Goal: Communication & Community: Answer question/provide support

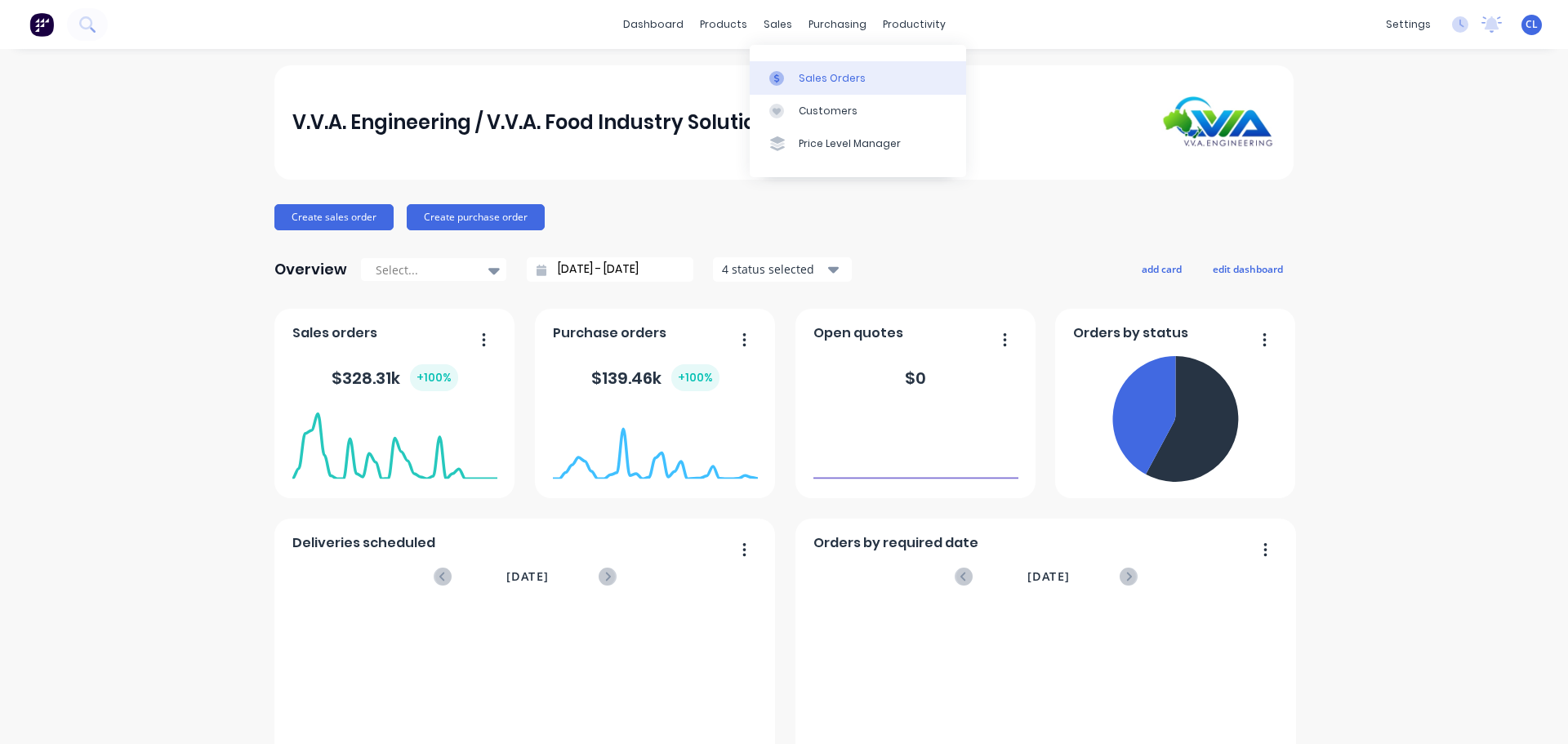
click at [815, 77] on div "Sales Orders" at bounding box center [832, 78] width 67 height 15
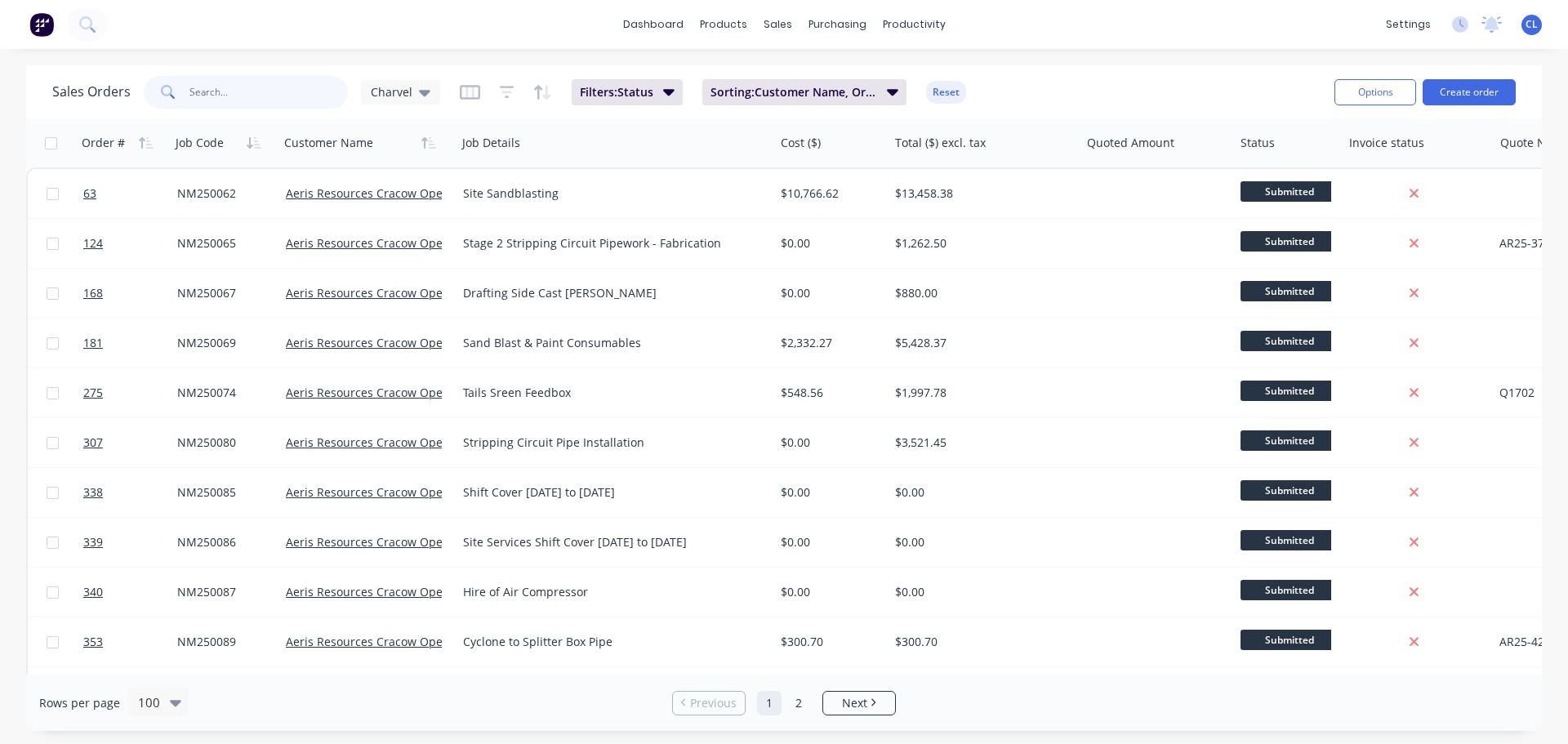
click at [271, 95] on input "text" at bounding box center [269, 92] width 159 height 33
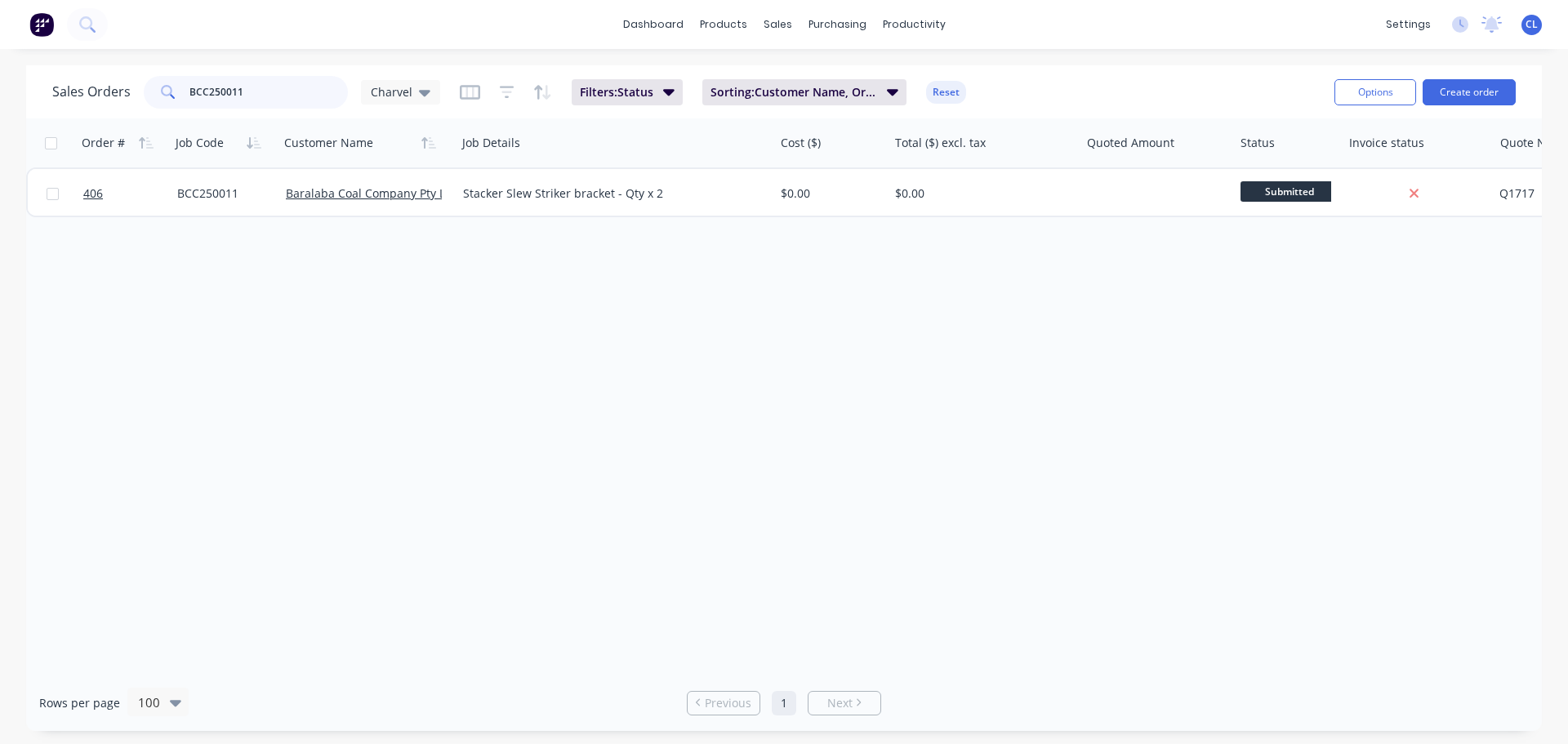
drag, startPoint x: 249, startPoint y: 92, endPoint x: 67, endPoint y: 92, distance: 182.0
click at [67, 92] on div "Sales Orders BCC250011 Charvel" at bounding box center [246, 92] width 388 height 33
drag, startPoint x: -19, startPoint y: 91, endPoint x: -160, endPoint y: 91, distance: 141.0
click at [0, 91] on html "dashboard products sales purchasing productivity dashboard products Product Cat…" at bounding box center [784, 372] width 1568 height 744
drag, startPoint x: 251, startPoint y: 102, endPoint x: -208, endPoint y: 40, distance: 463.2
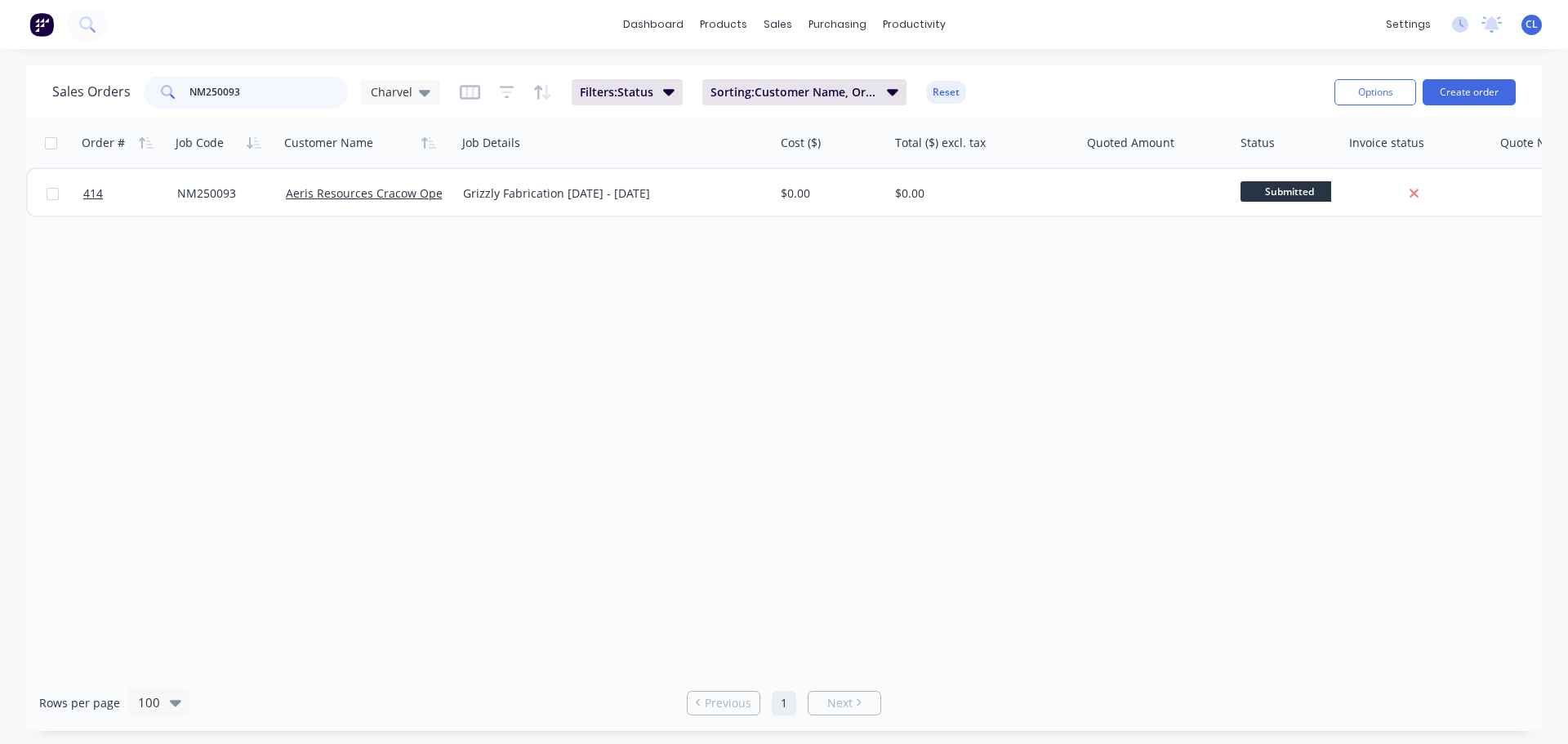
click at [0, 40] on html "dashboard products sales purchasing productivity dashboard products Product Cat…" at bounding box center [784, 372] width 1568 height 744
type input "NES250243"
drag, startPoint x: 275, startPoint y: 110, endPoint x: 255, endPoint y: 107, distance: 20.2
click at [255, 107] on div "Sales Orders NES250243 Charvel Filters: Status Sorting: Customer Name, Order #,…" at bounding box center [686, 92] width 1269 height 40
drag, startPoint x: 251, startPoint y: 92, endPoint x: -239, endPoint y: 76, distance: 490.3
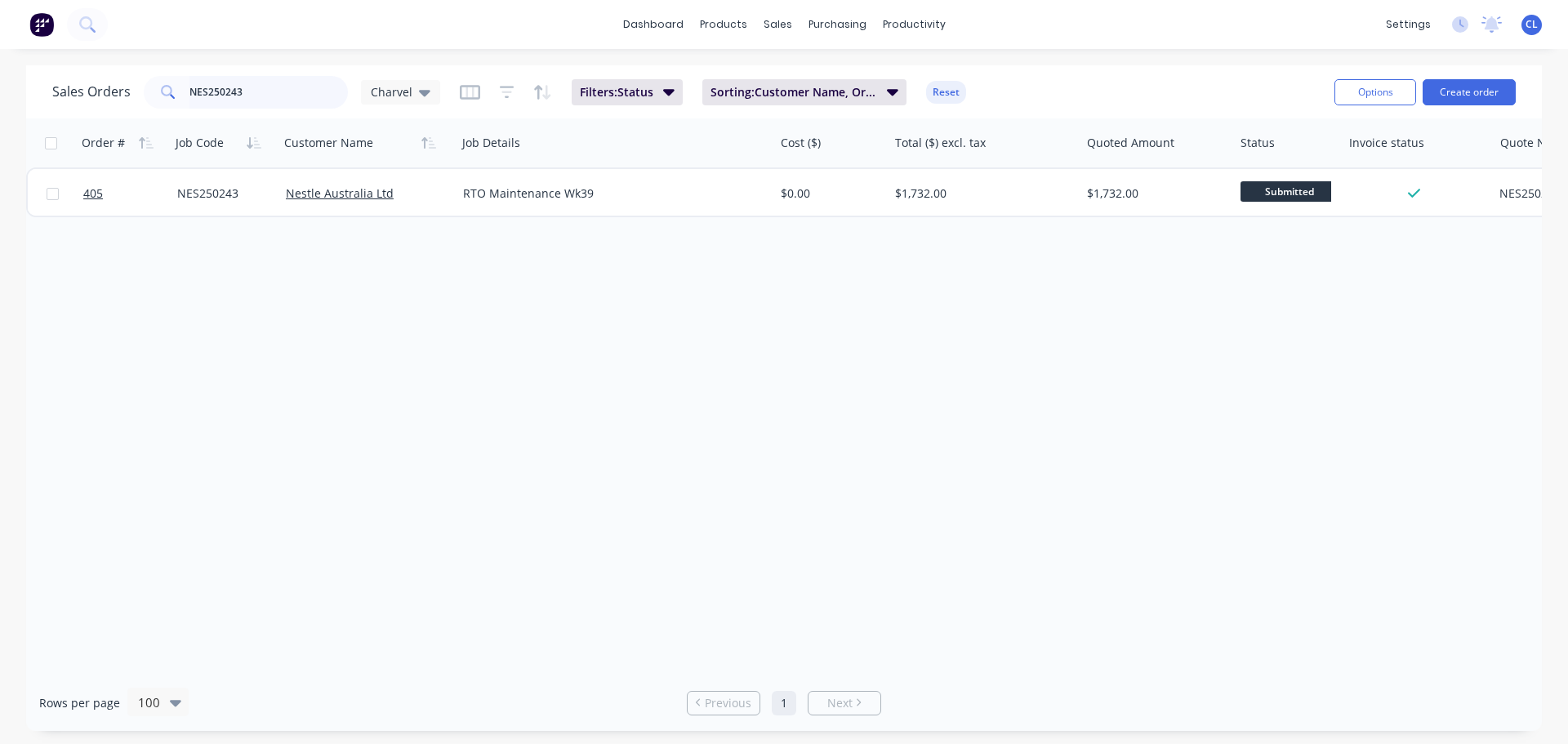
click at [0, 76] on html "dashboard products sales purchasing productivity dashboard products Product Cat…" at bounding box center [784, 372] width 1568 height 744
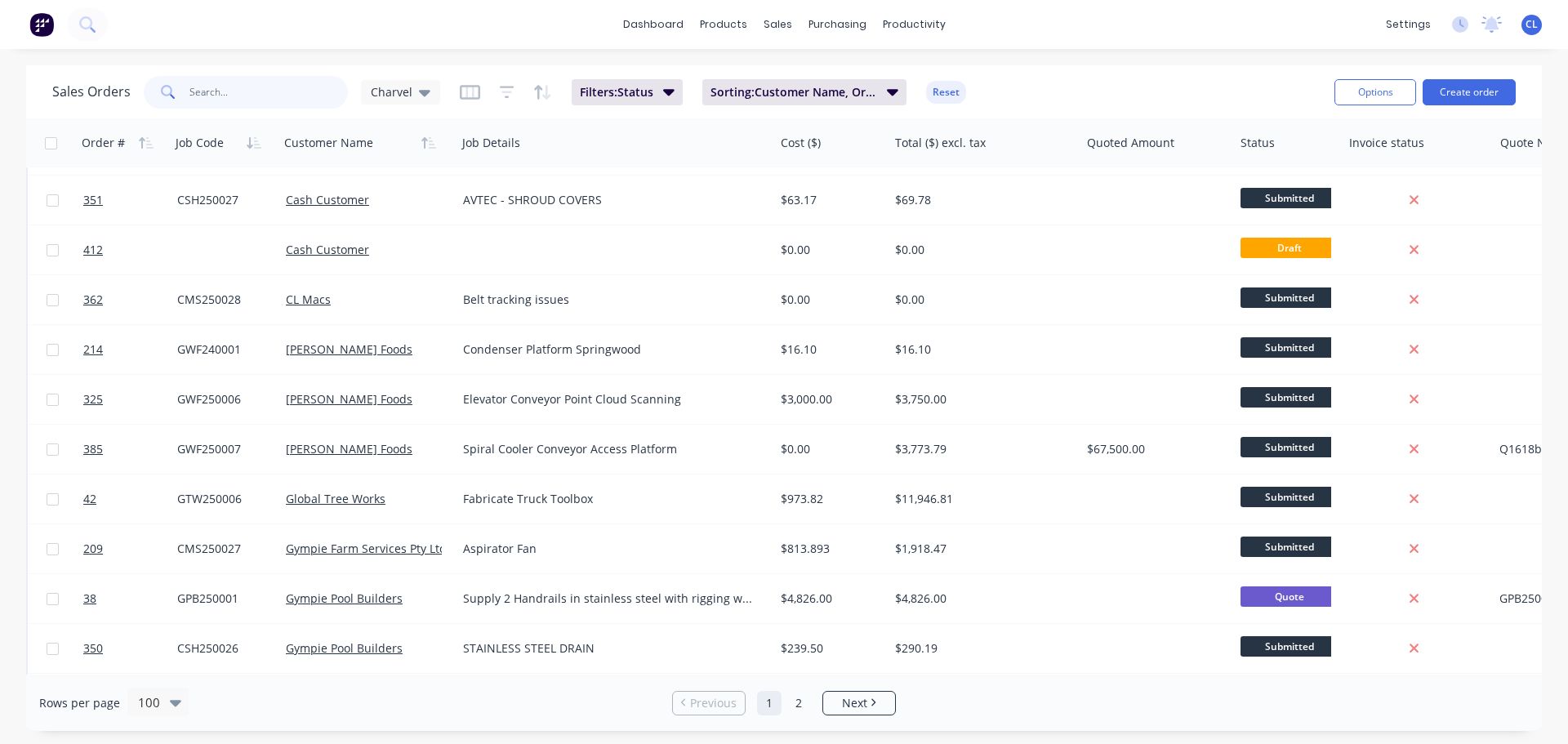
scroll to position [1307, 0]
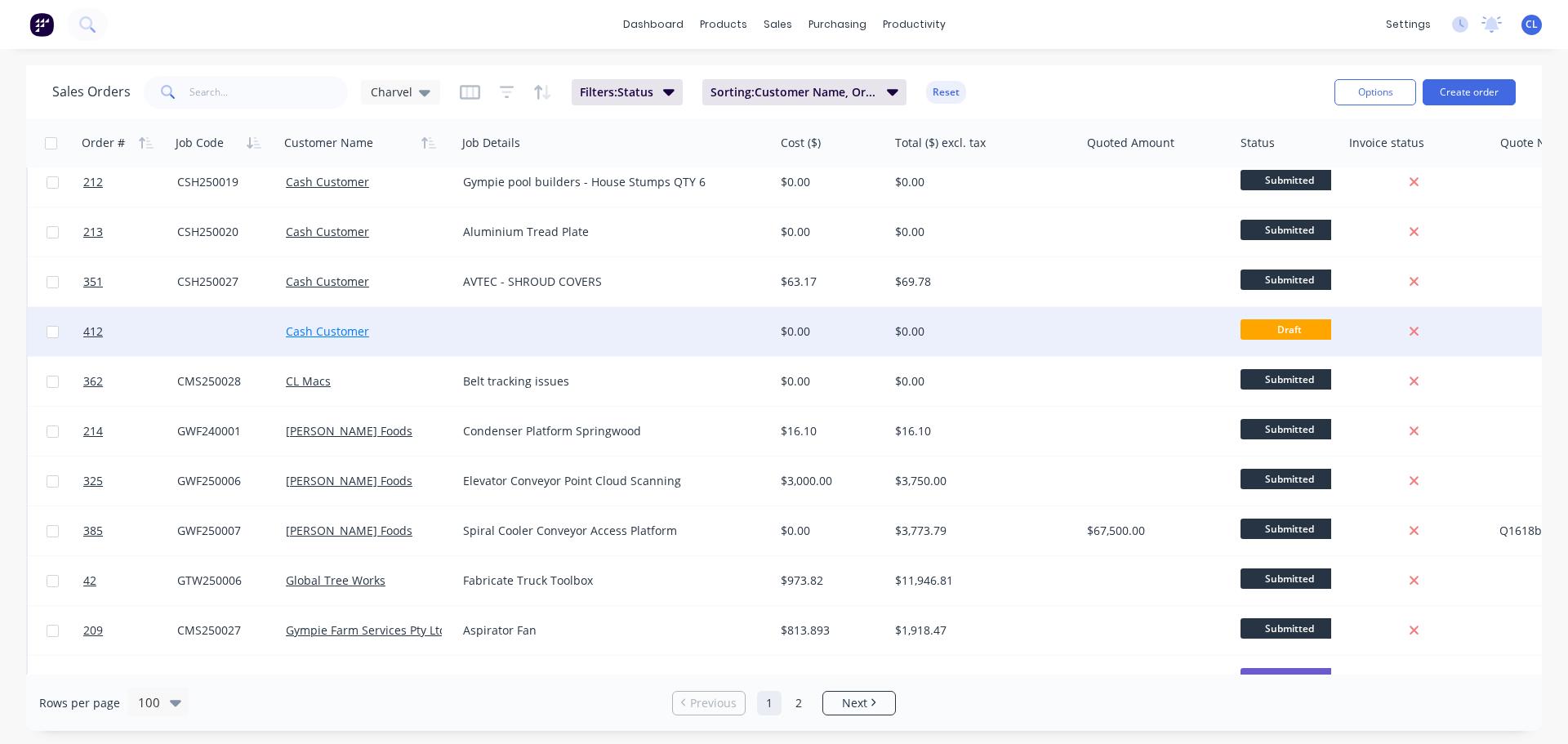
click at [359, 328] on link "Cash Customer" at bounding box center [328, 331] width 84 height 16
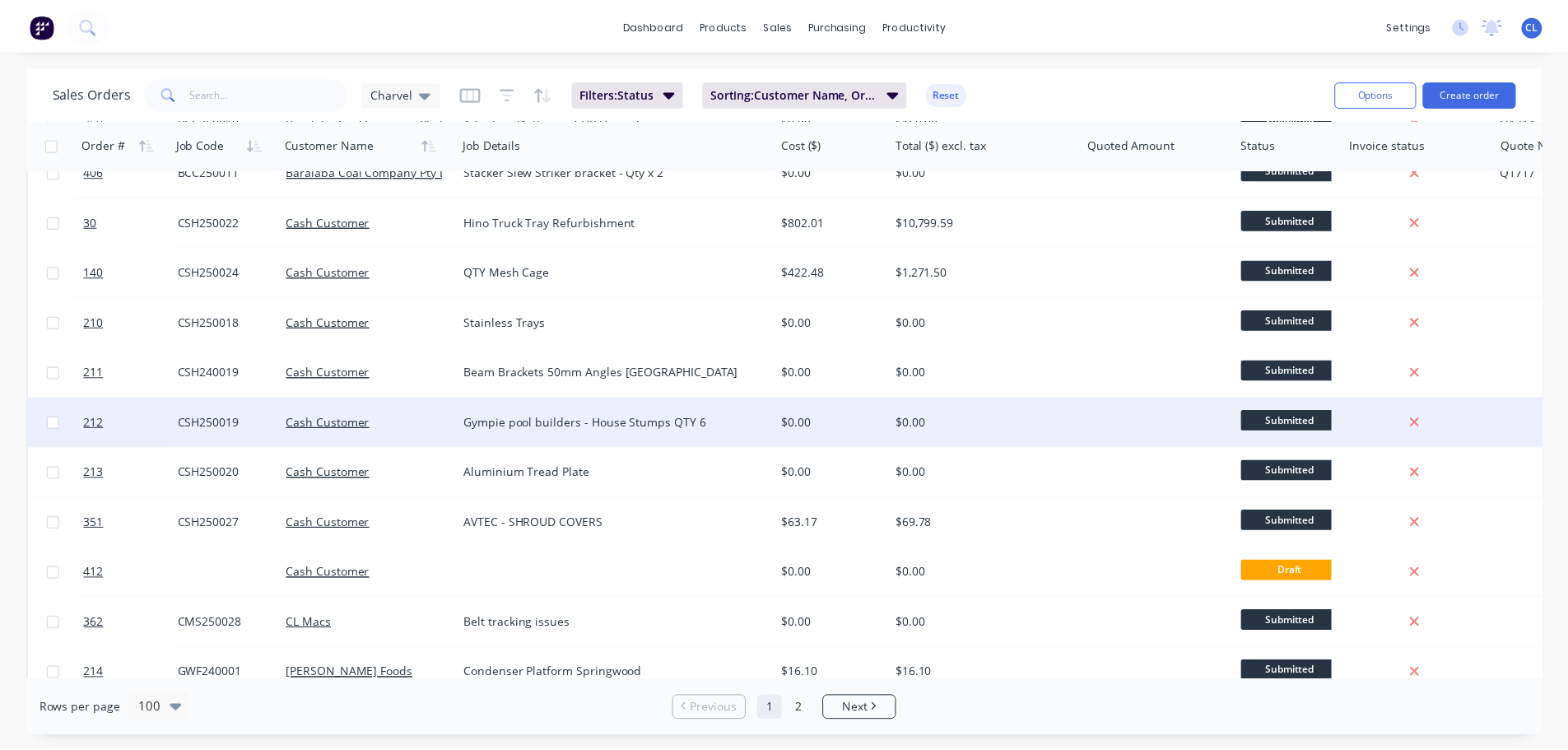
scroll to position [1152, 0]
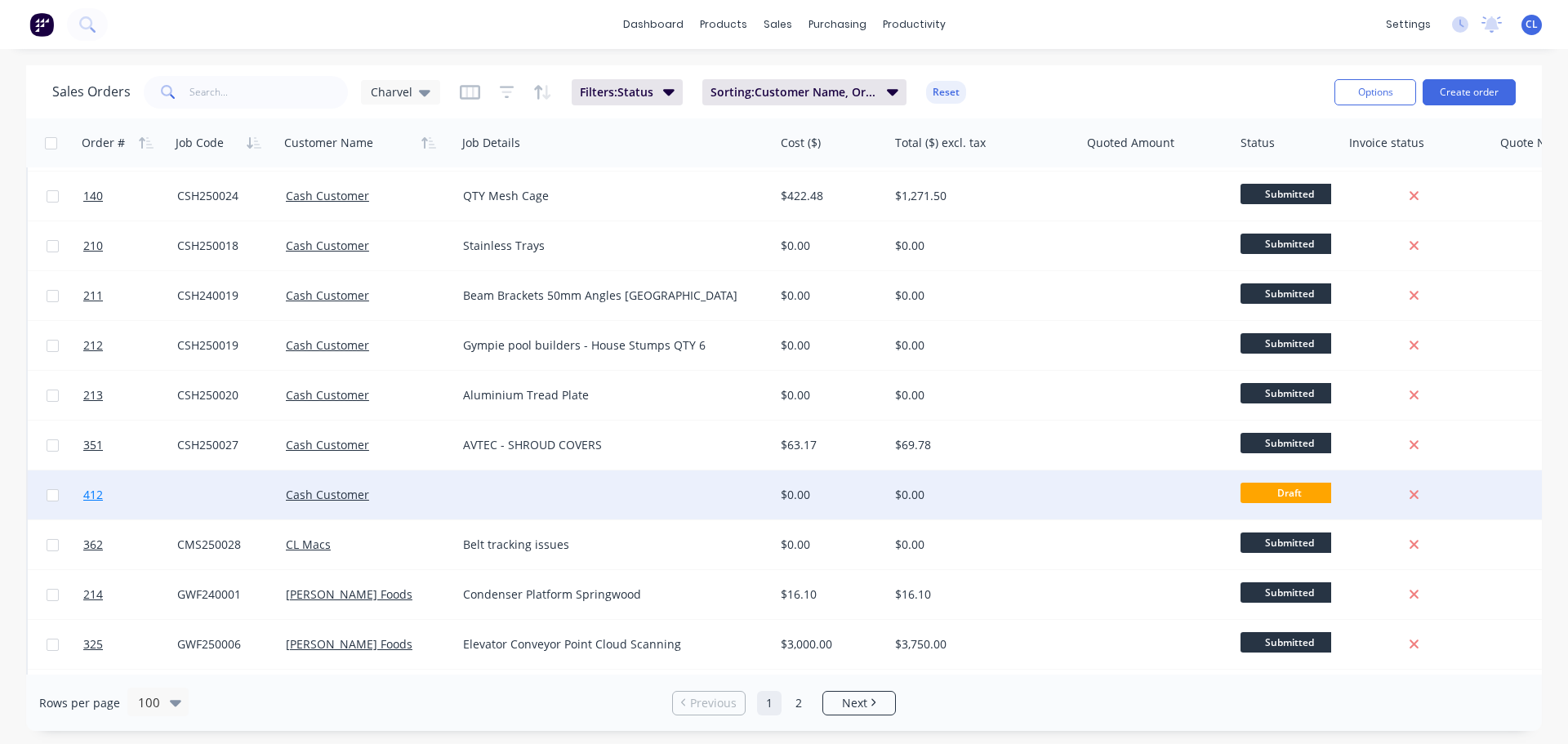
click at [96, 500] on span "412" at bounding box center [93, 495] width 19 height 17
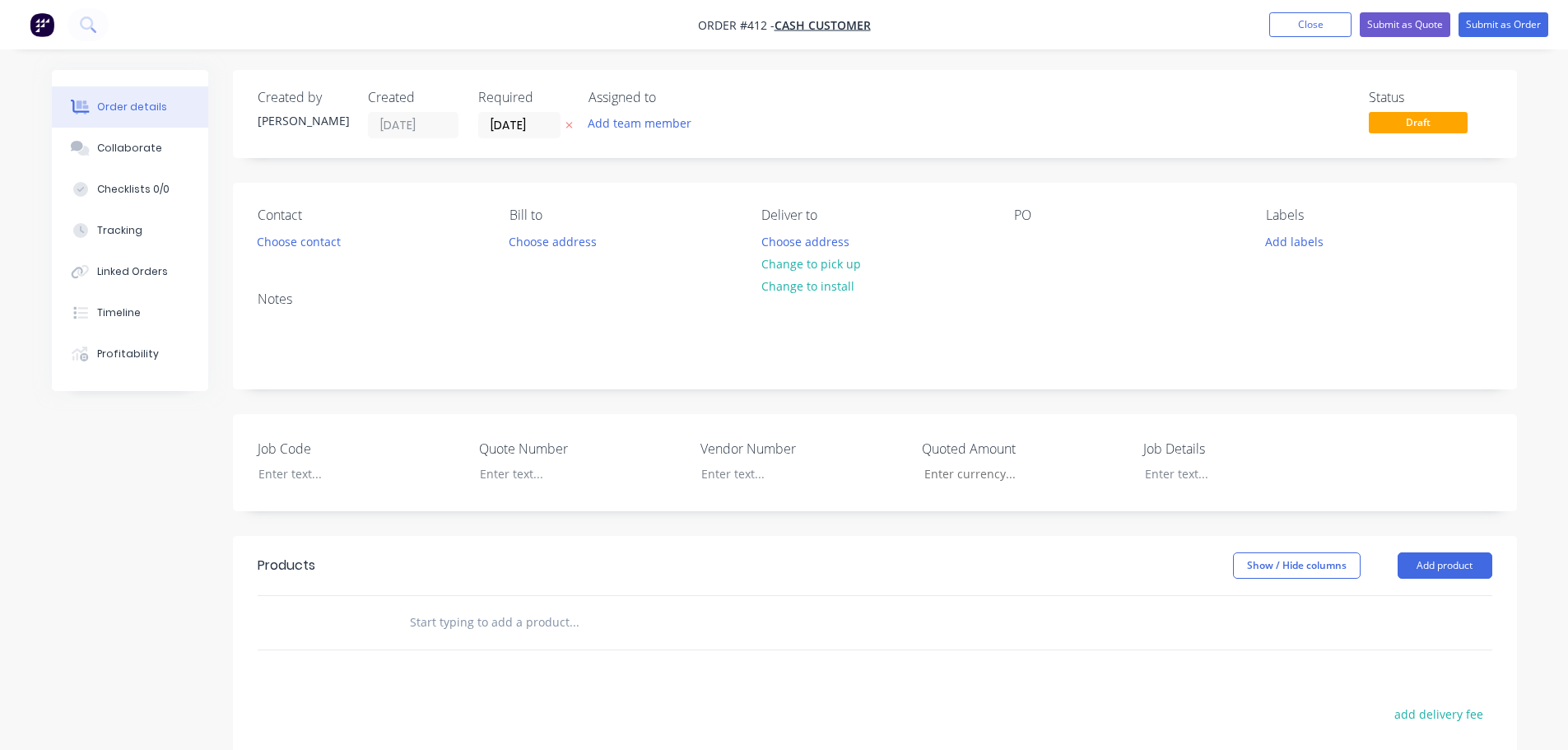
click at [177, 614] on div "Created by Shannon Created 29/09/25 Required 29/09/25 Assigned to Add team memb…" at bounding box center [784, 570] width 1465 height 1000
click at [117, 280] on button "Linked Orders" at bounding box center [130, 272] width 156 height 41
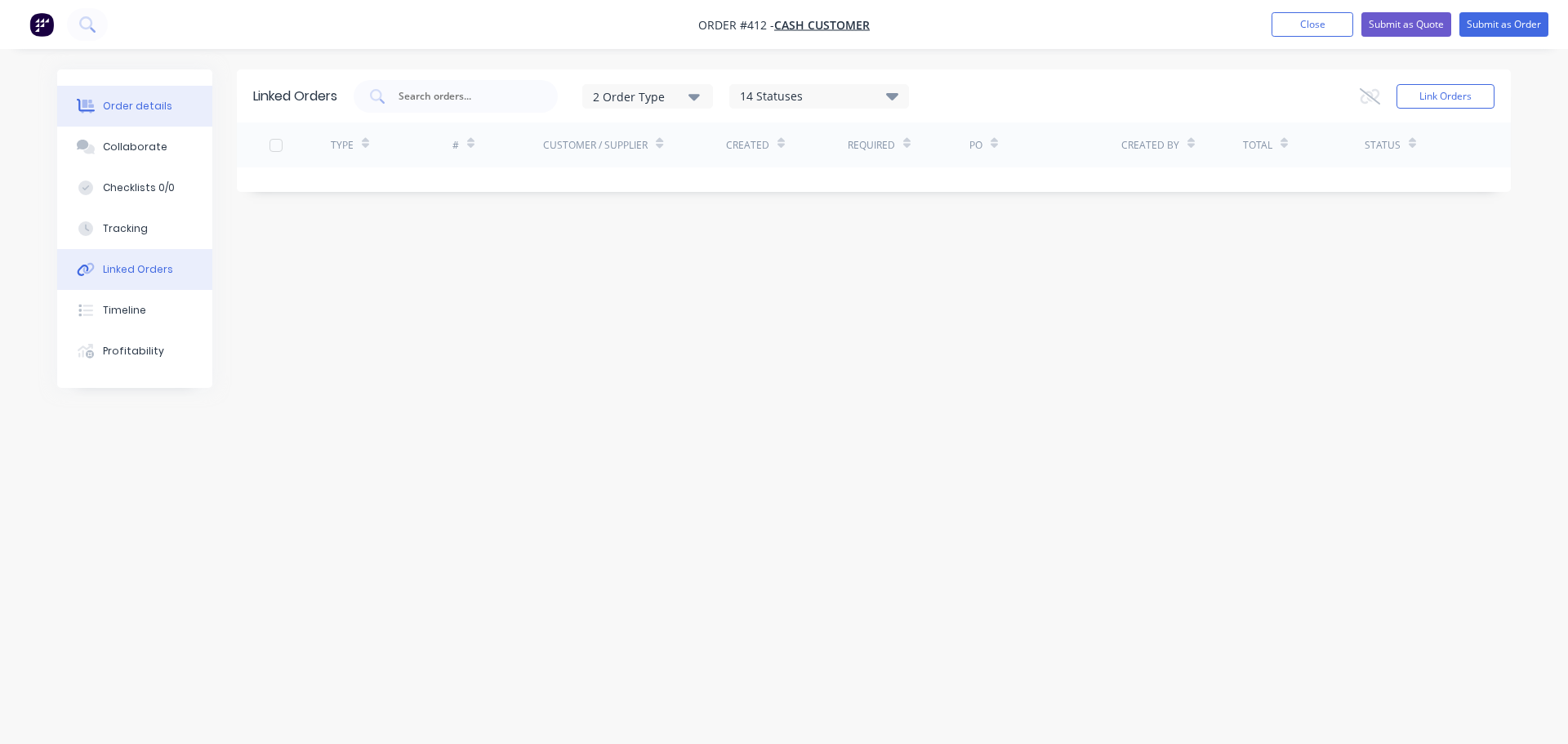
click at [145, 104] on div "Order details" at bounding box center [137, 106] width 70 height 15
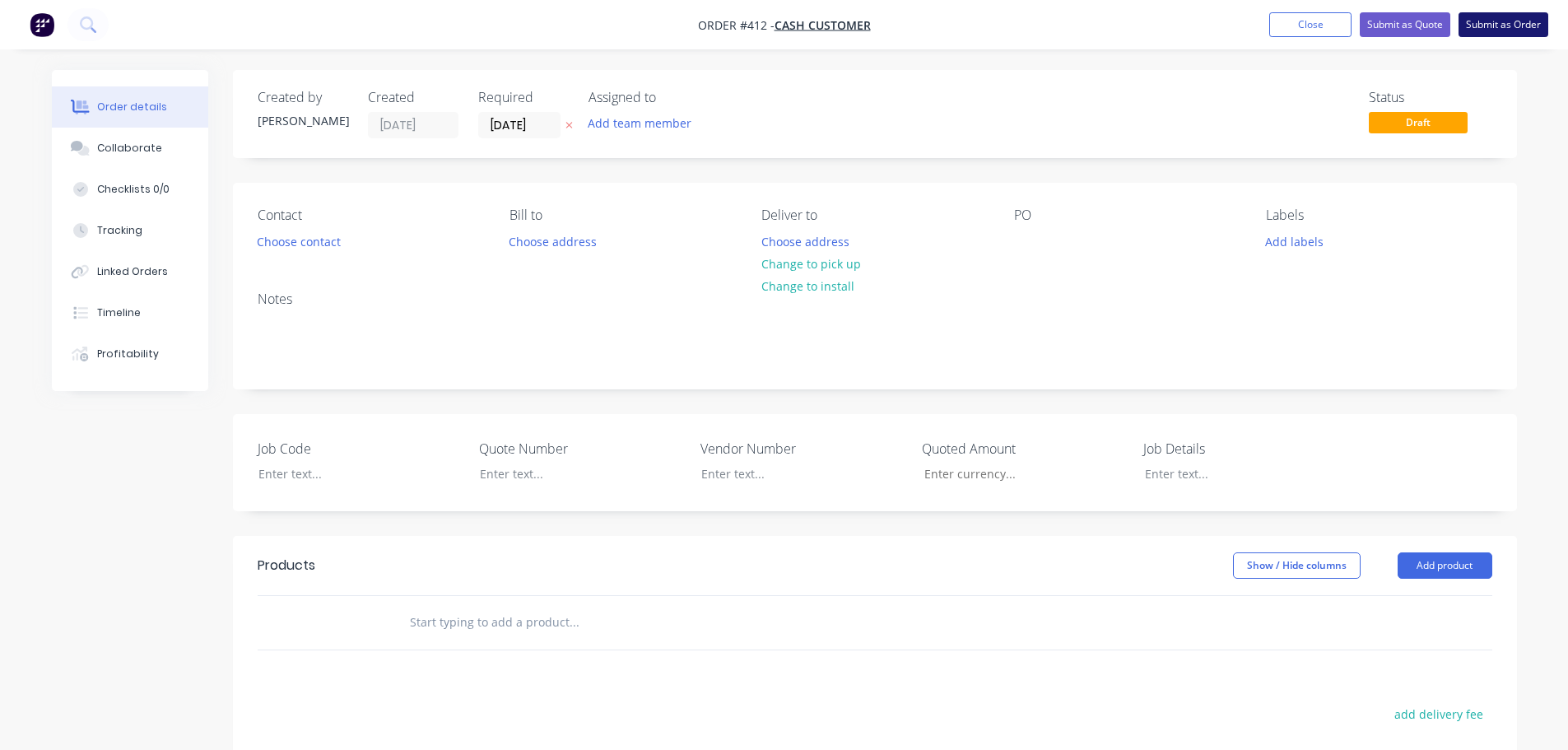
click at [1500, 27] on button "Submit as Order" at bounding box center [1502, 25] width 90 height 25
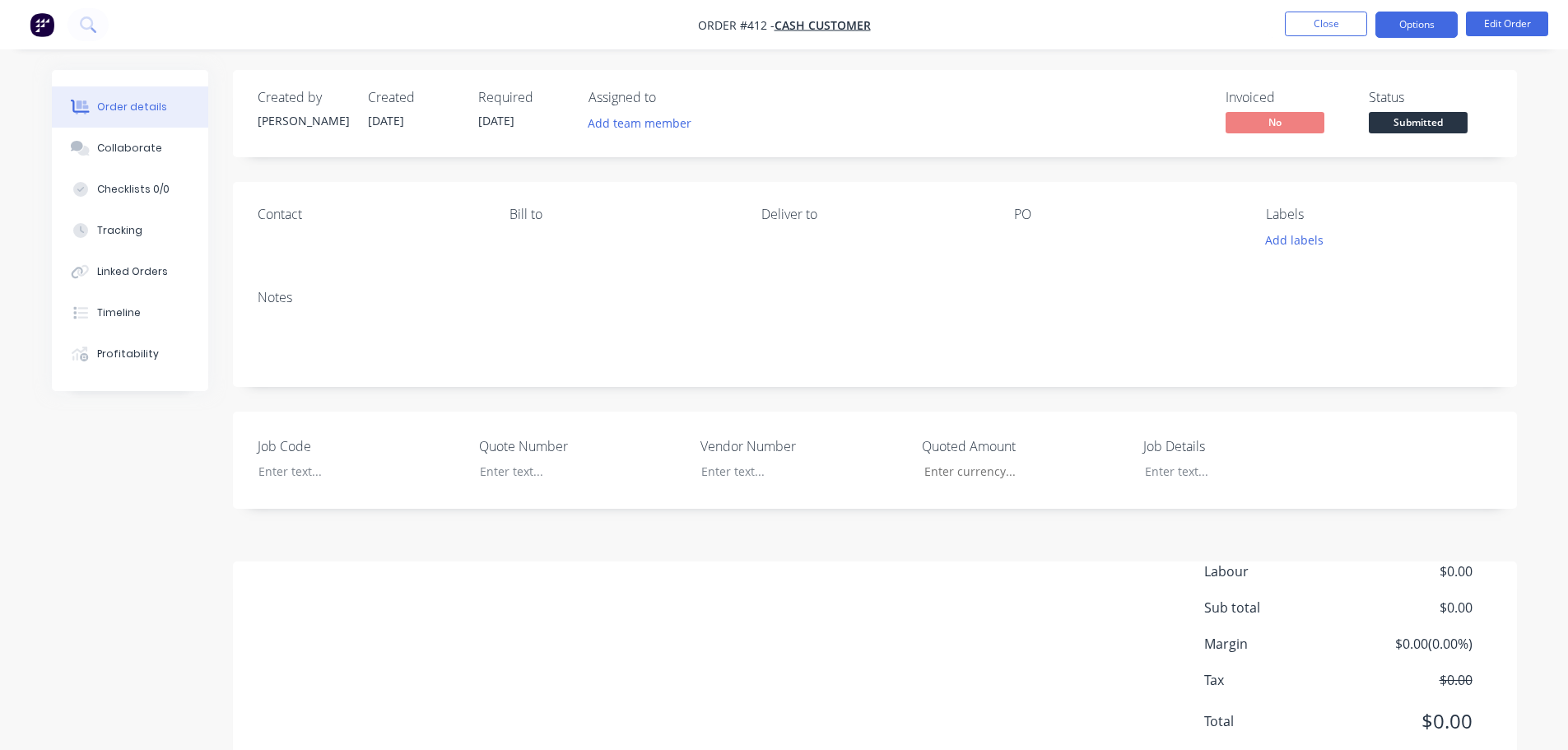
click at [1425, 20] on button "Options" at bounding box center [1416, 25] width 83 height 27
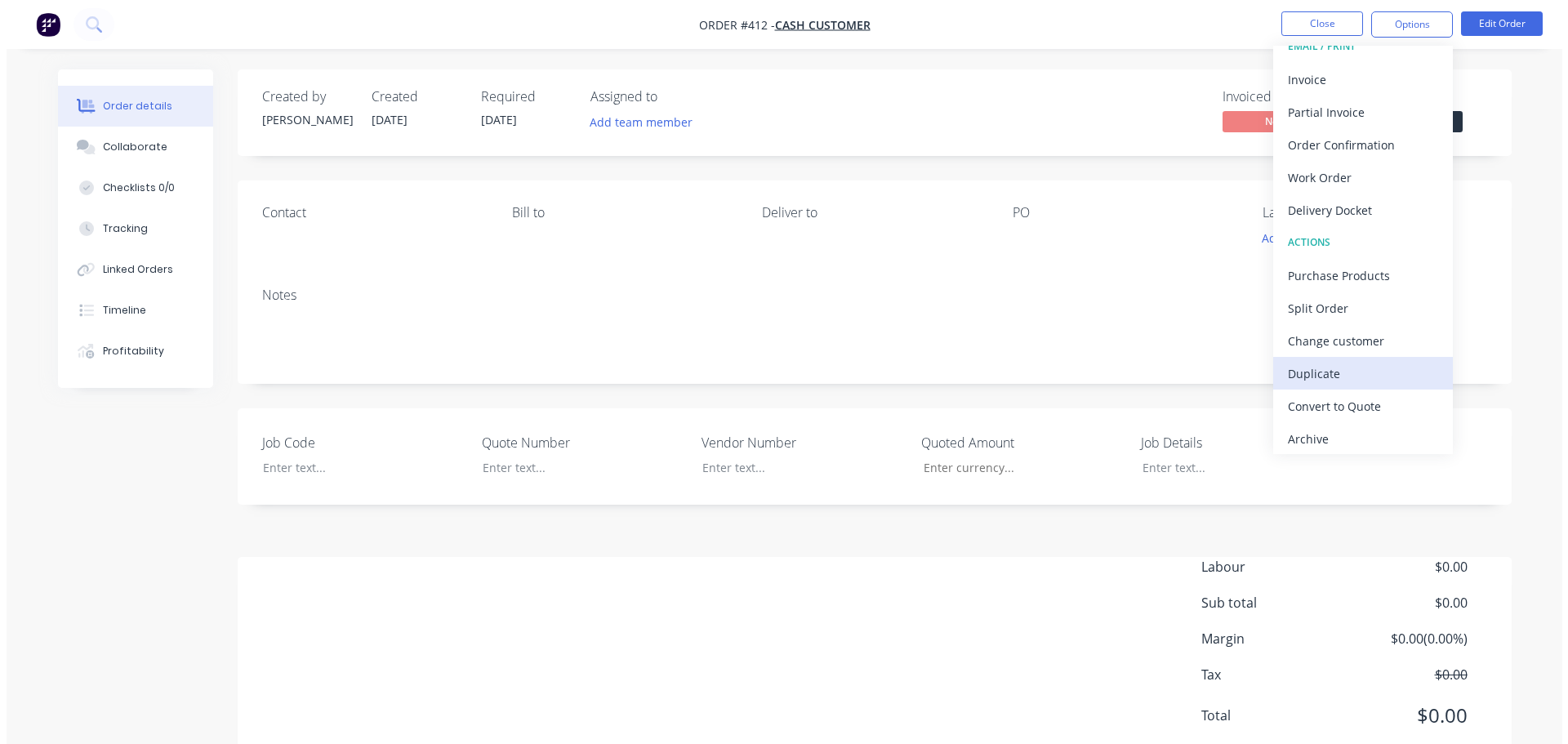
scroll to position [25, 0]
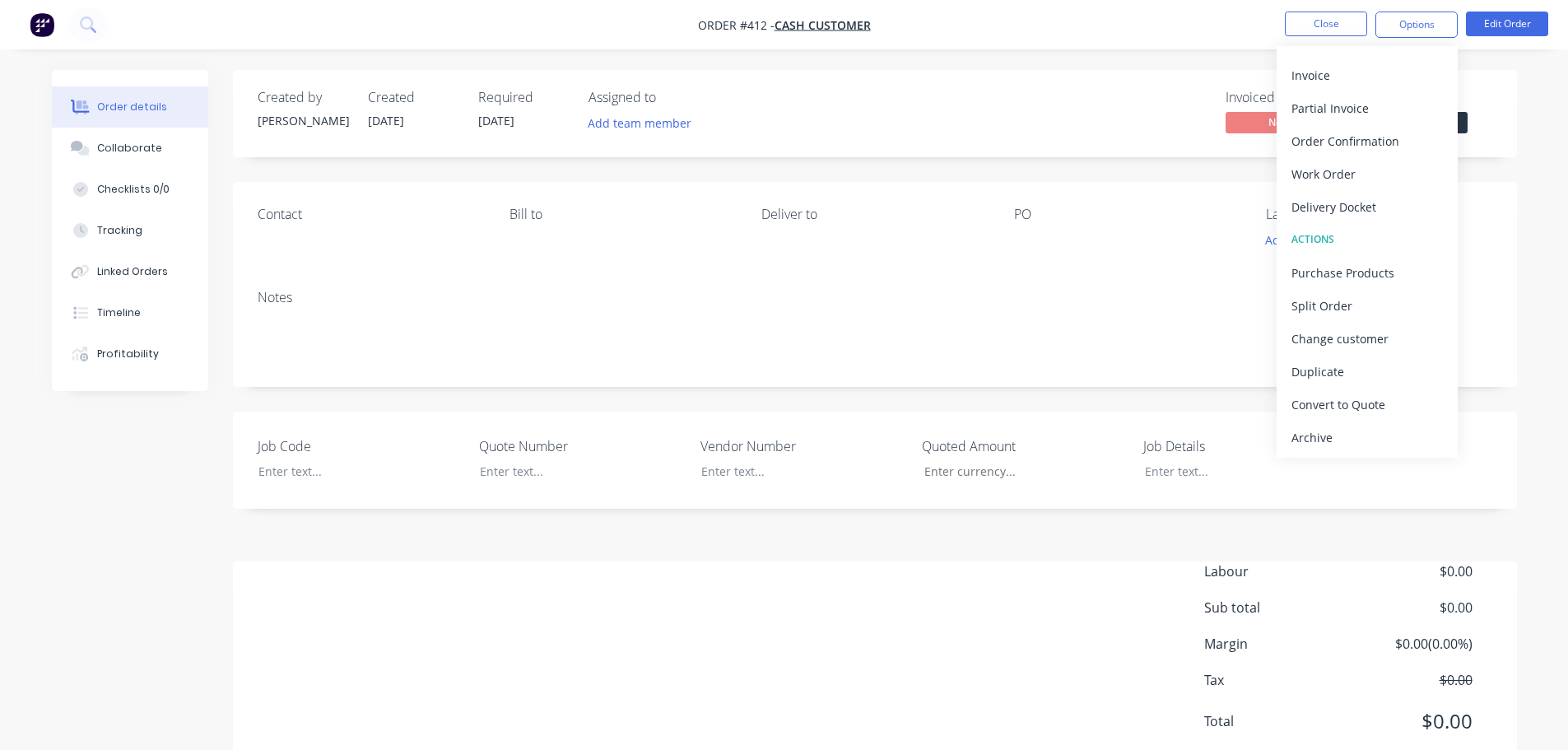
click at [1358, 424] on button "Archive" at bounding box center [1367, 437] width 181 height 33
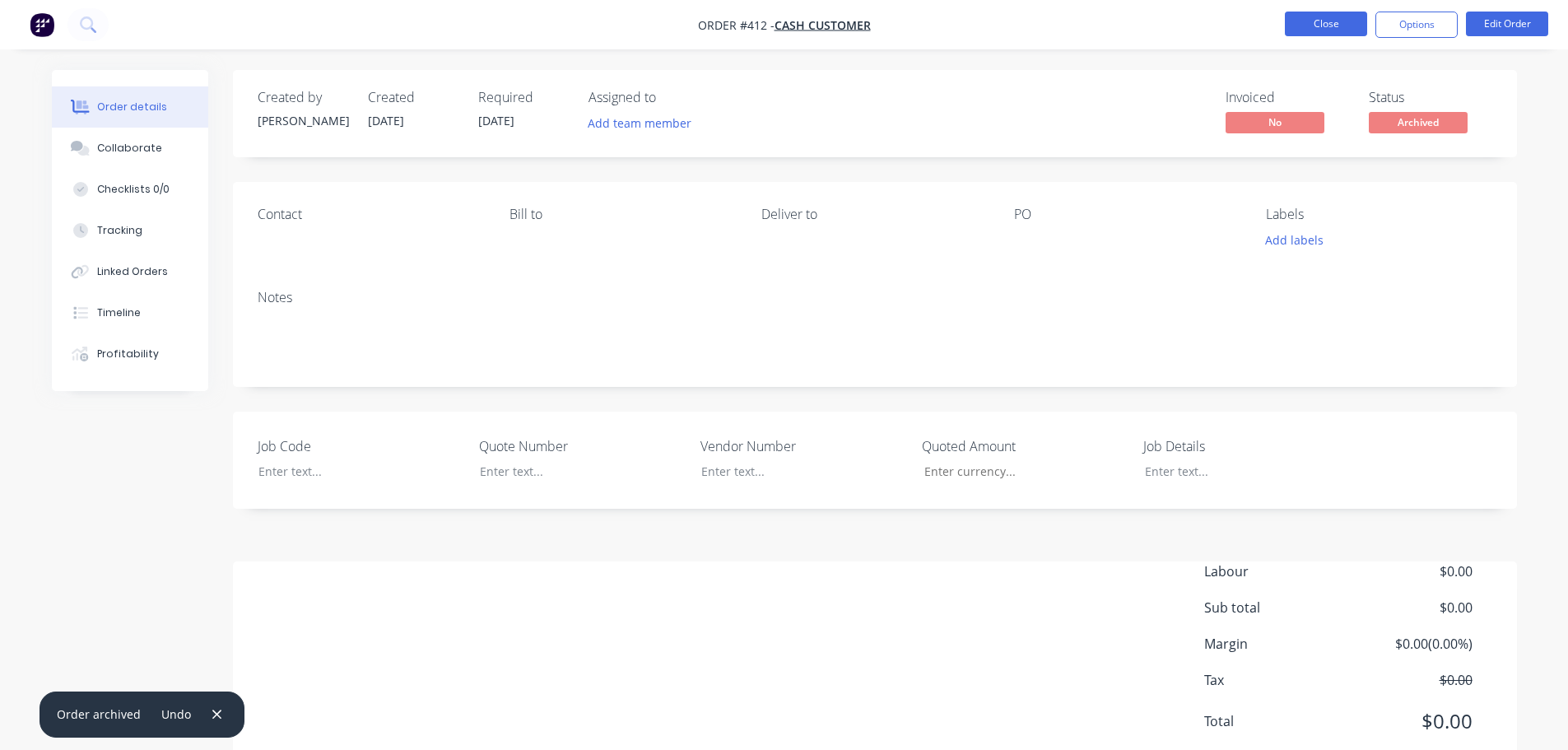
click at [1332, 20] on button "Close" at bounding box center [1326, 24] width 83 height 25
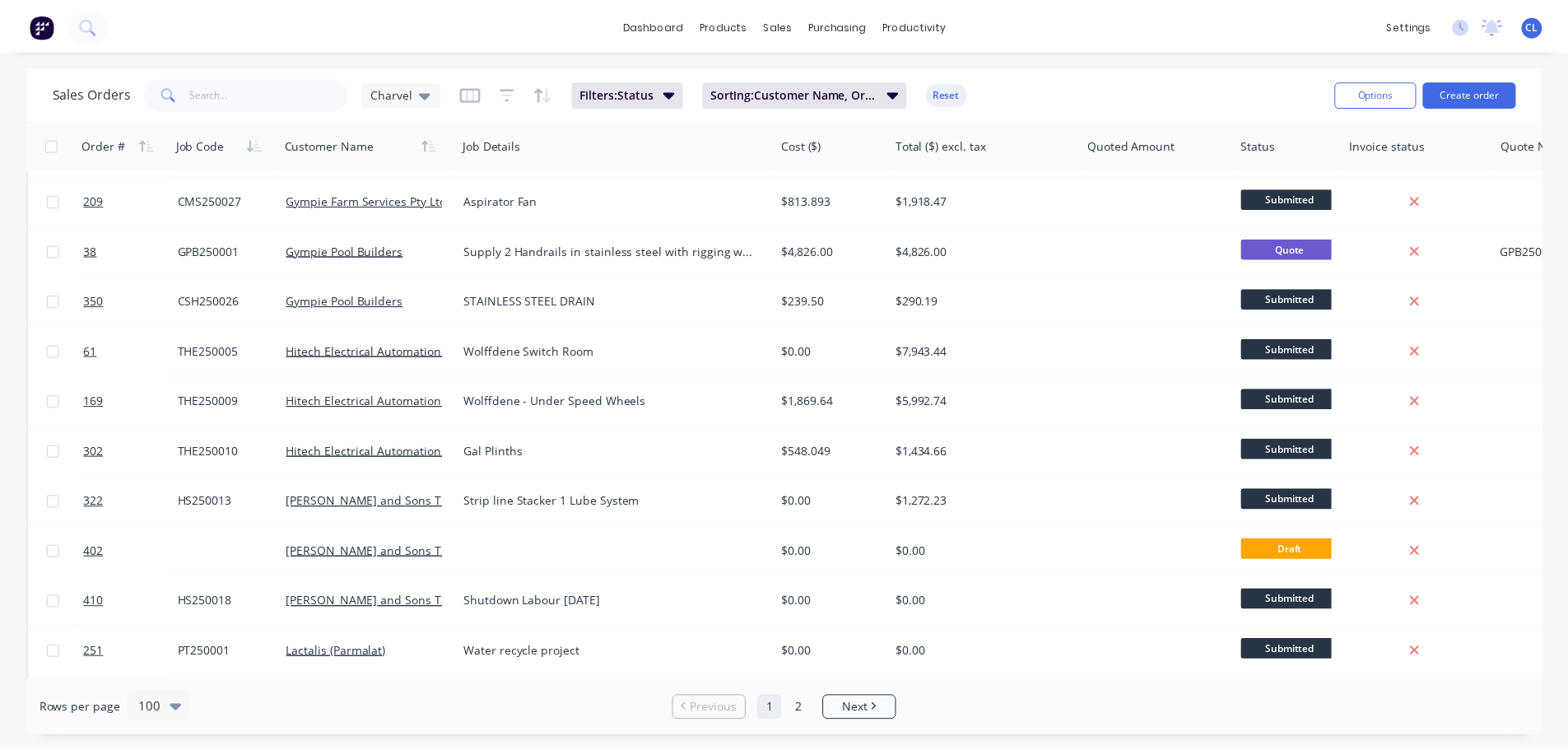
scroll to position [1728, 0]
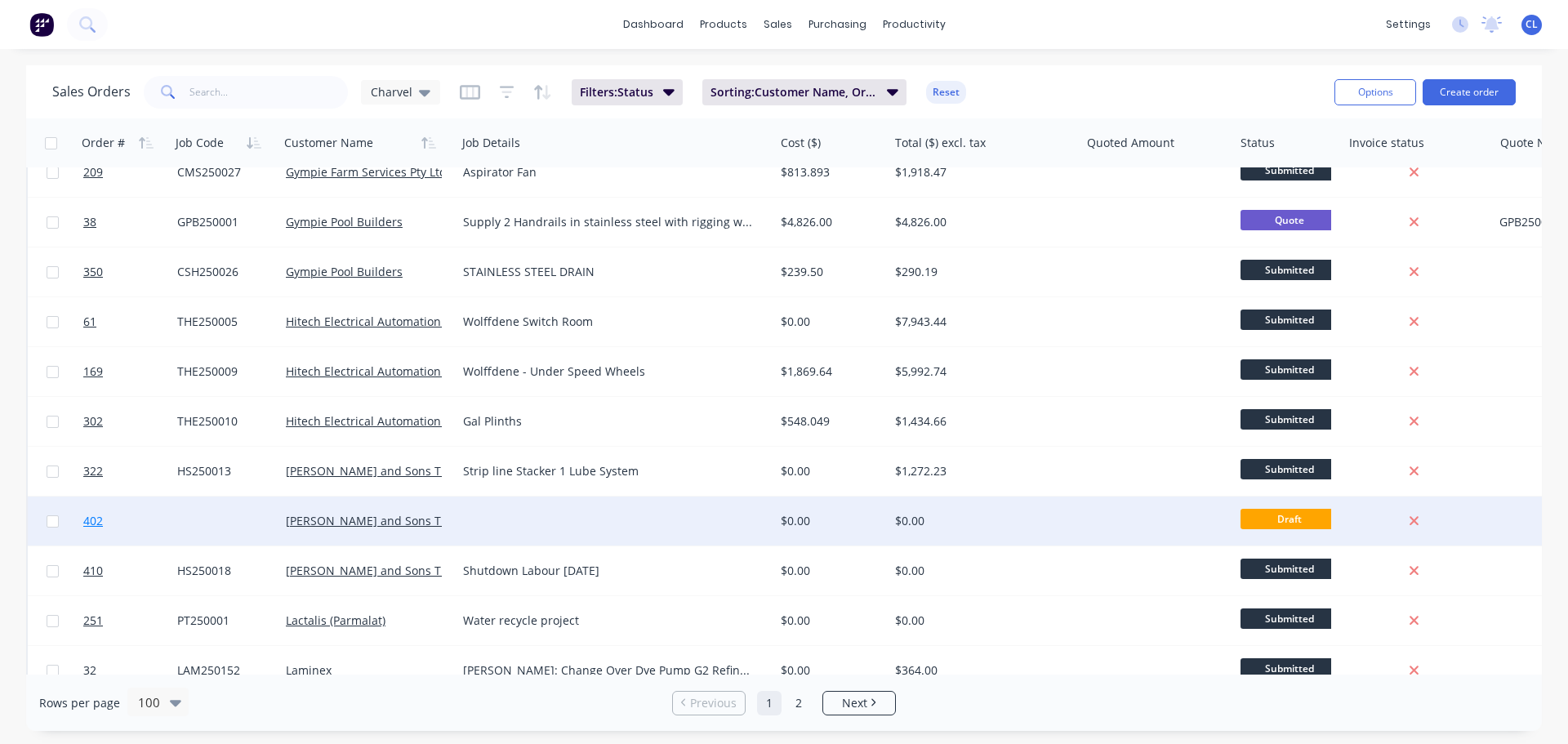
click at [107, 517] on link "402" at bounding box center [130, 521] width 94 height 49
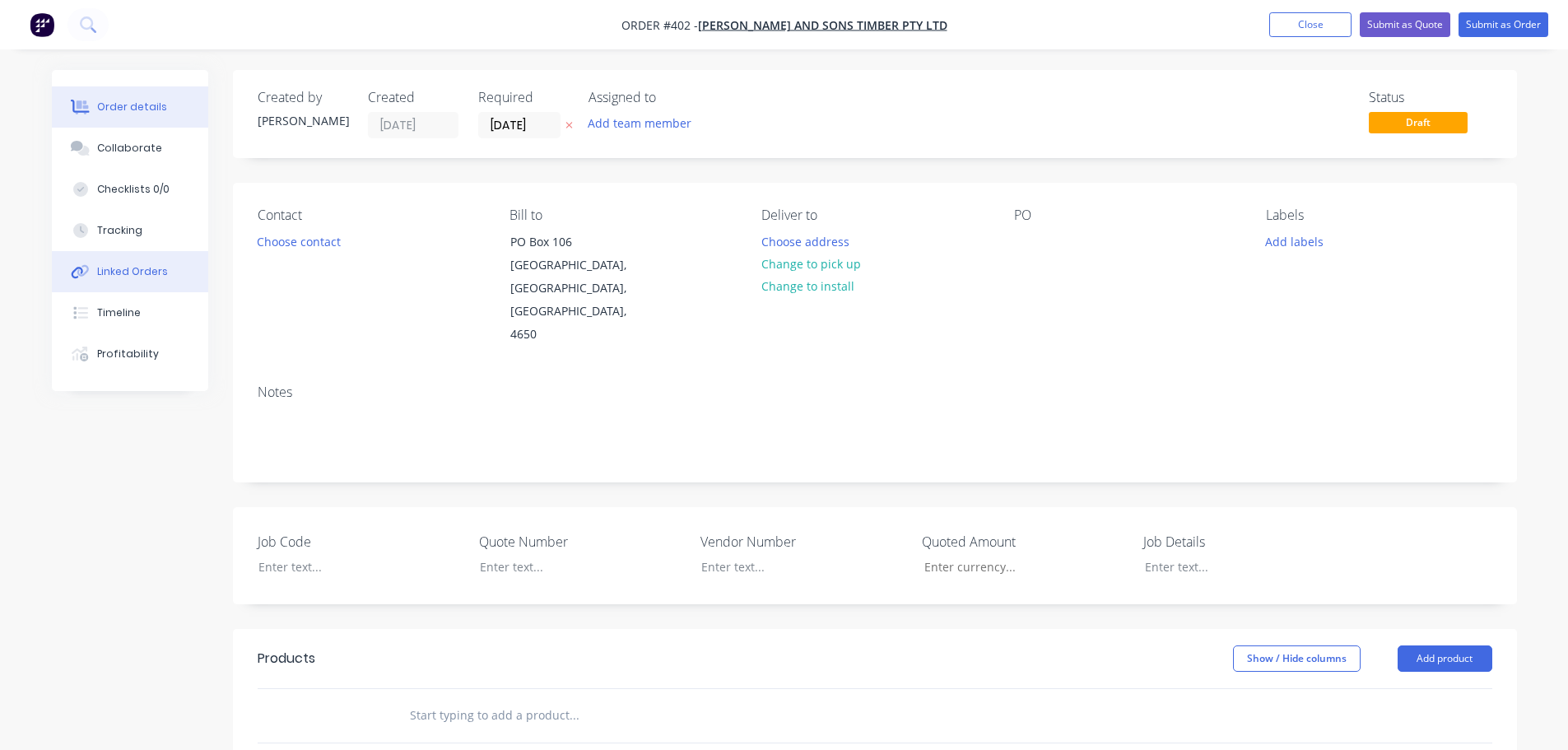
click at [138, 279] on button "Linked Orders" at bounding box center [130, 272] width 156 height 41
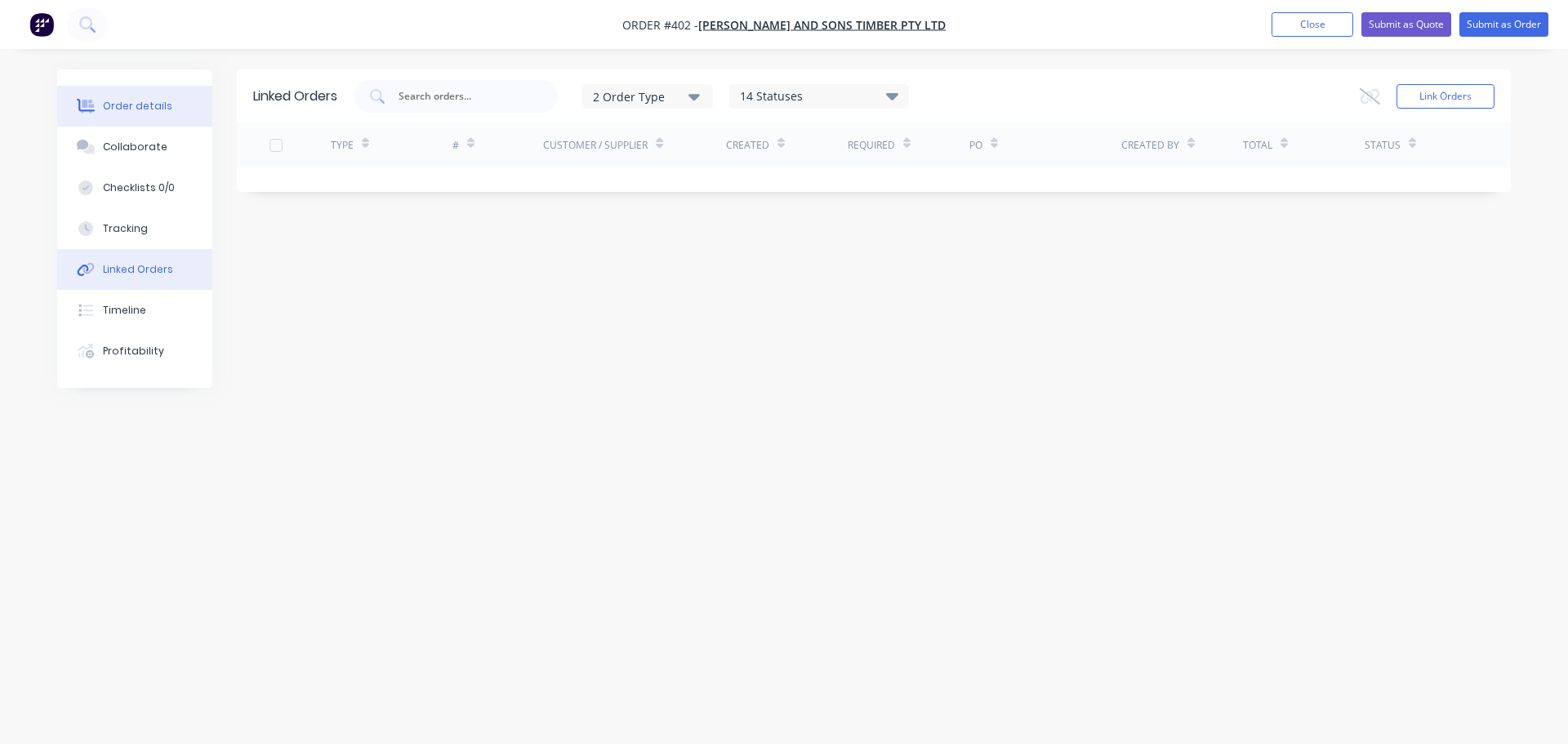
click at [133, 114] on button "Order details" at bounding box center [135, 106] width 155 height 41
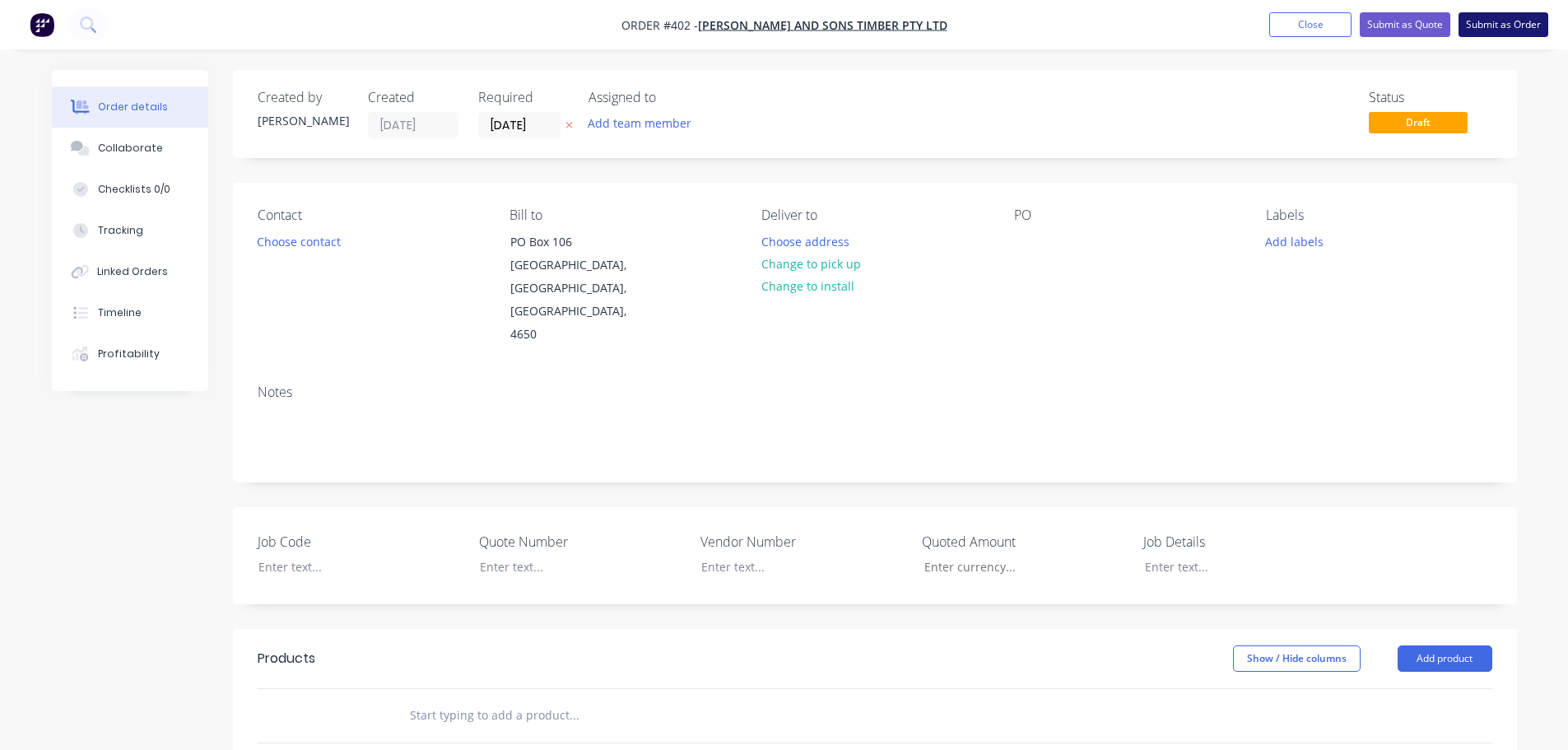
click at [1501, 34] on button "Submit as Order" at bounding box center [1502, 25] width 90 height 25
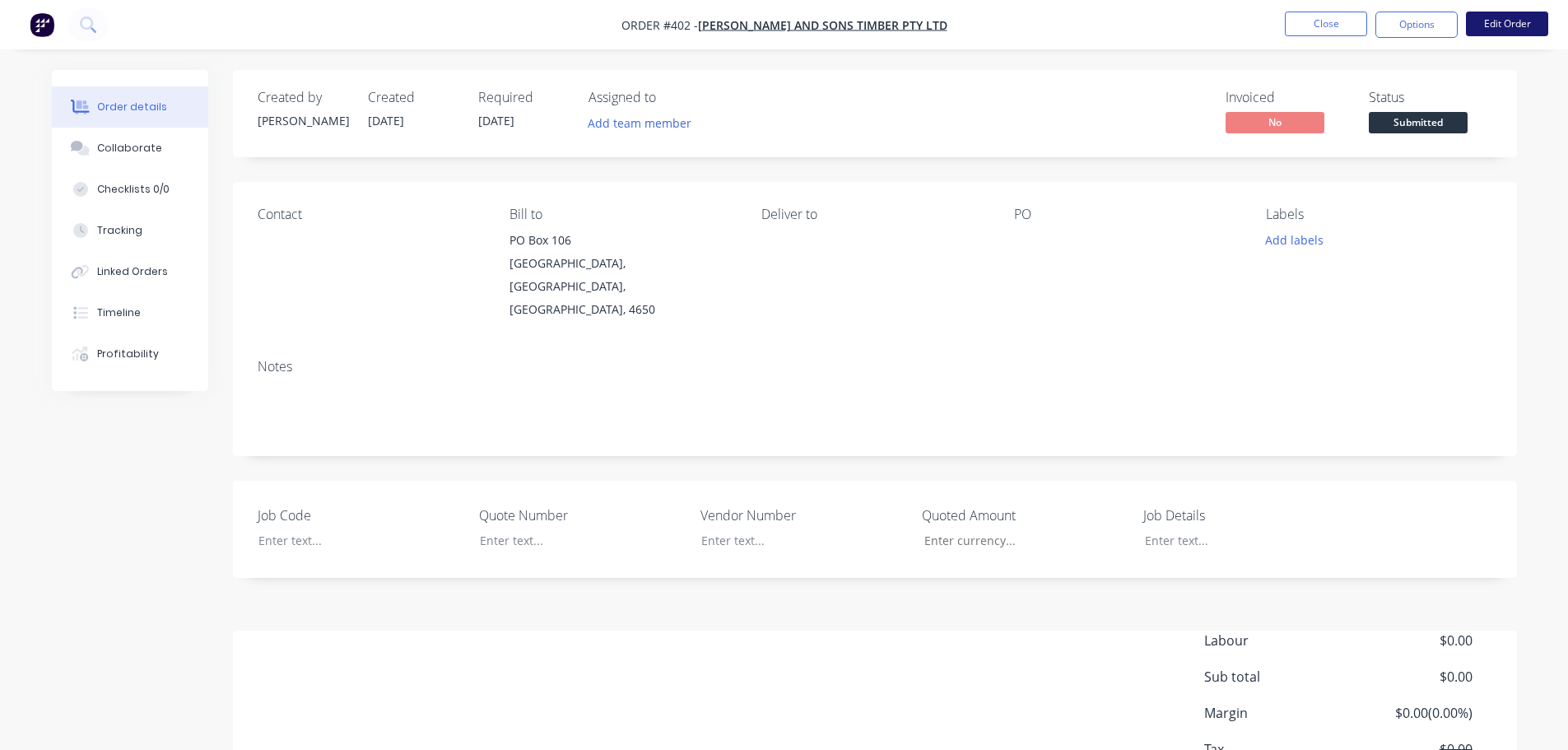
click at [1511, 15] on button "Edit Order" at bounding box center [1507, 24] width 83 height 25
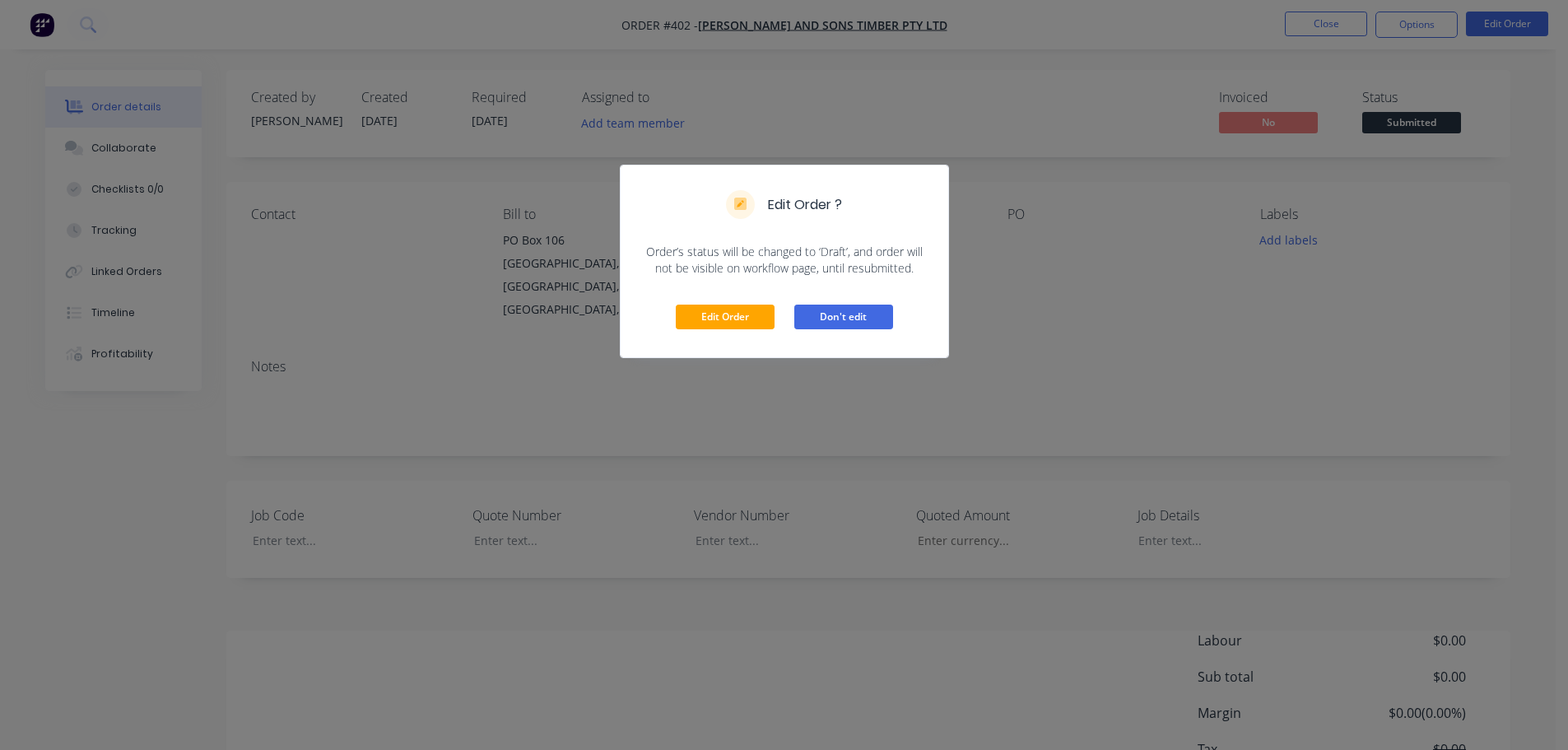
click at [863, 317] on button "Don't edit" at bounding box center [843, 317] width 98 height 25
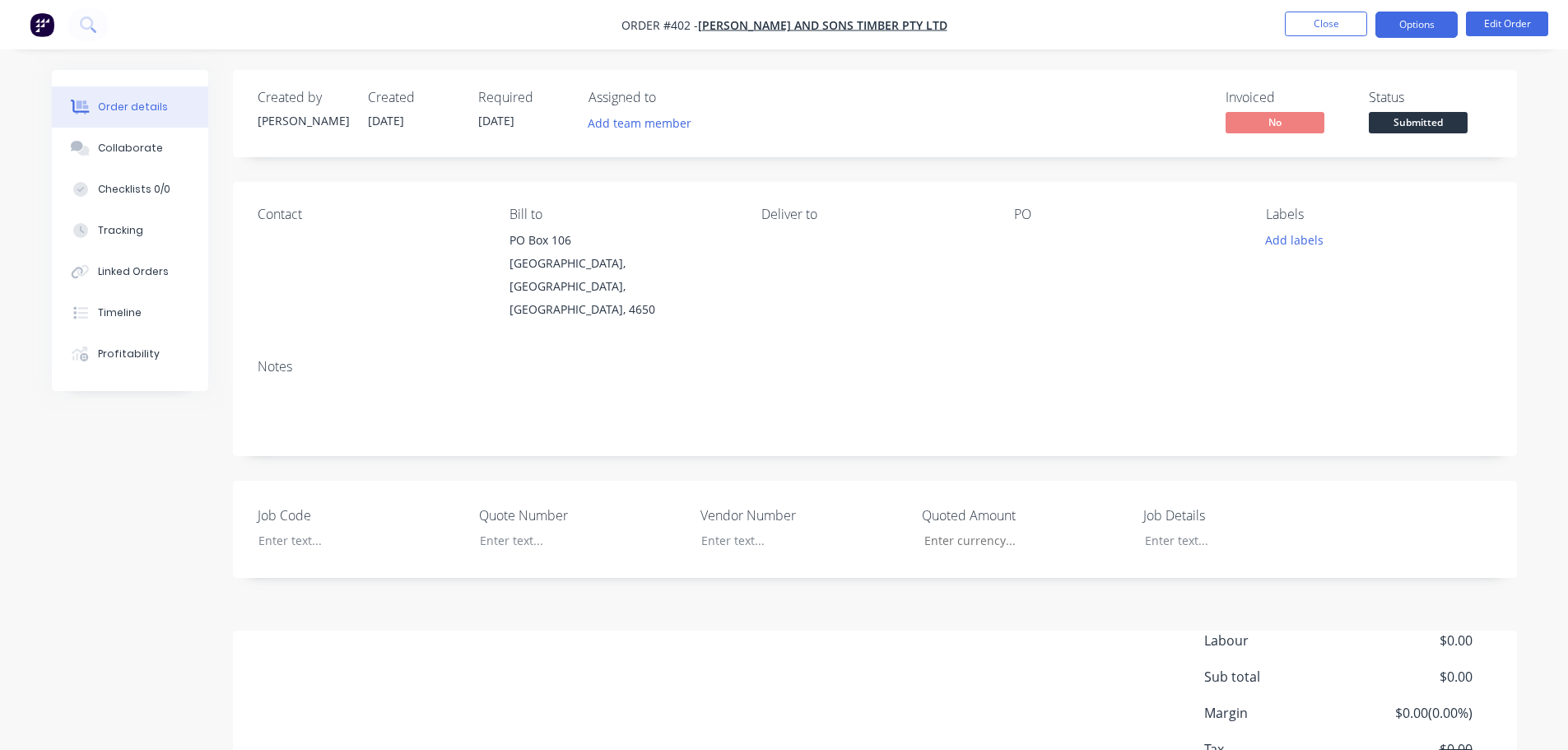
click at [1399, 28] on button "Options" at bounding box center [1416, 25] width 83 height 27
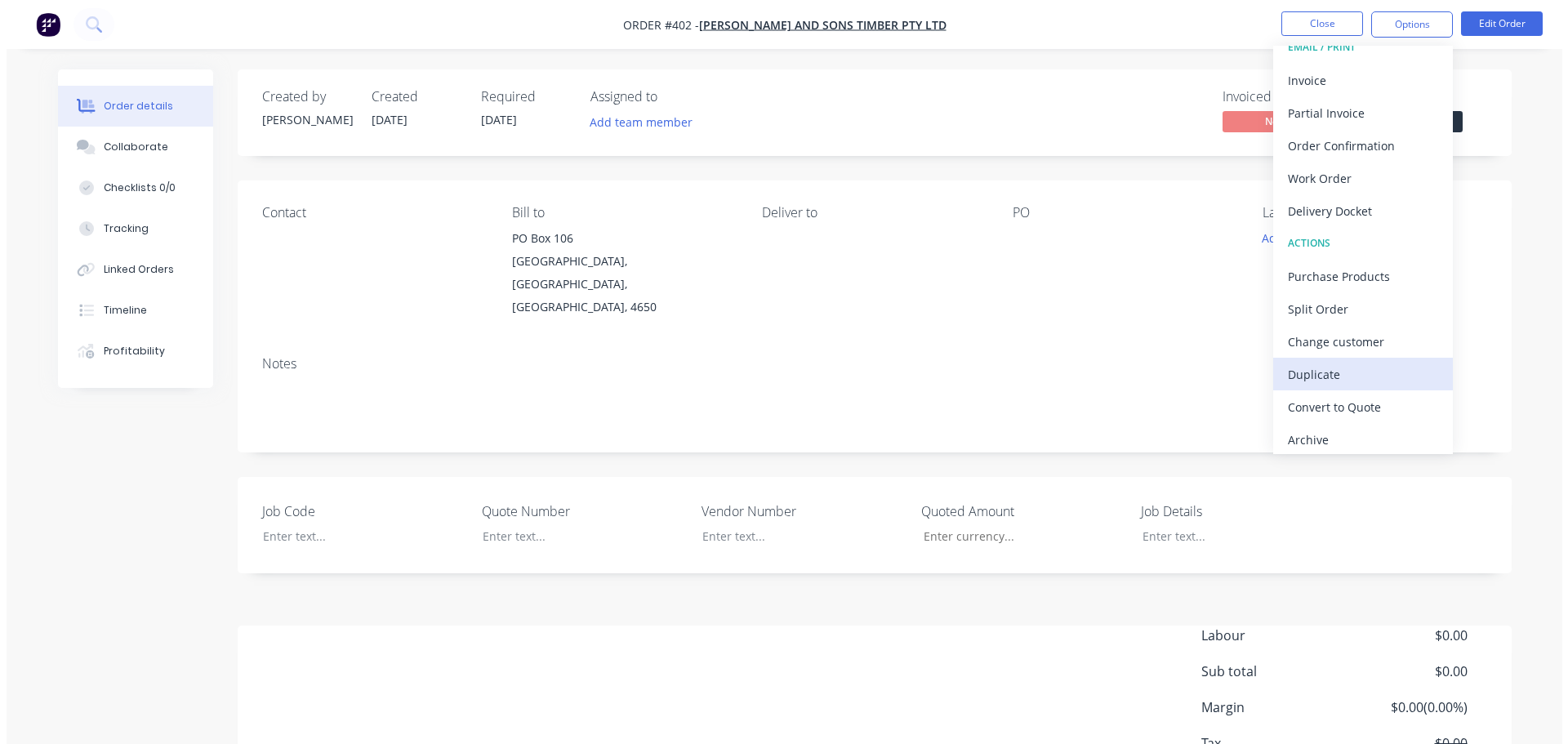
scroll to position [25, 0]
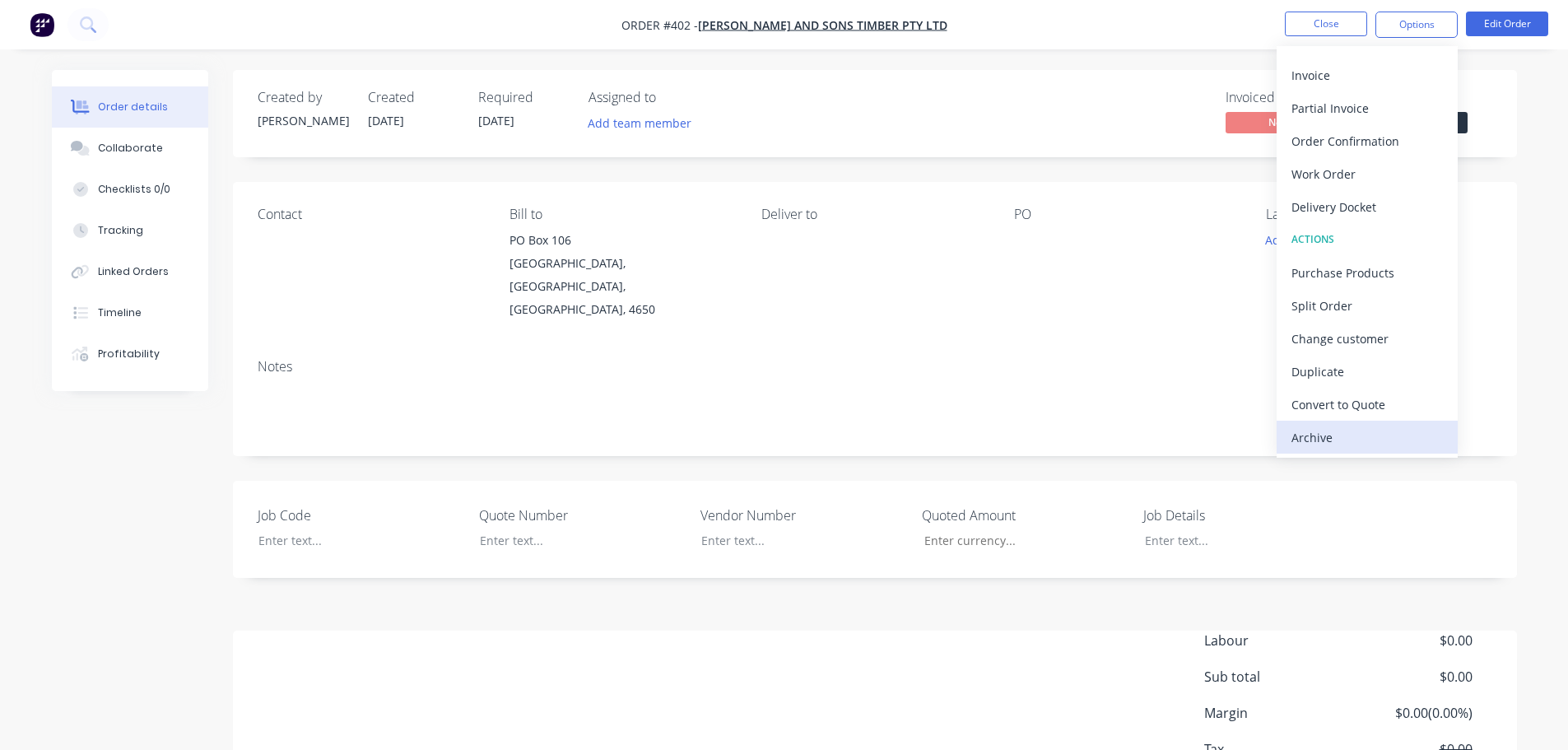
click at [1317, 425] on div "Archive" at bounding box center [1367, 437] width 152 height 24
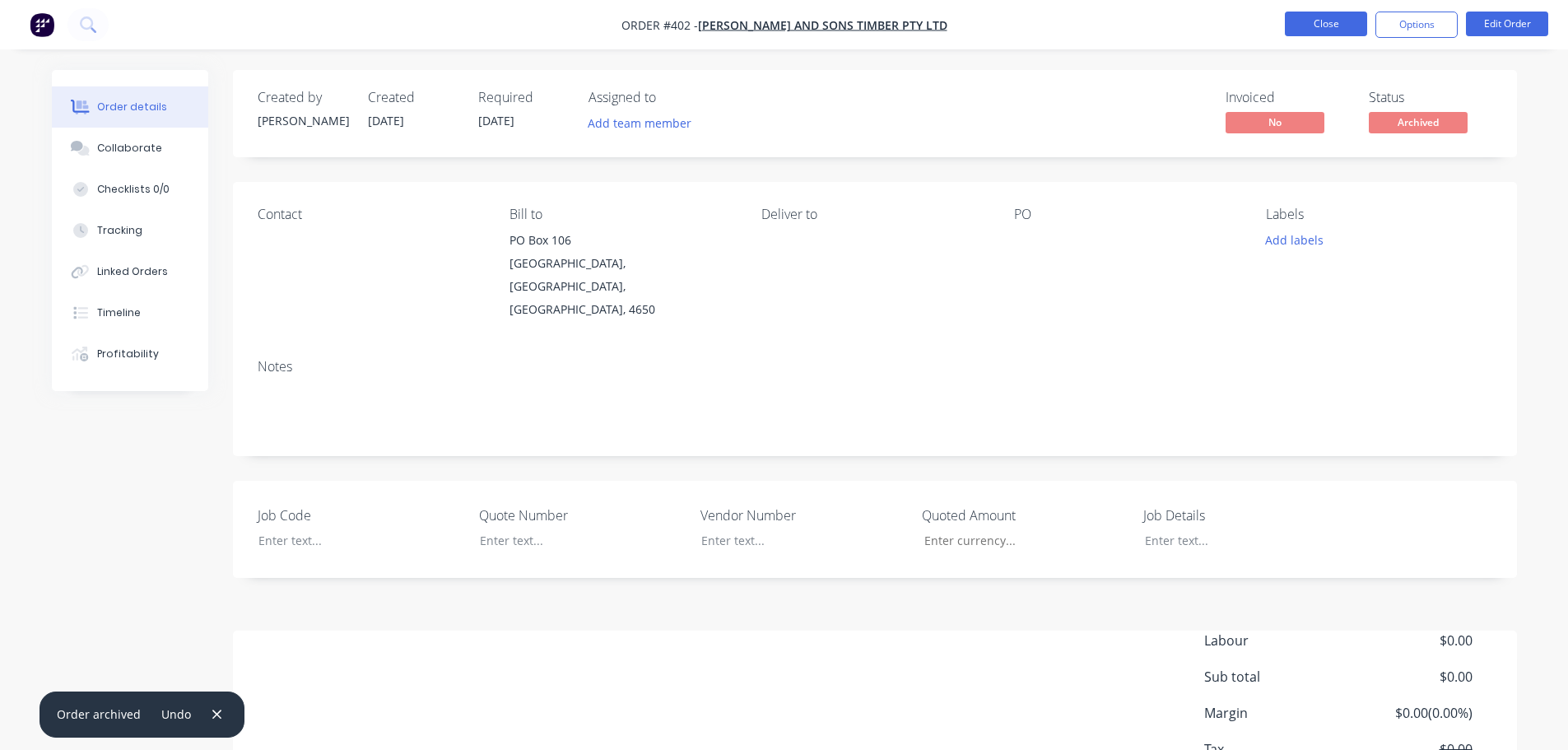
click at [1312, 18] on button "Close" at bounding box center [1326, 24] width 83 height 25
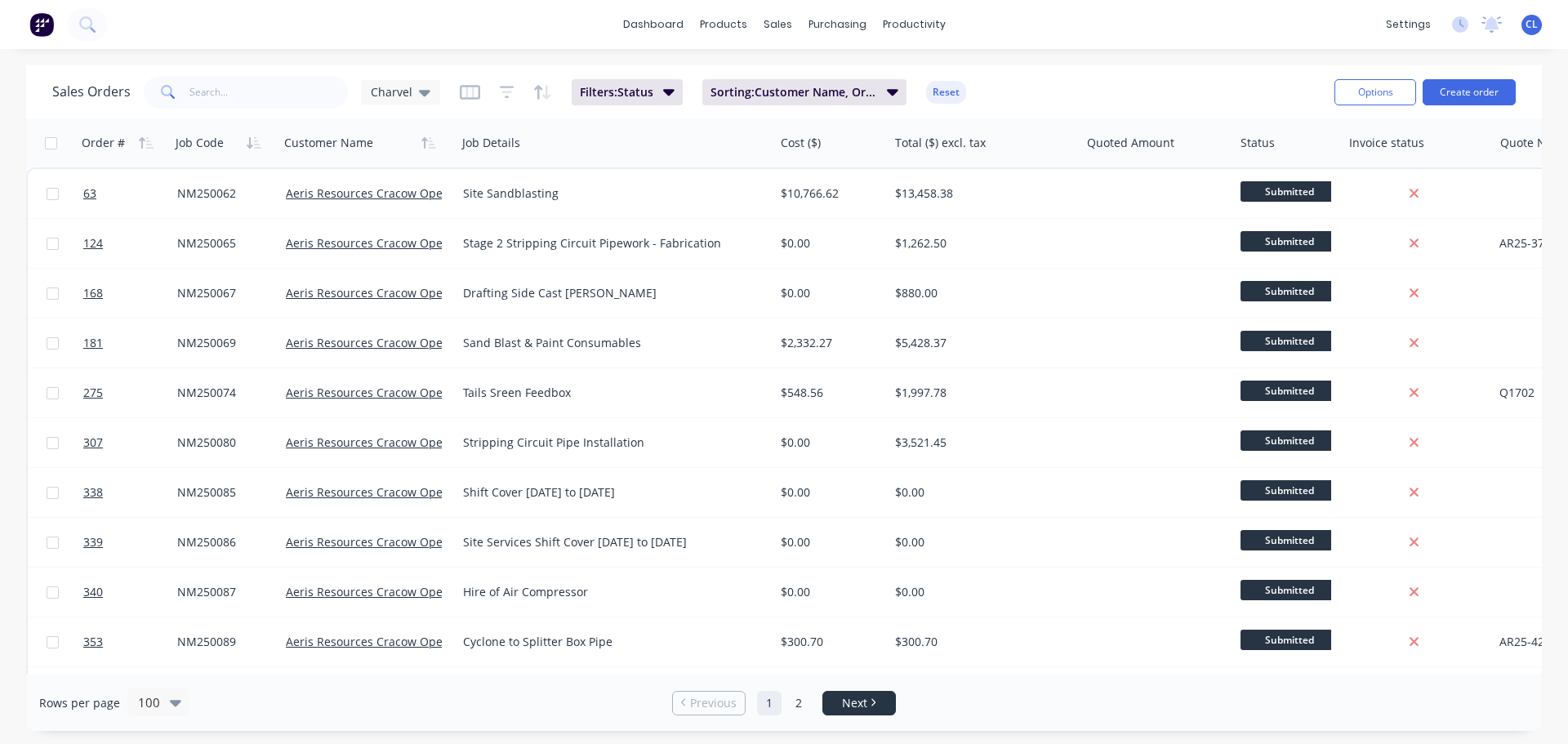
click at [832, 713] on li "Next" at bounding box center [859, 703] width 73 height 25
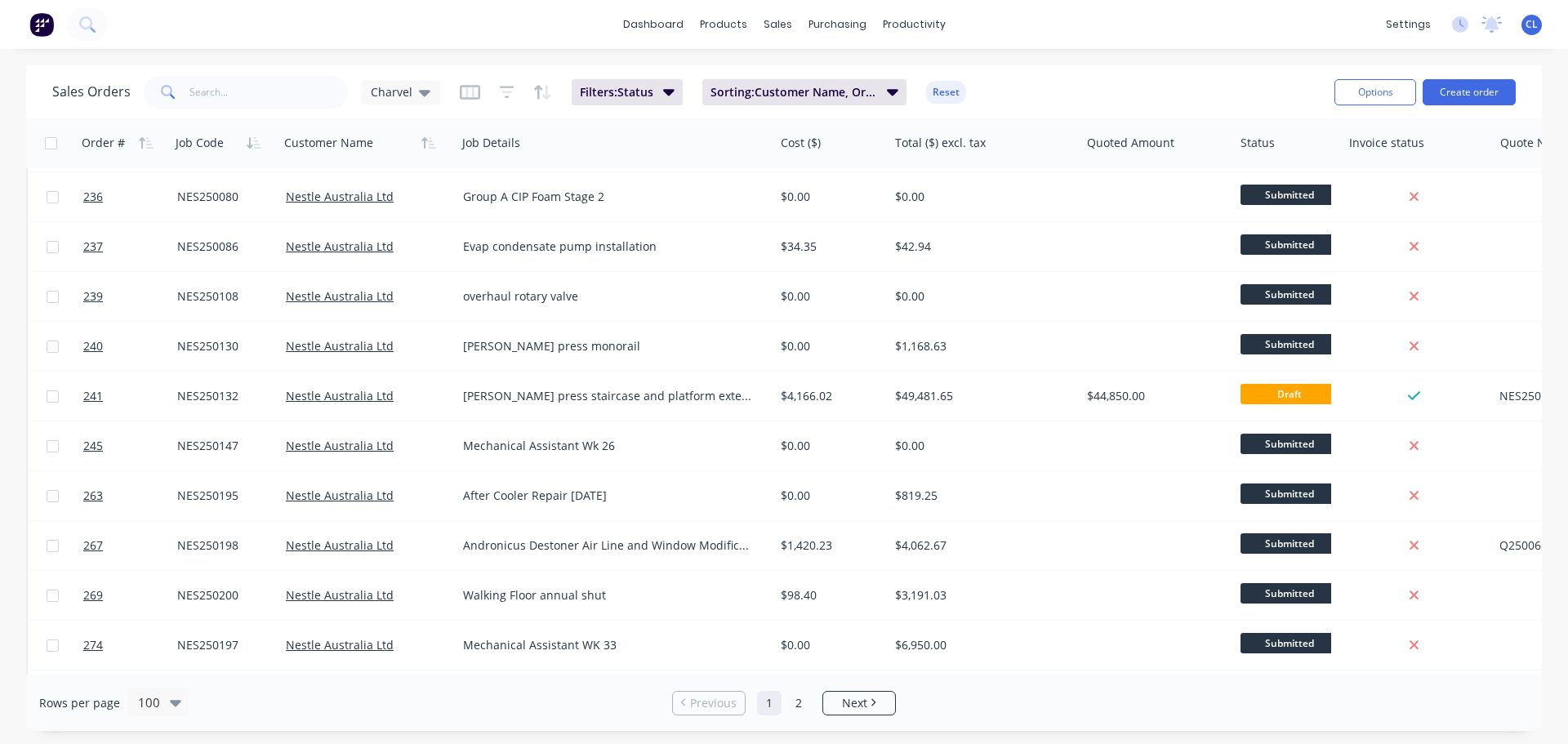
scroll to position [4482, 0]
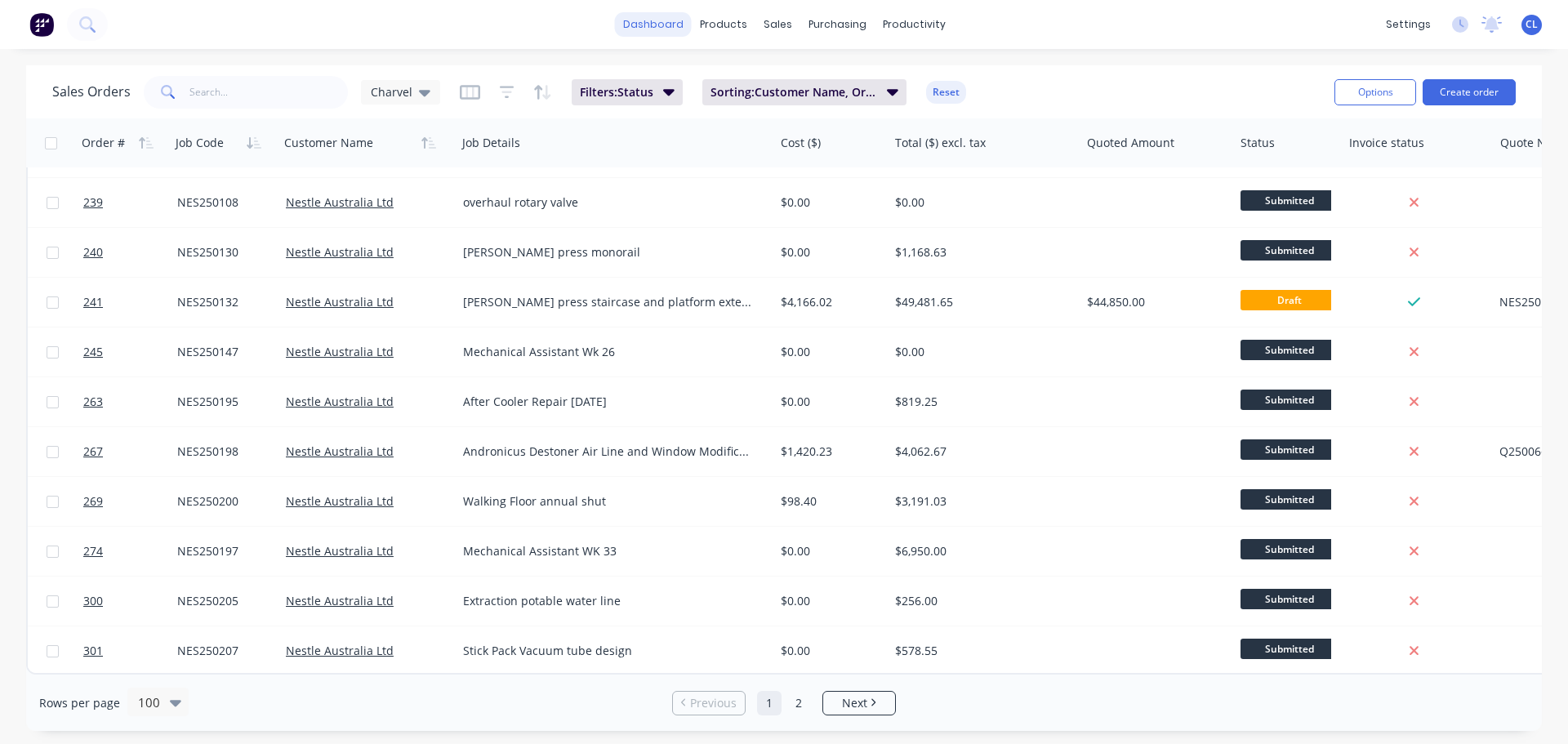
click at [637, 36] on link "dashboard" at bounding box center [653, 25] width 77 height 25
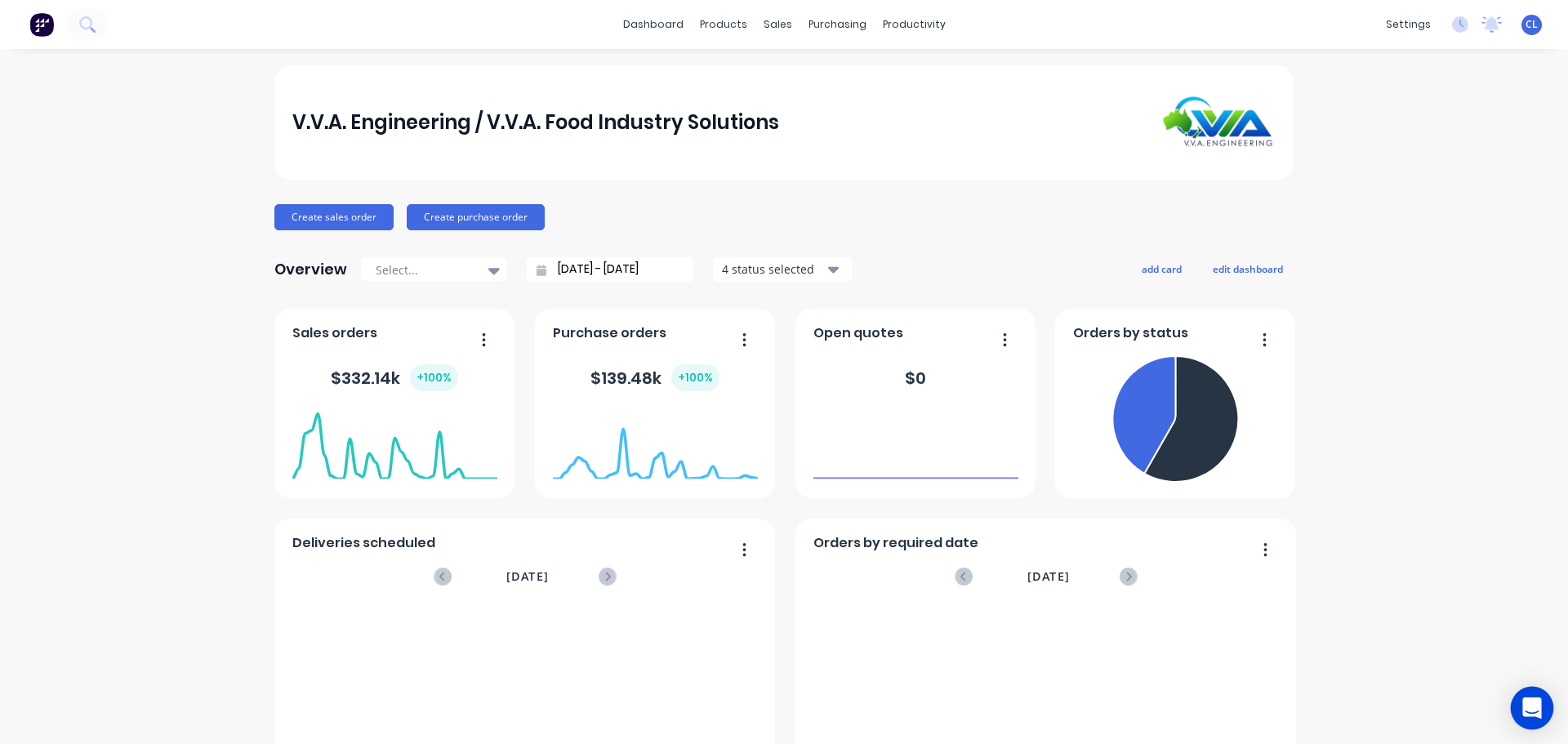
click at [1536, 703] on icon "Open Intercom Messenger" at bounding box center [1532, 708] width 18 height 21
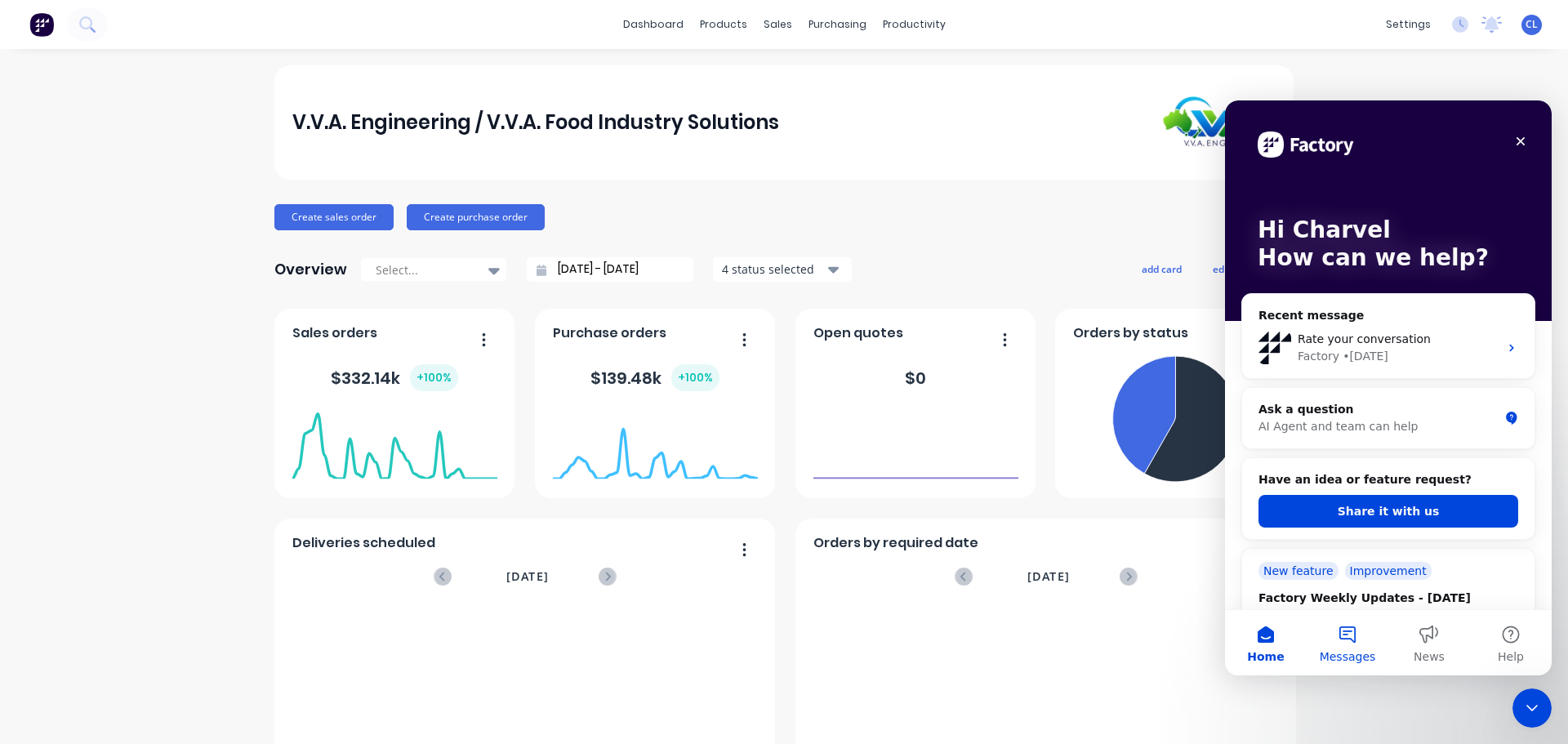
click at [1347, 638] on button "Messages" at bounding box center [1348, 643] width 82 height 65
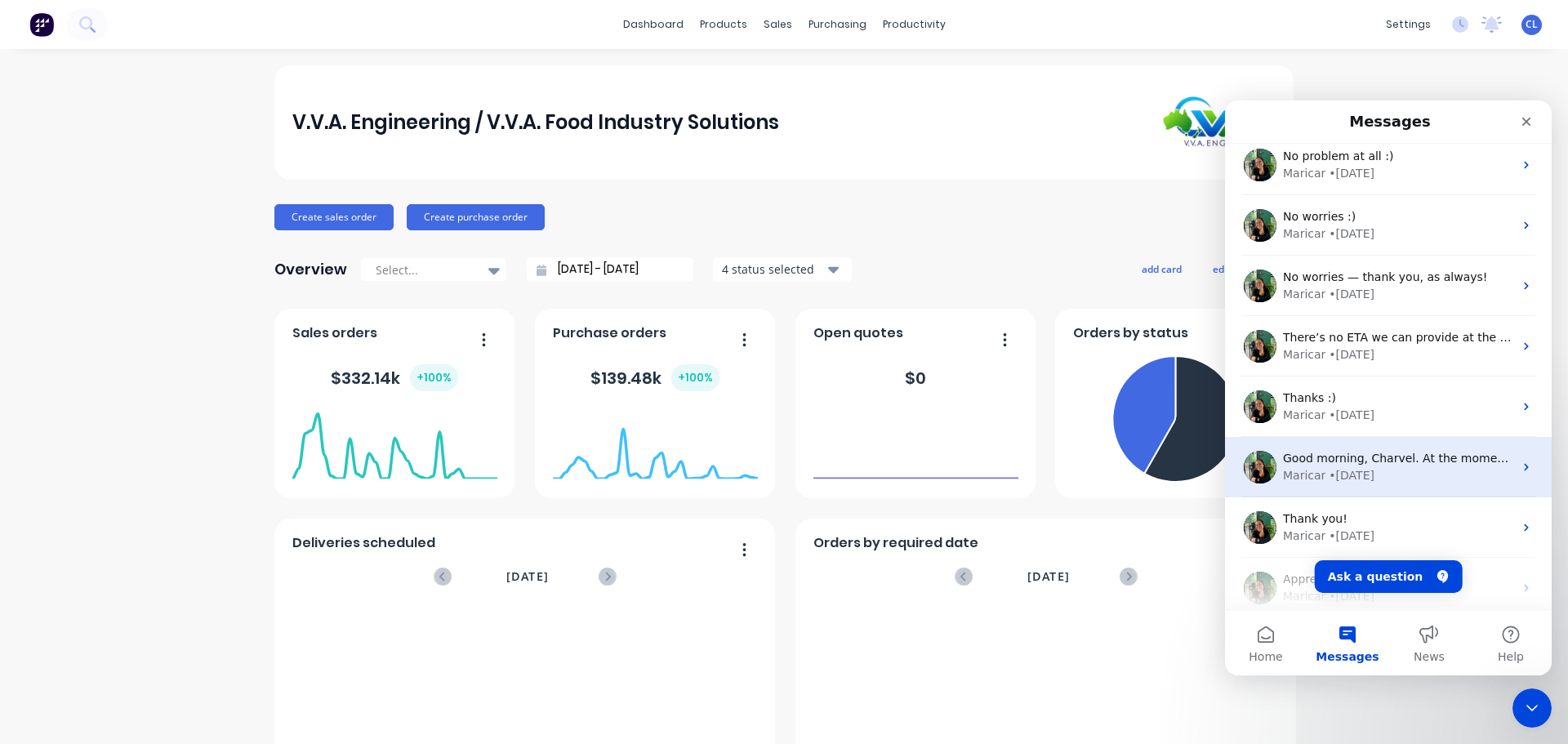
scroll to position [531, 0]
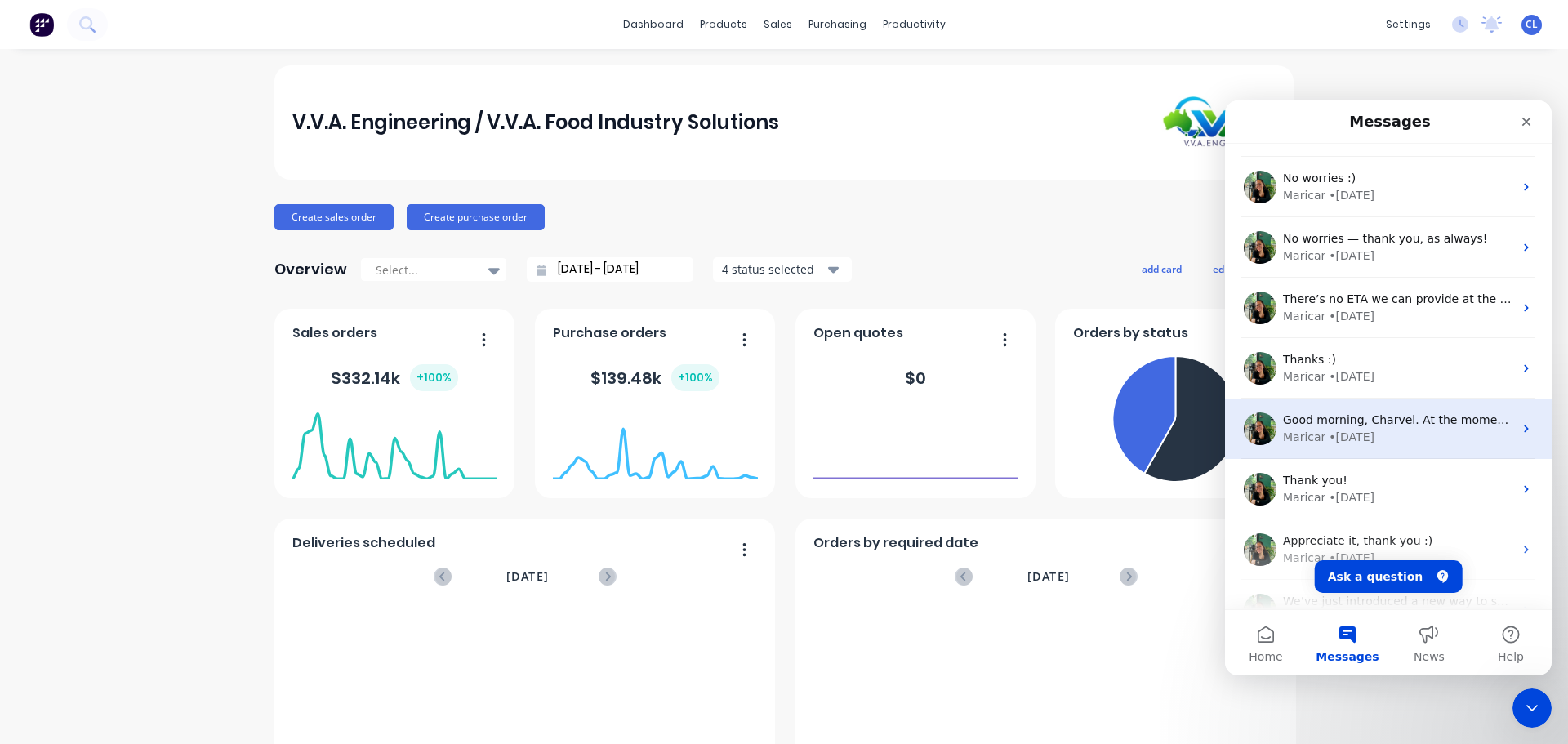
click at [1372, 438] on div "Maricar • [DATE]" at bounding box center [1399, 437] width 231 height 17
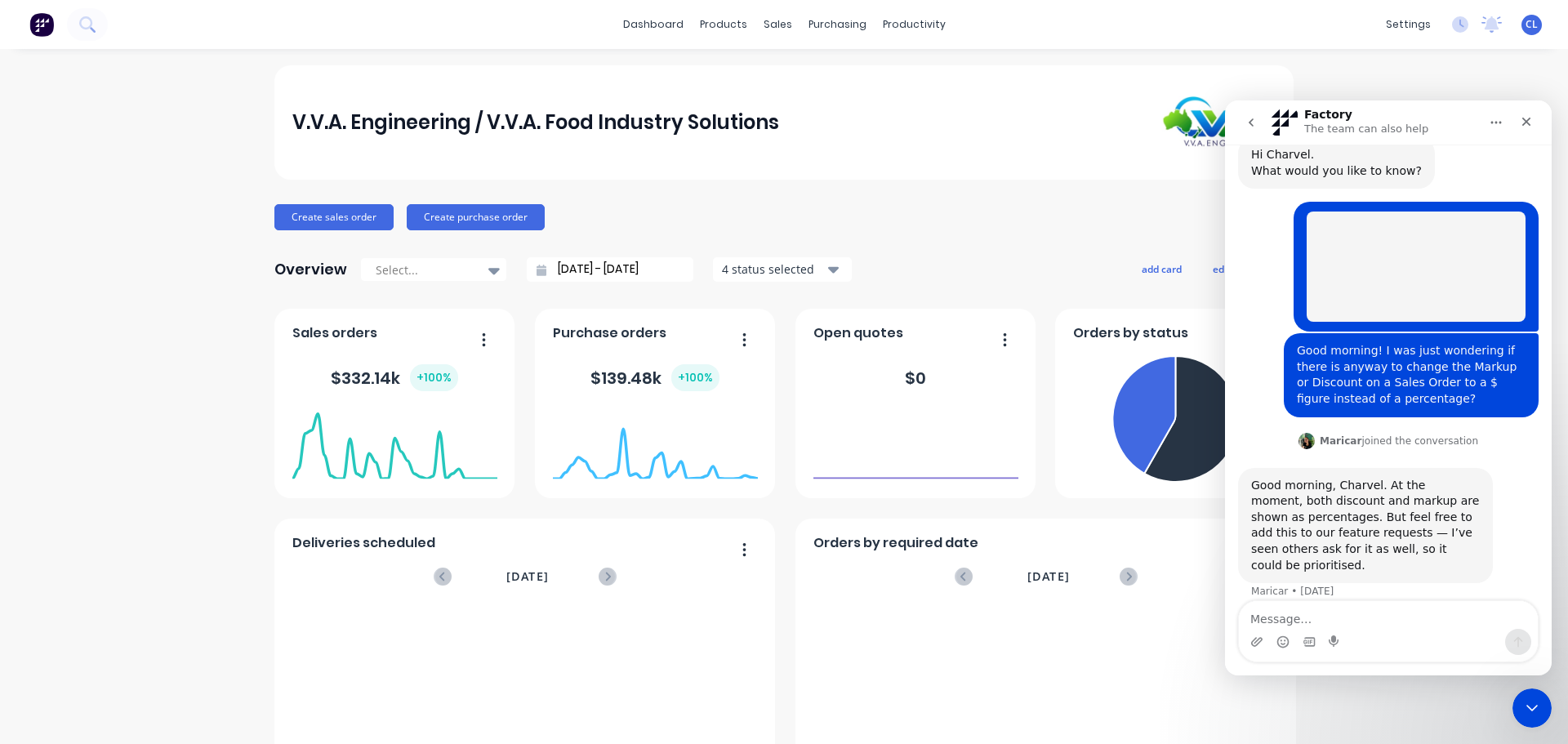
scroll to position [58, 0]
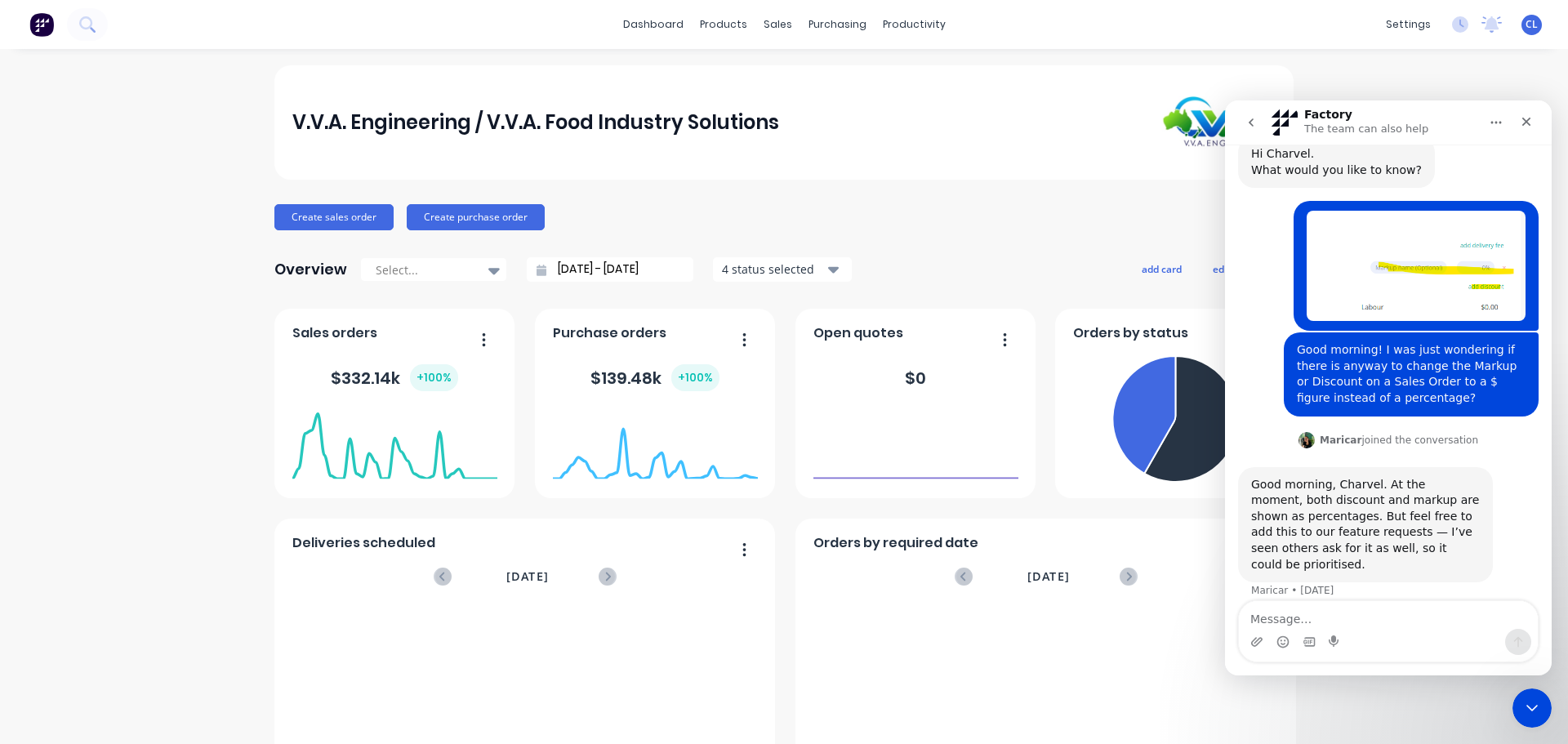
click at [1254, 126] on icon "go back" at bounding box center [1251, 122] width 13 height 13
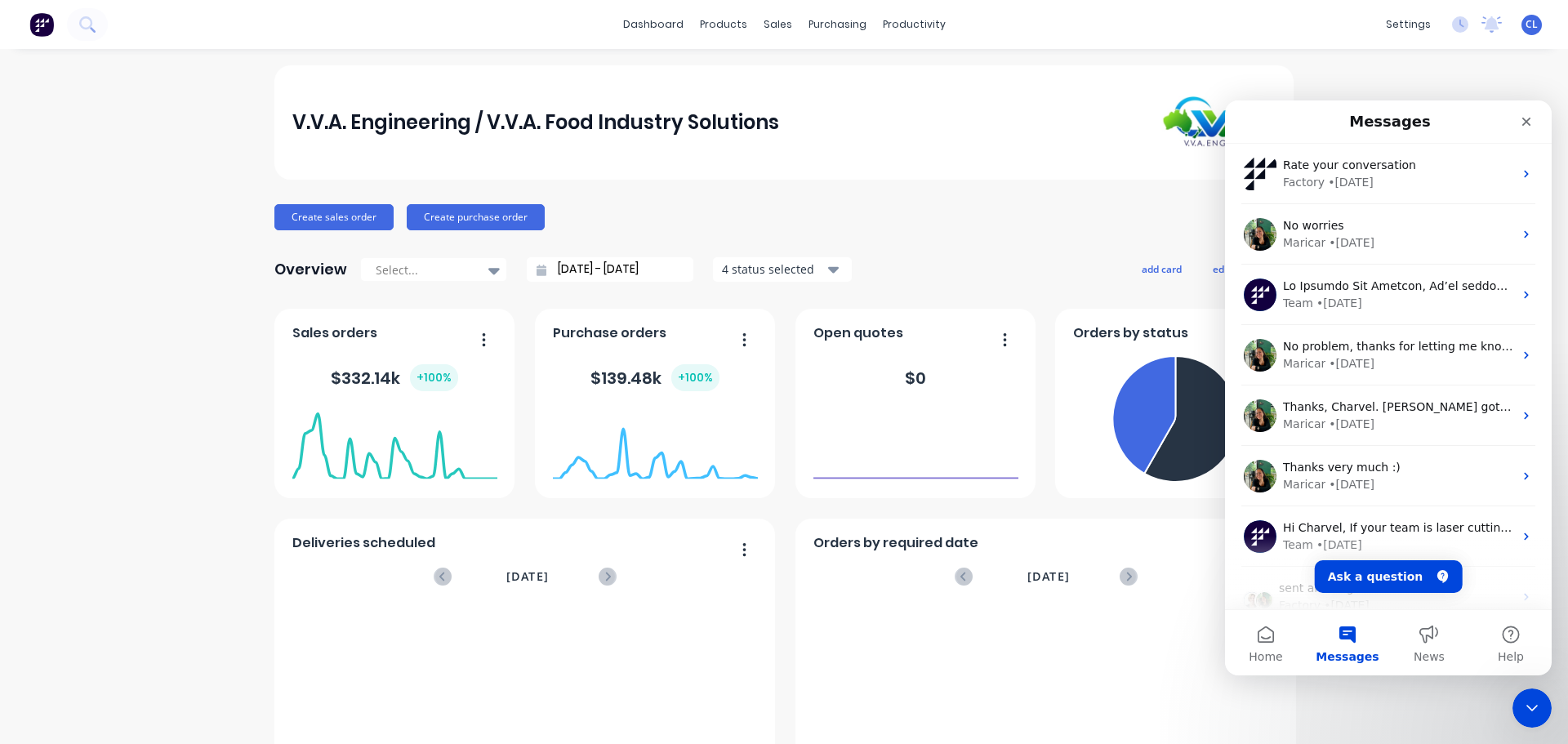
scroll to position [0, 0]
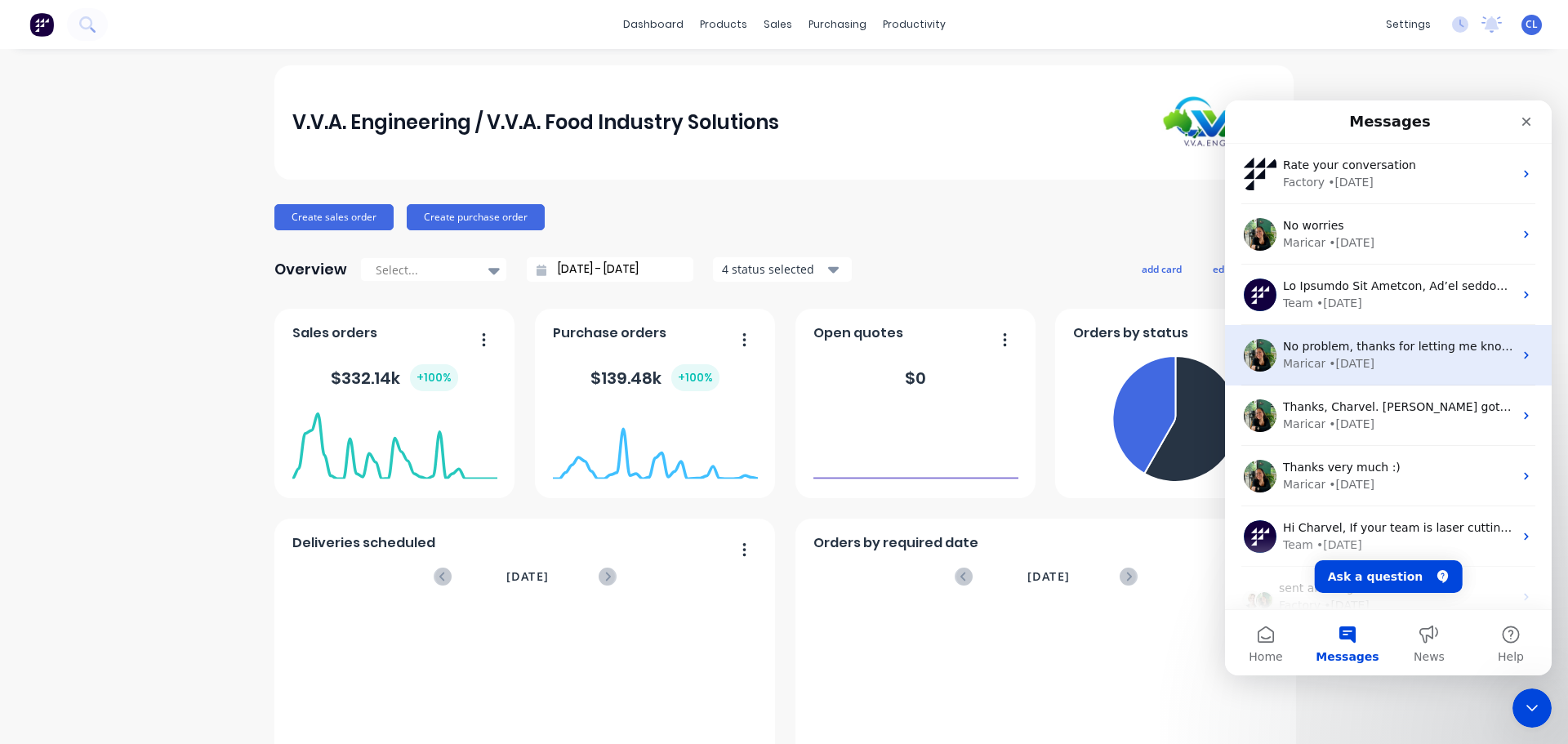
click at [1362, 353] on span "No problem, thanks for letting me know! :)" at bounding box center [1405, 346] width 244 height 13
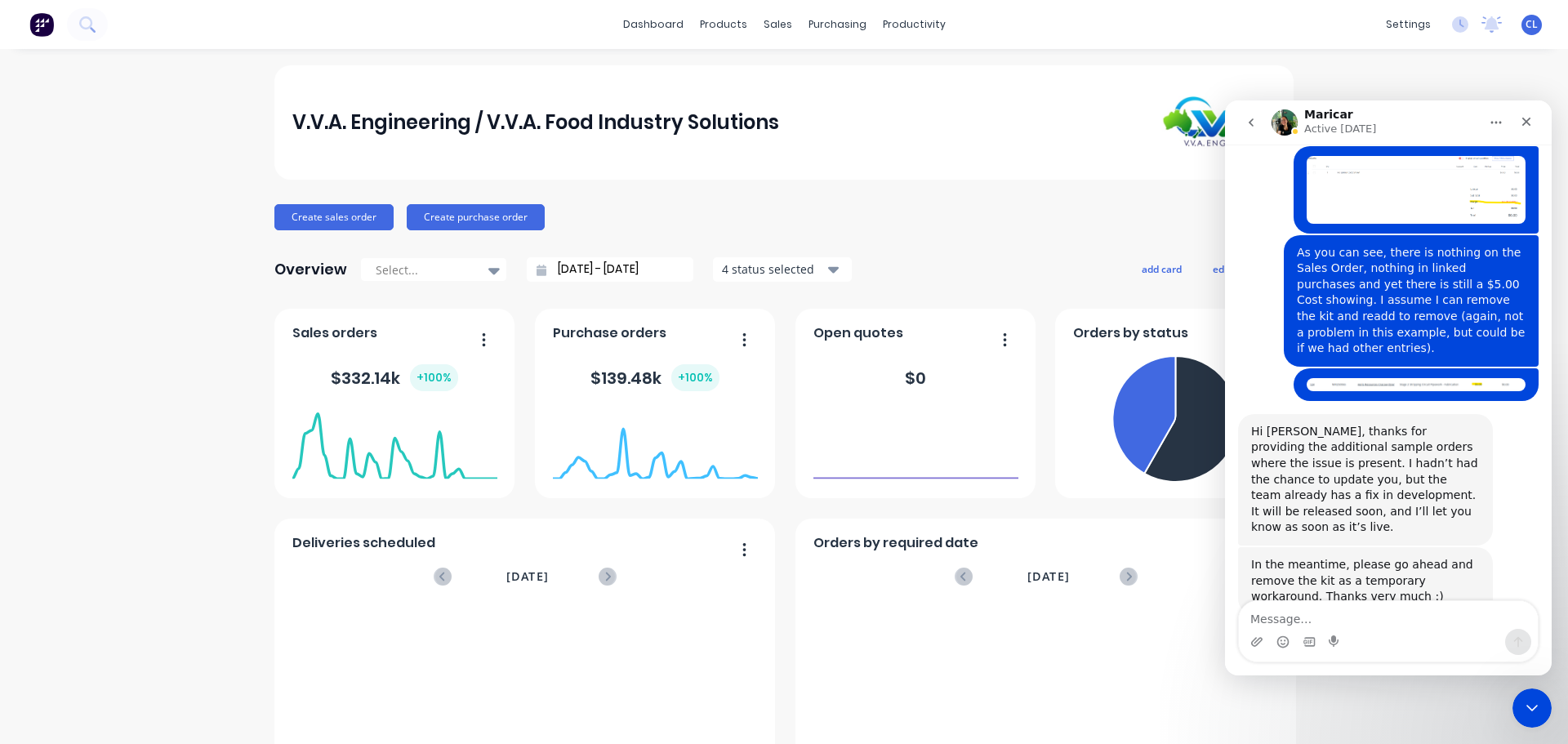
scroll to position [1241, 0]
click at [1246, 128] on icon "go back" at bounding box center [1251, 122] width 13 height 13
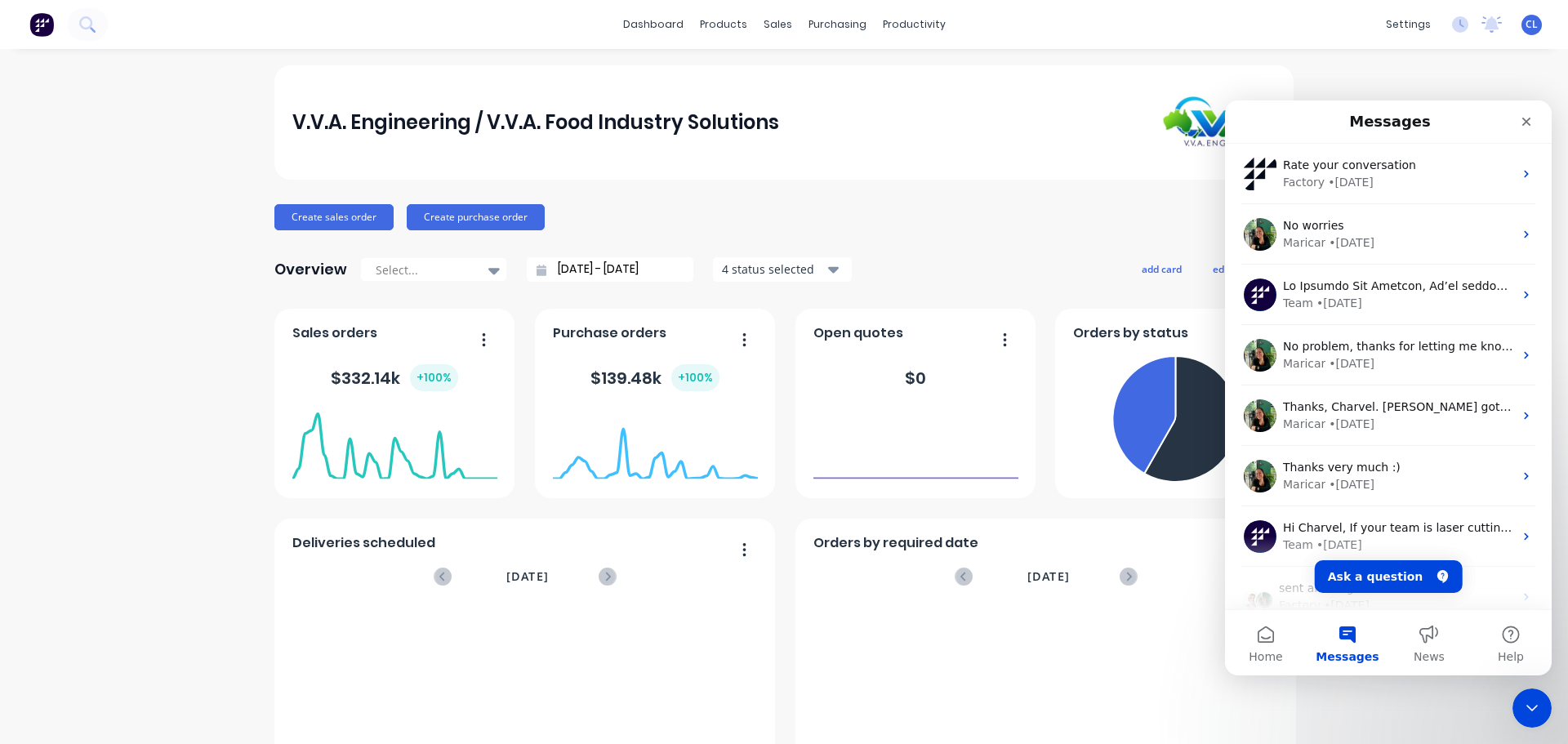
scroll to position [0, 0]
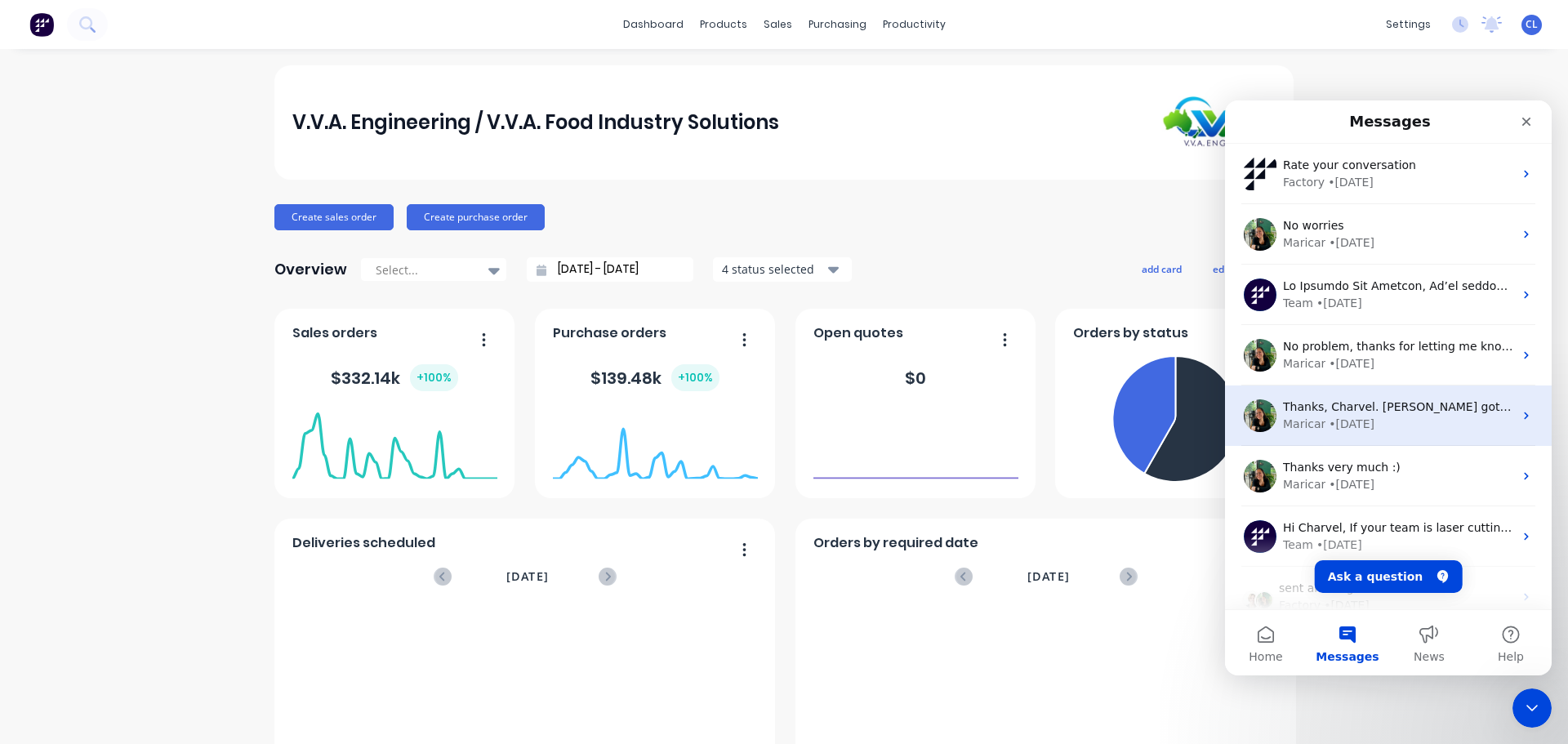
click at [1293, 418] on div "Maricar" at bounding box center [1305, 424] width 42 height 17
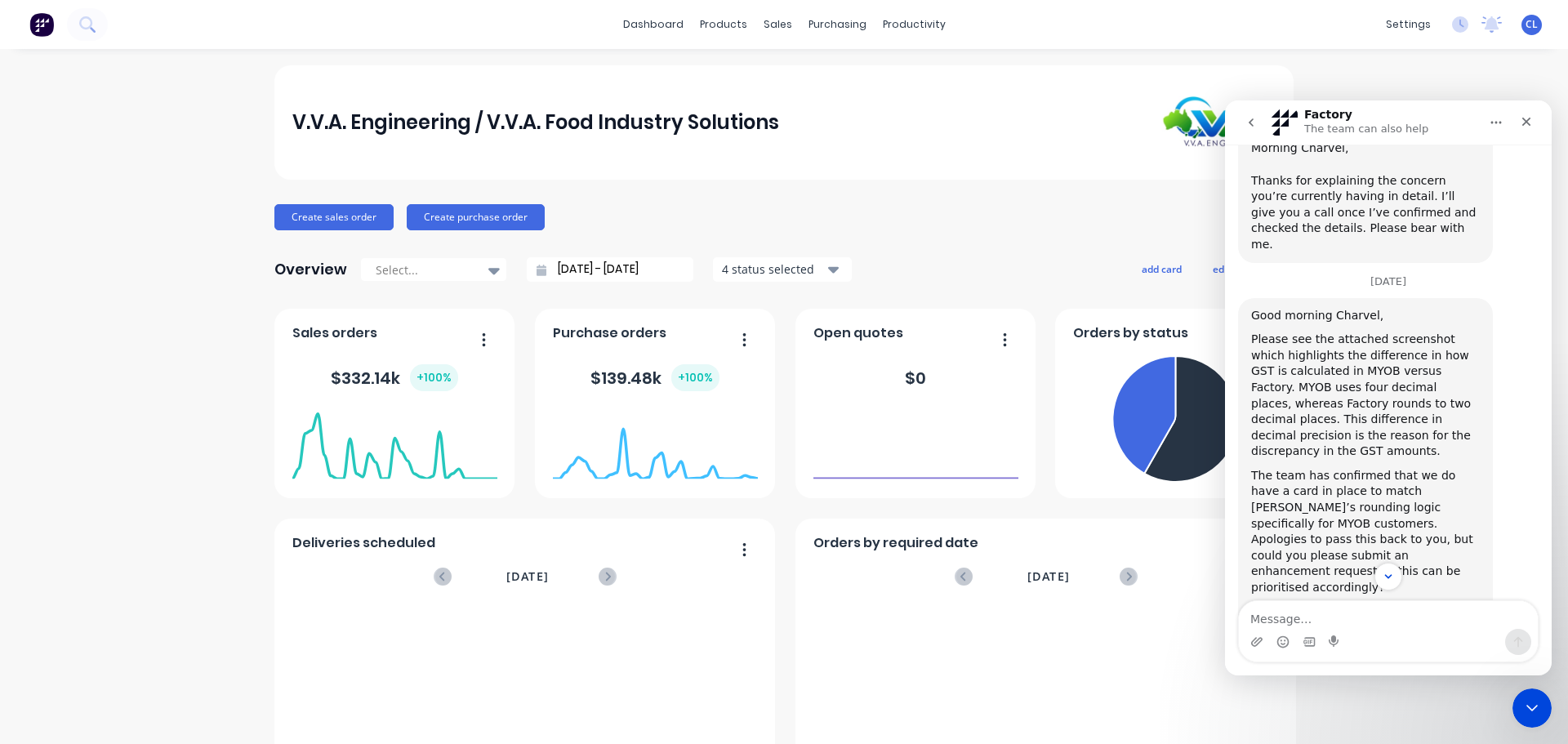
scroll to position [3238, 0]
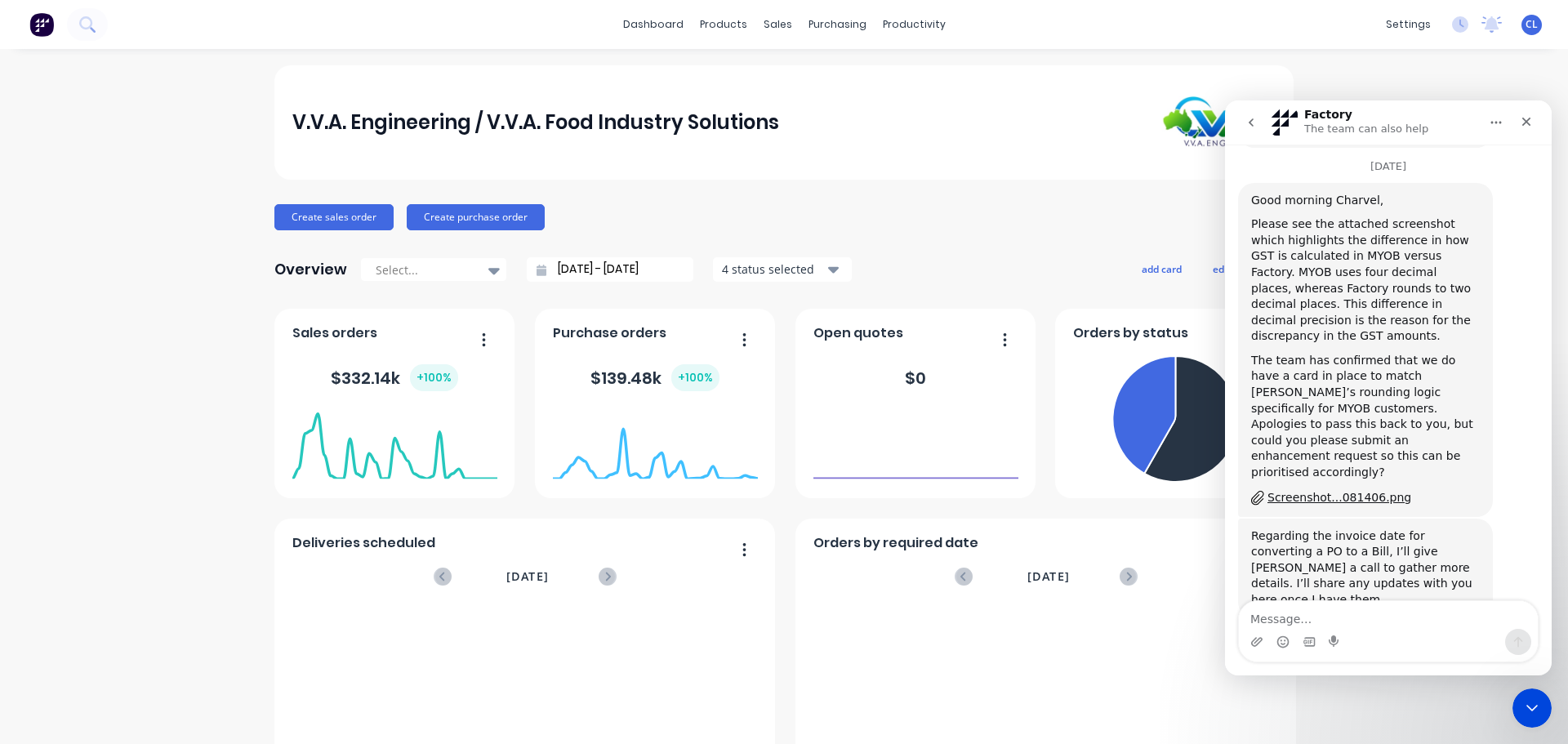
click at [1346, 613] on textarea "Message…" at bounding box center [1388, 615] width 299 height 28
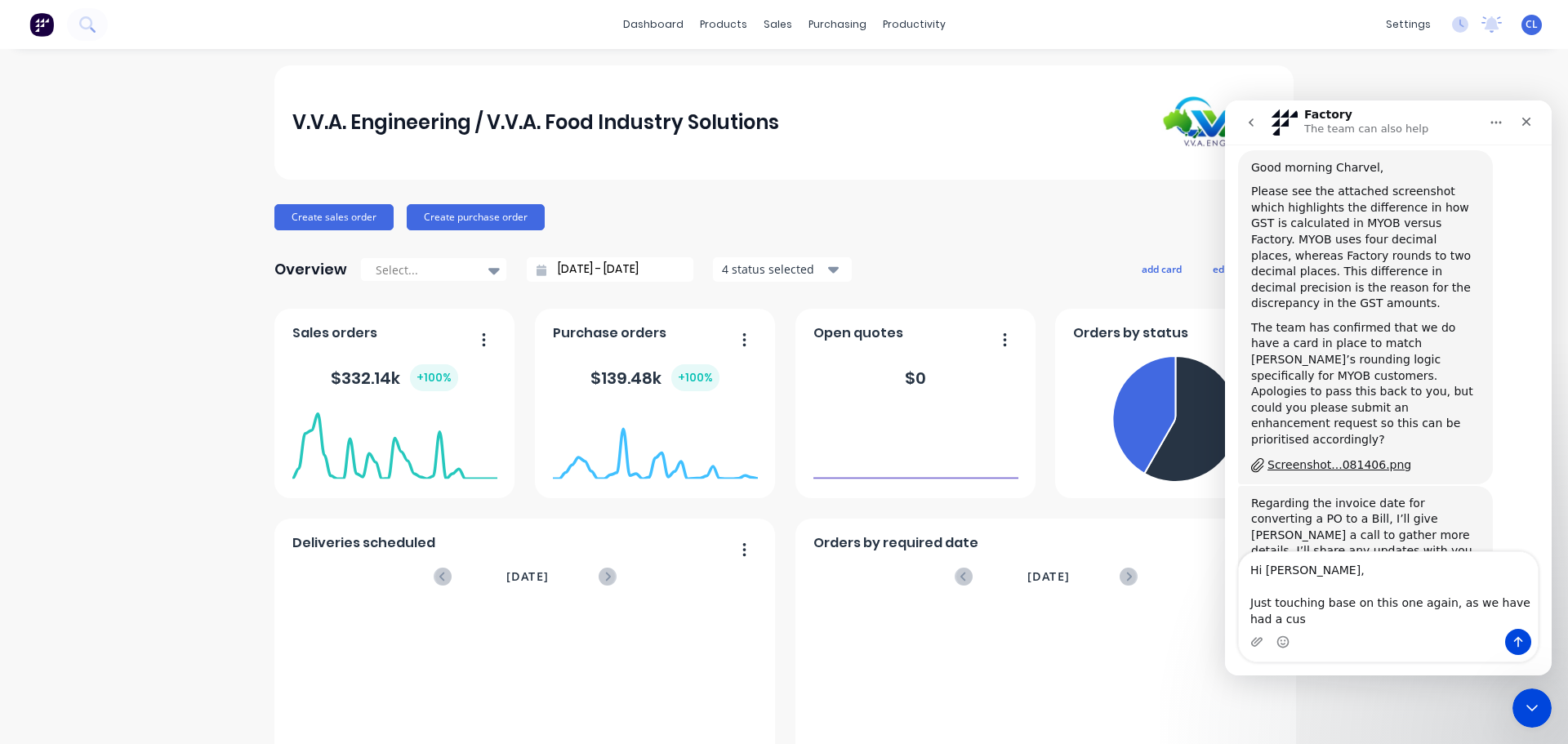
scroll to position [3287, 0]
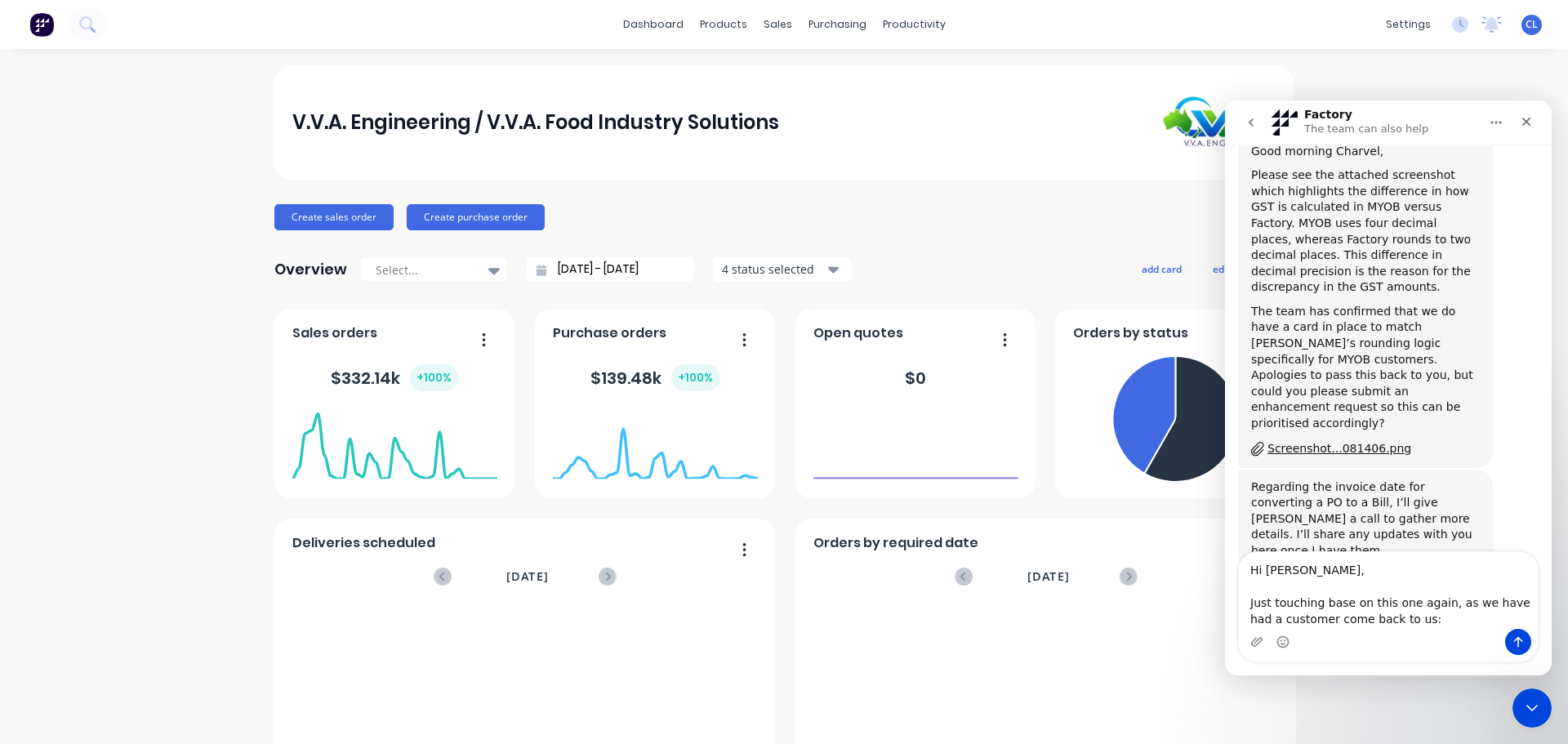
type textarea "Hi [PERSON_NAME], Just touching base on this one again, as we have had a custom…"
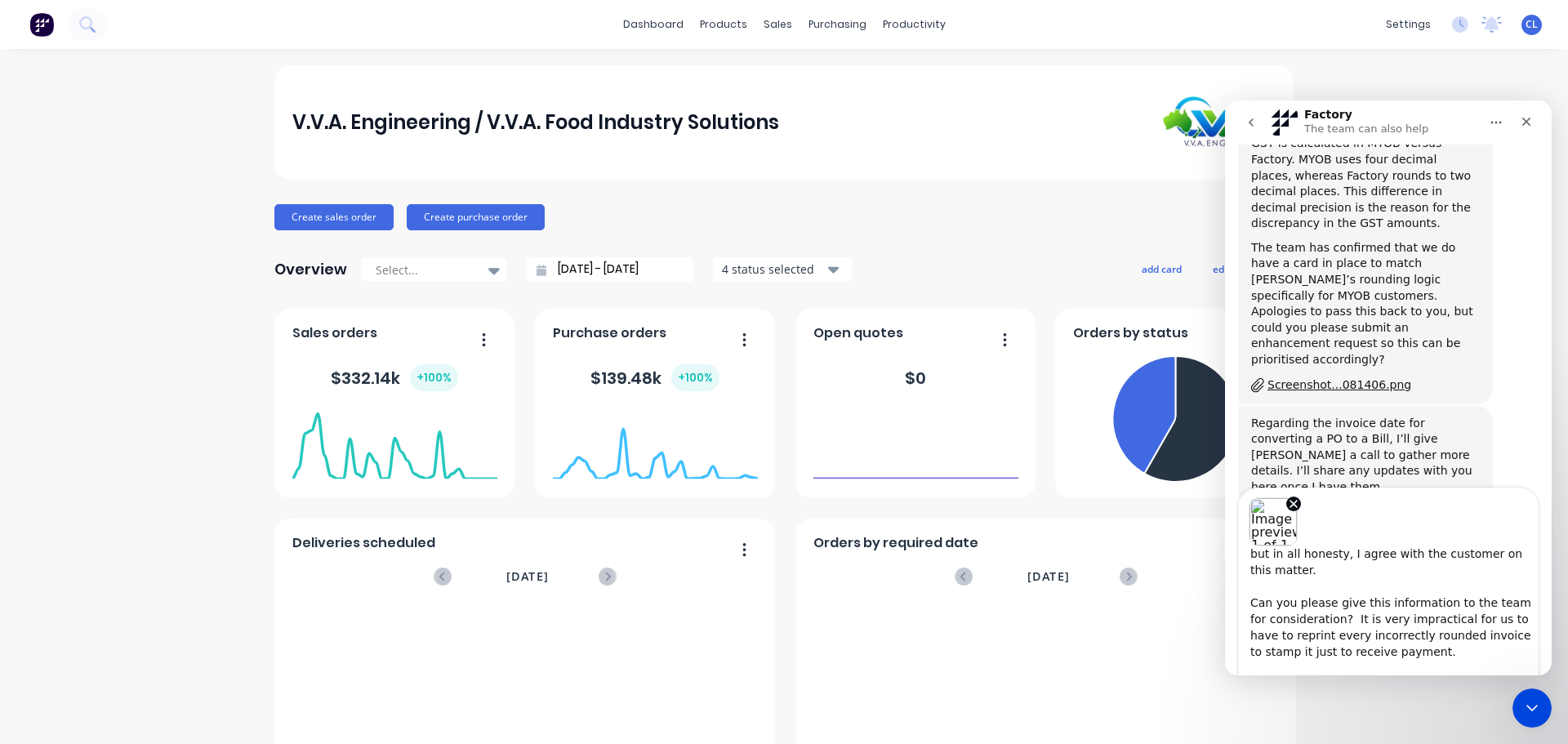
scroll to position [125, 0]
type textarea "Hi [PERSON_NAME], Just touching base on this one again, as we have had a custom…"
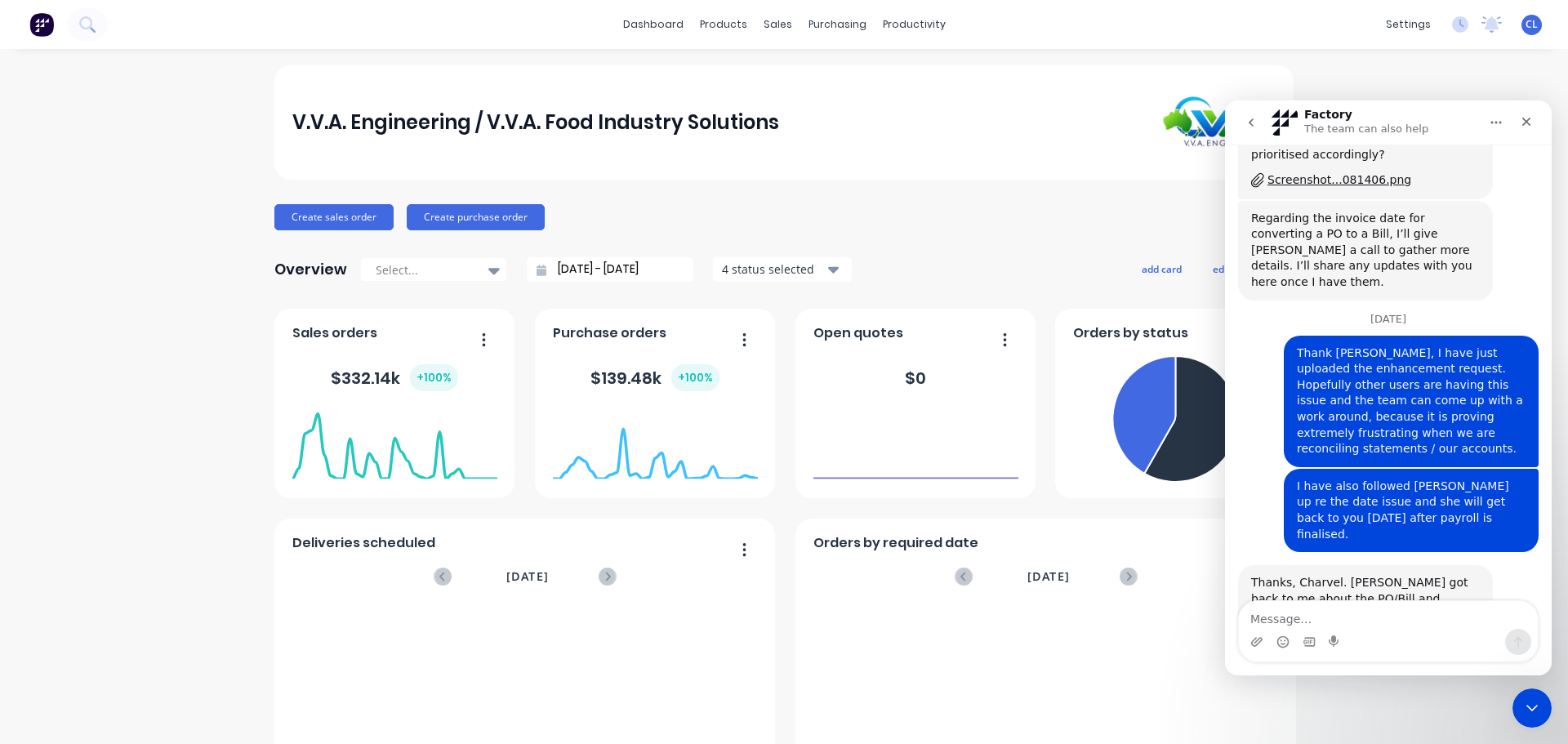
scroll to position [3648, 0]
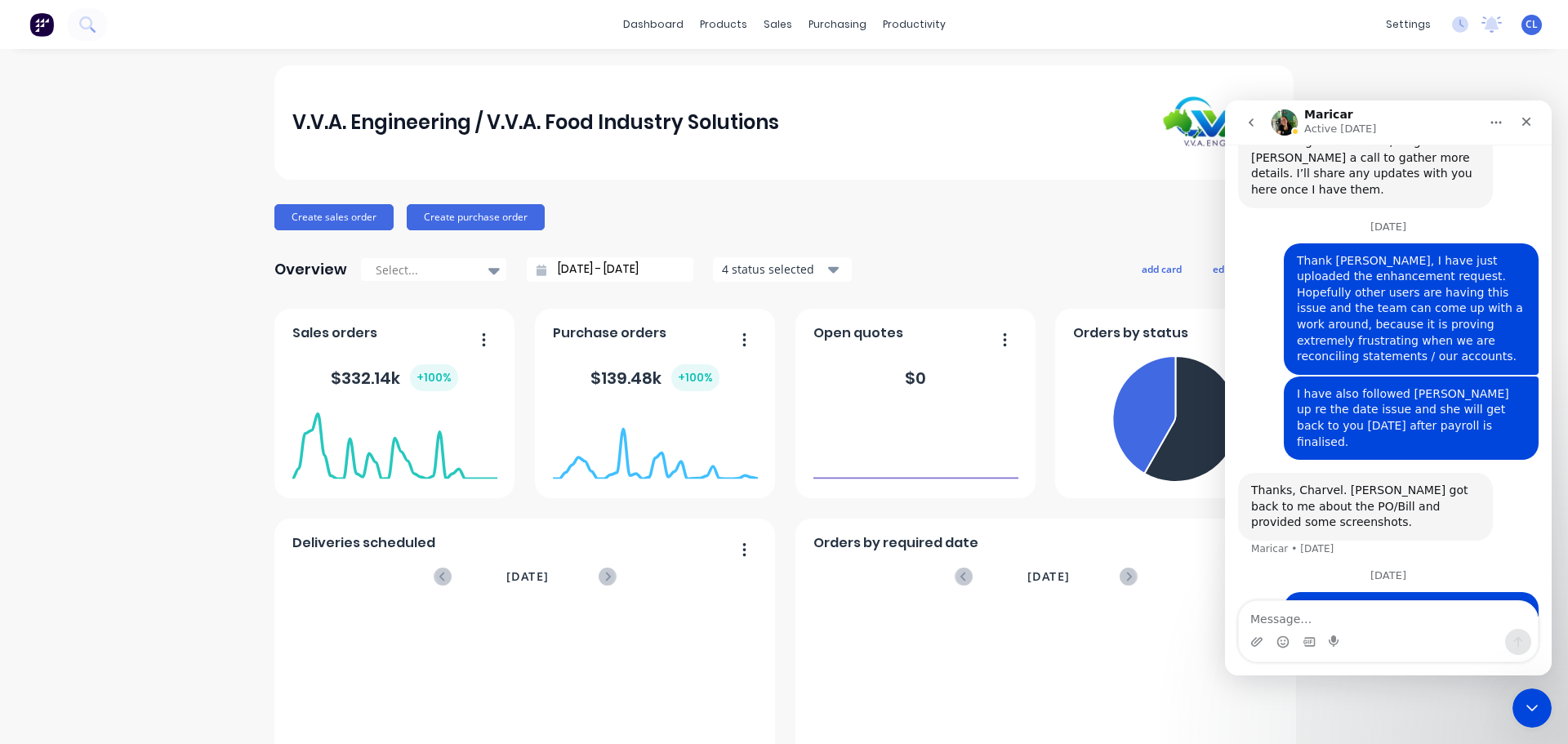
click at [1534, 688] on div "V.V.A. Engineering / V.V.A. Food Industry Solutions Create sales order Create p…" at bounding box center [784, 491] width 1568 height 852
click at [1531, 696] on icon "Close Intercom Messenger" at bounding box center [1530, 705] width 19 height 19
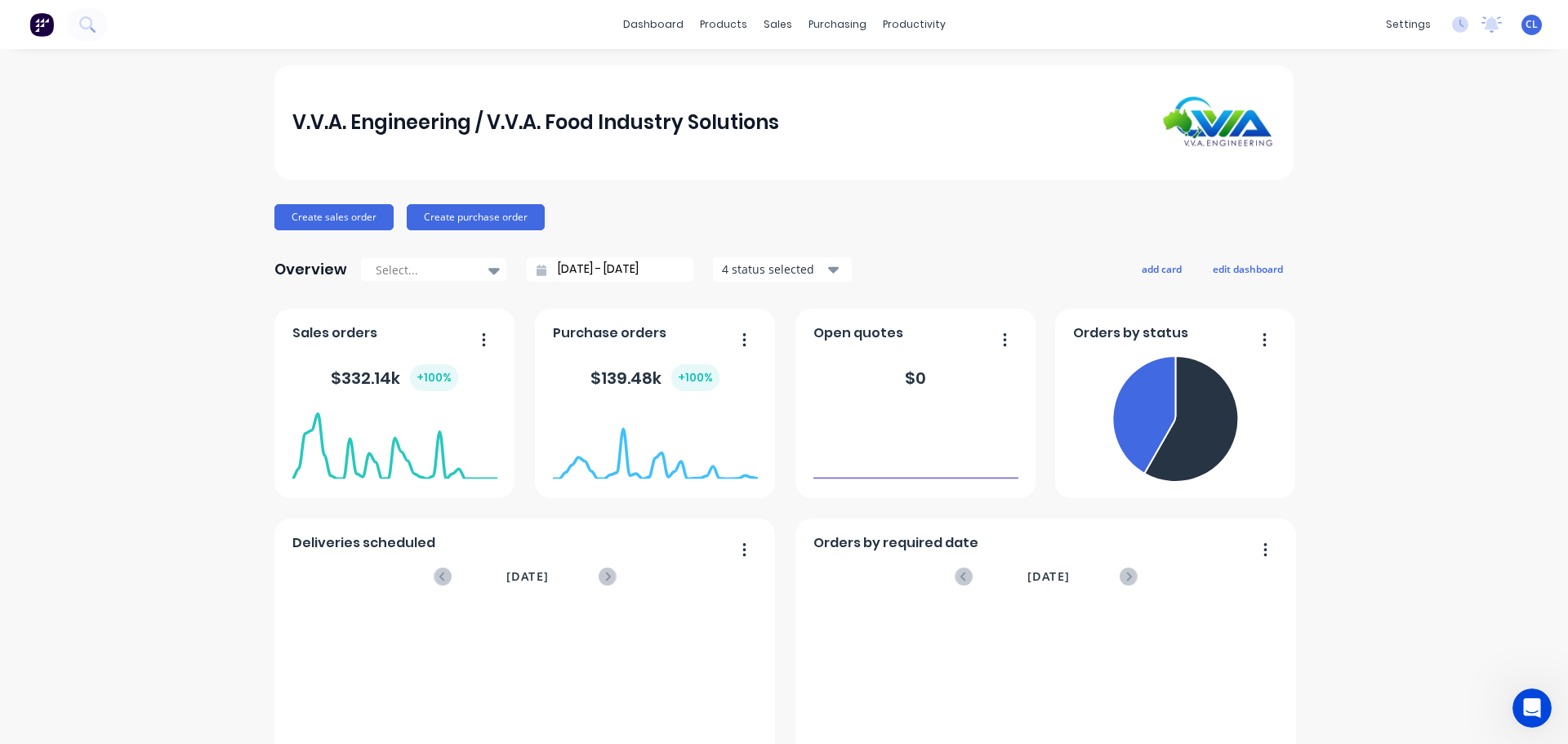
click at [185, 245] on div "V.V.A. Engineering / V.V.A. Food Industry Solutions Create sales order Create p…" at bounding box center [784, 491] width 1568 height 852
click at [1516, 693] on div at bounding box center [1533, 708] width 43 height 43
click at [1525, 694] on icon "Open Intercom Messenger" at bounding box center [1530, 705] width 27 height 27
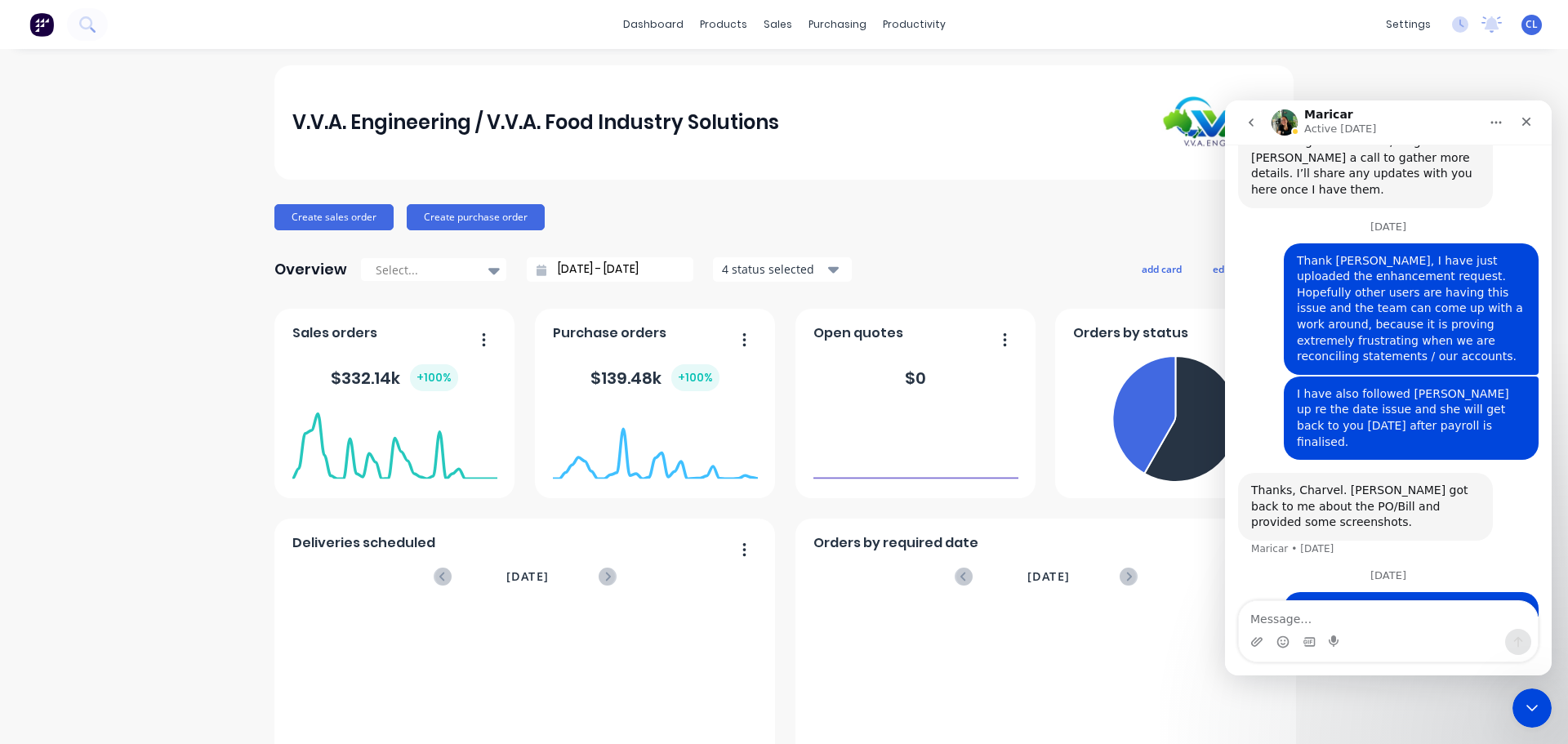
scroll to position [3566, 0]
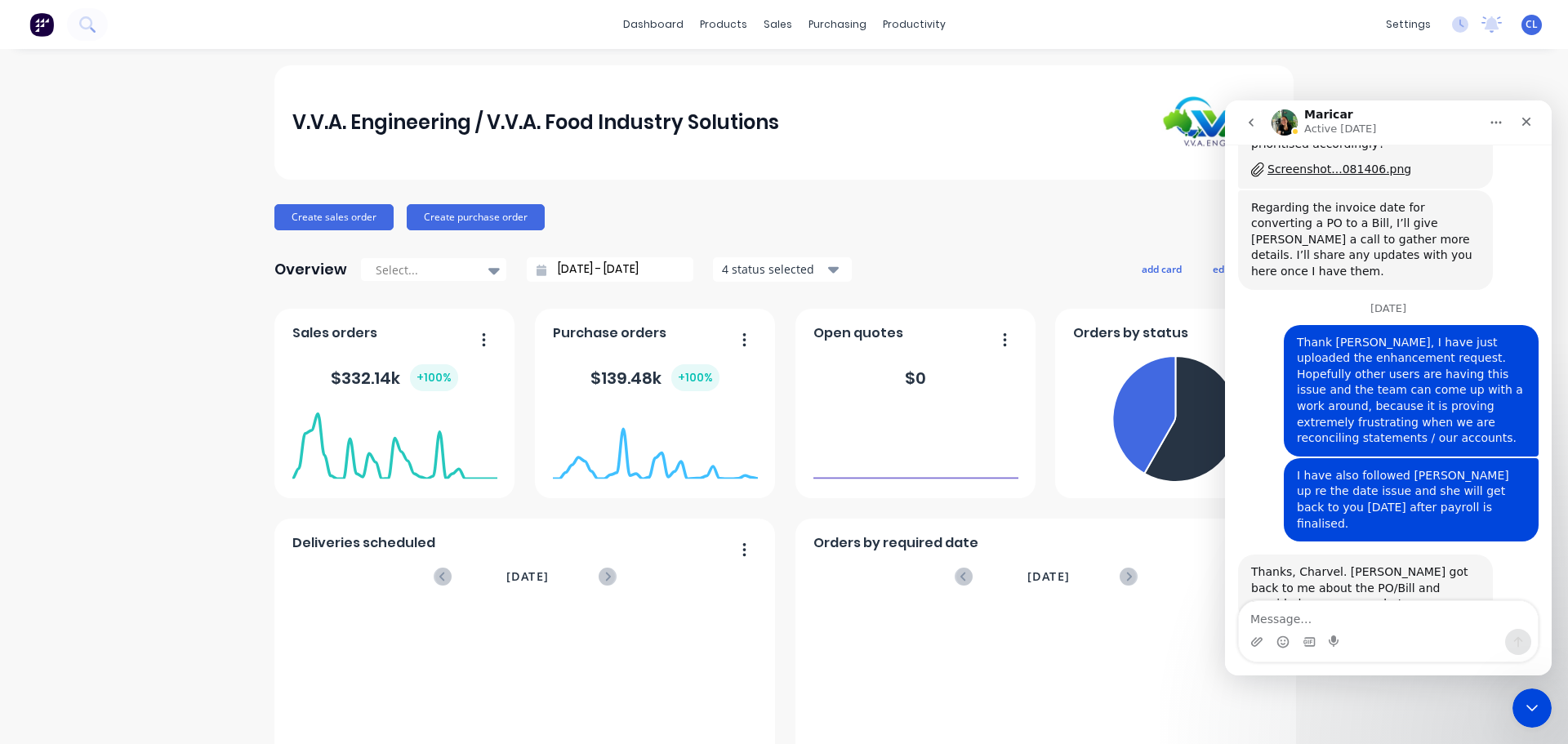
click at [1297, 133] on div "Intercom messenger" at bounding box center [1295, 131] width 8 height 8
click at [1254, 118] on icon "go back" at bounding box center [1251, 122] width 13 height 13
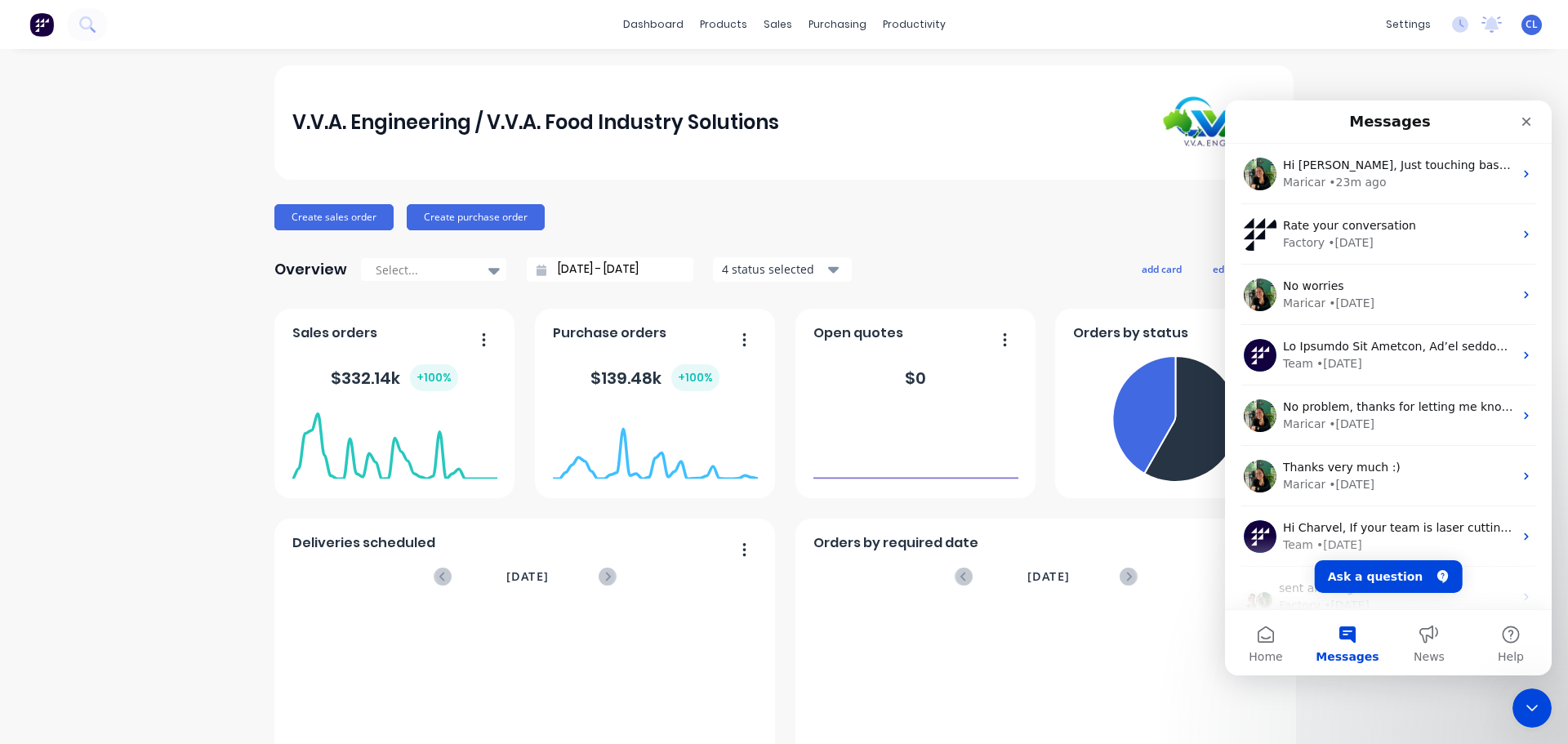
scroll to position [0, 0]
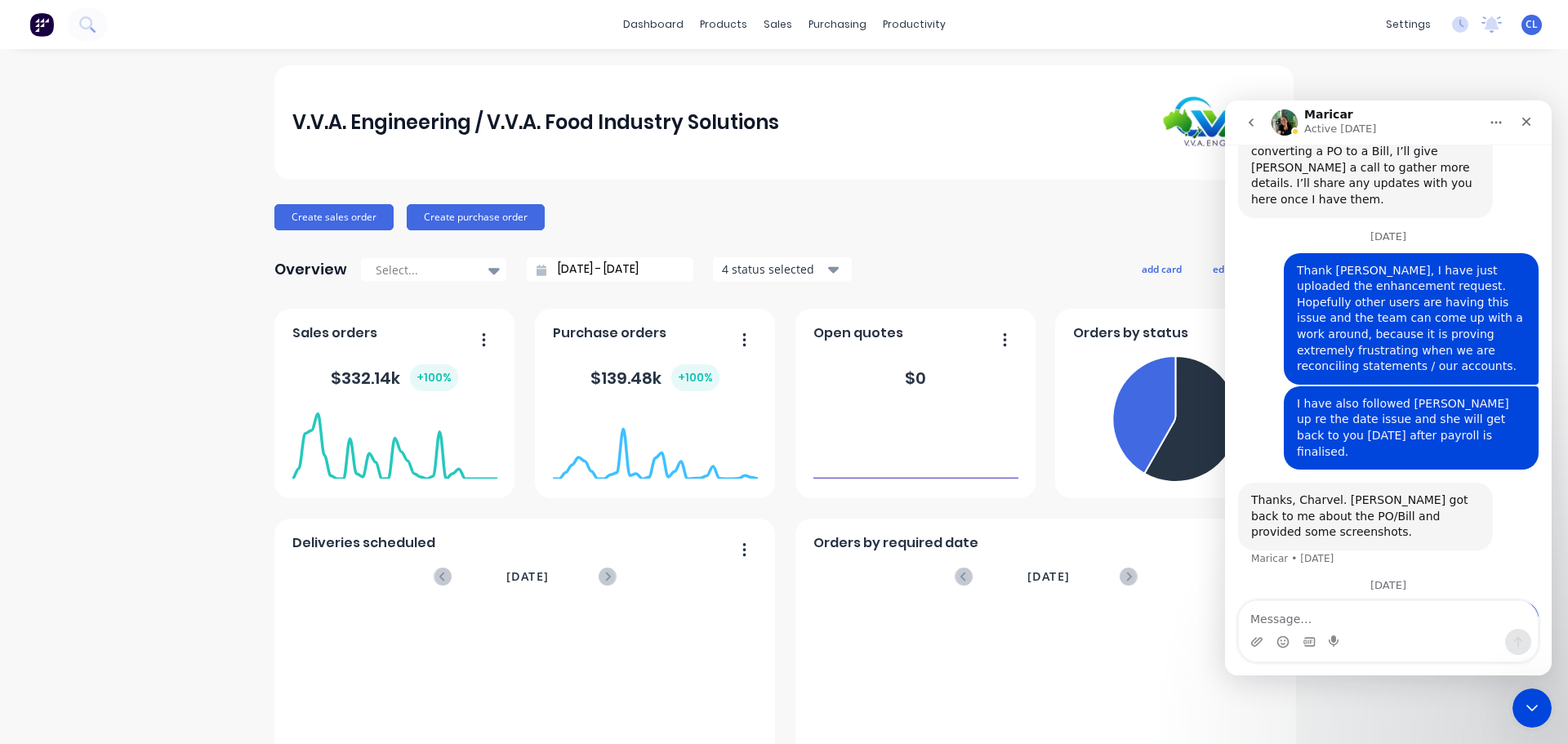
scroll to position [3648, 0]
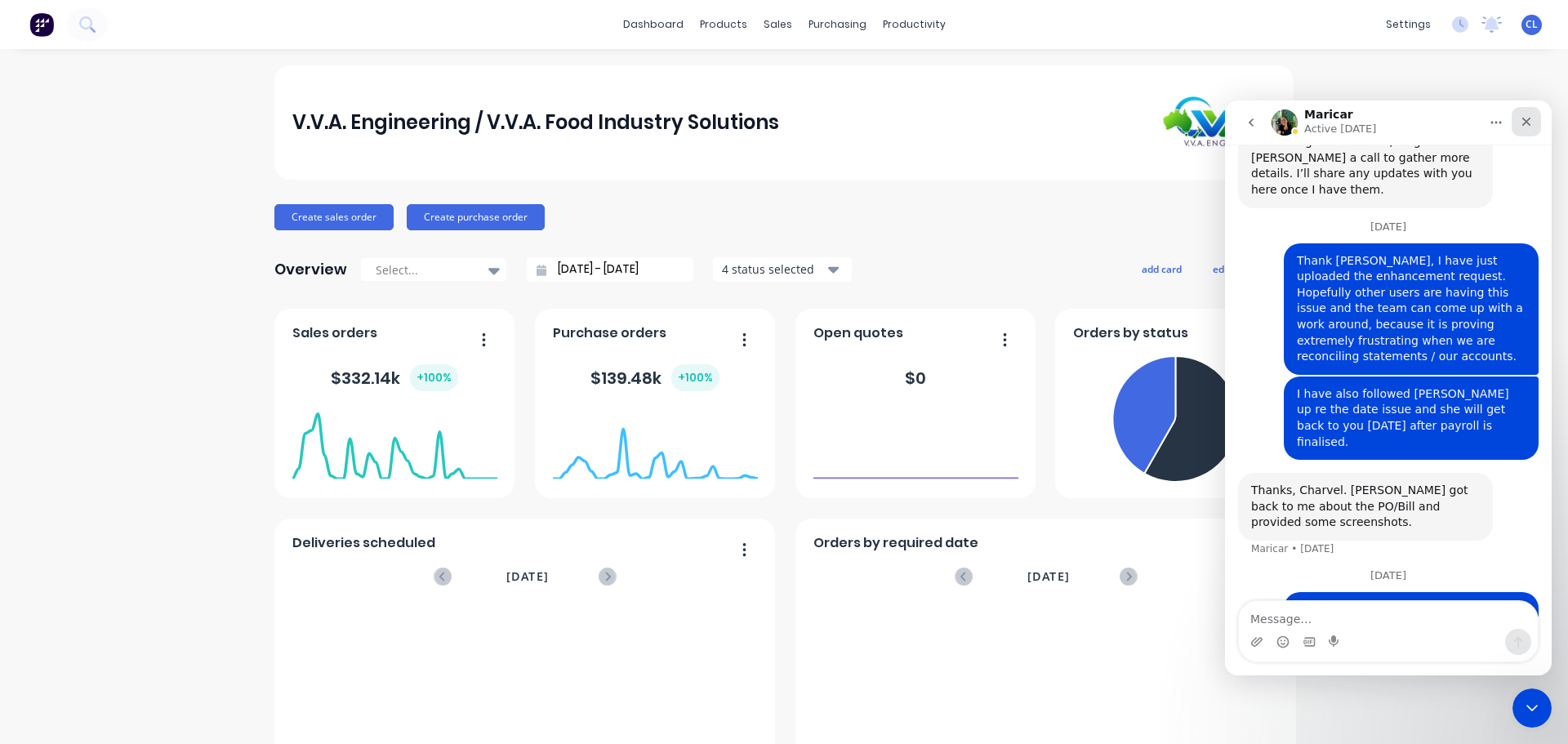
click at [1521, 125] on icon "Close" at bounding box center [1527, 122] width 13 height 13
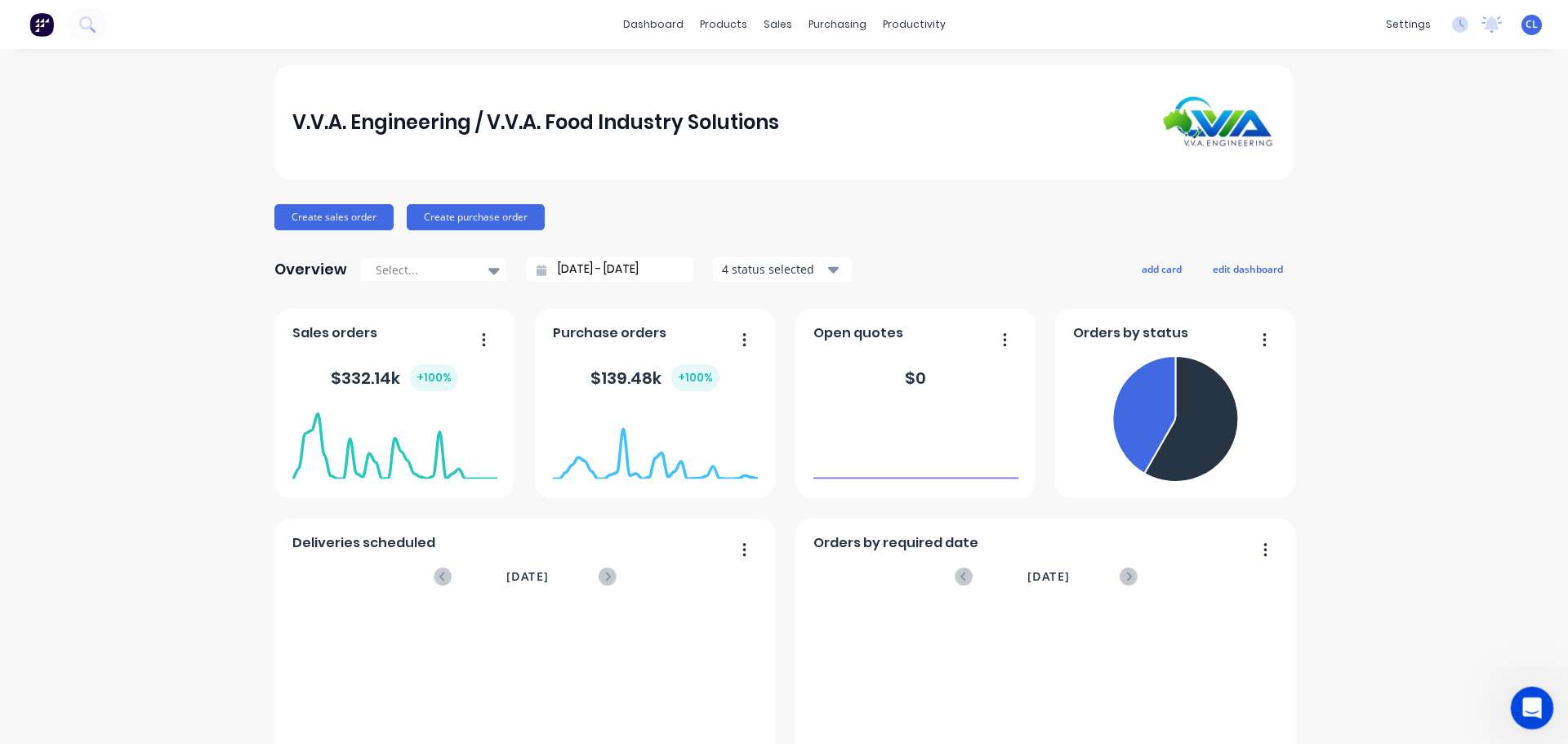
click at [1527, 709] on icon "Open Intercom Messenger" at bounding box center [1530, 705] width 27 height 27
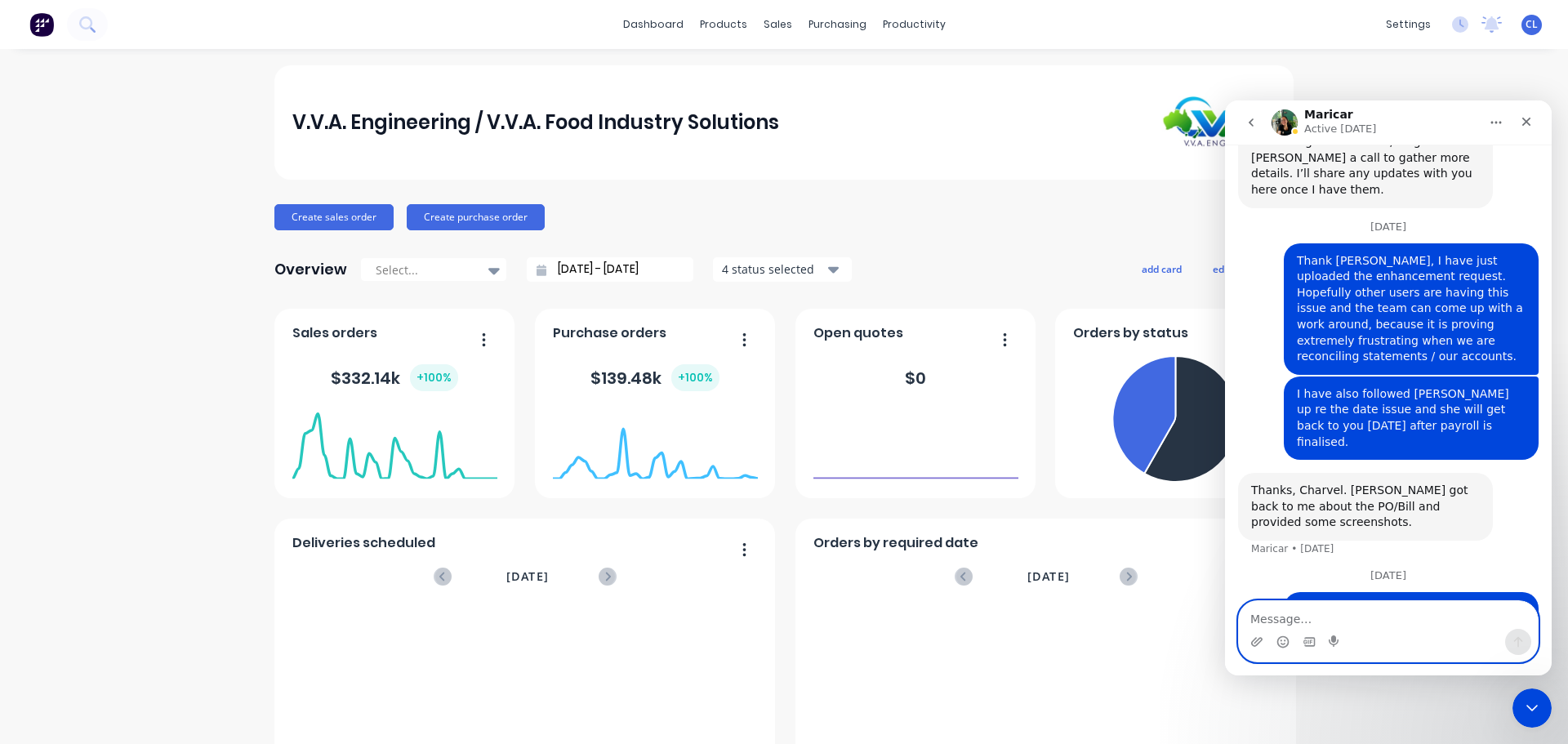
click at [1292, 614] on textarea "Message…" at bounding box center [1388, 615] width 299 height 28
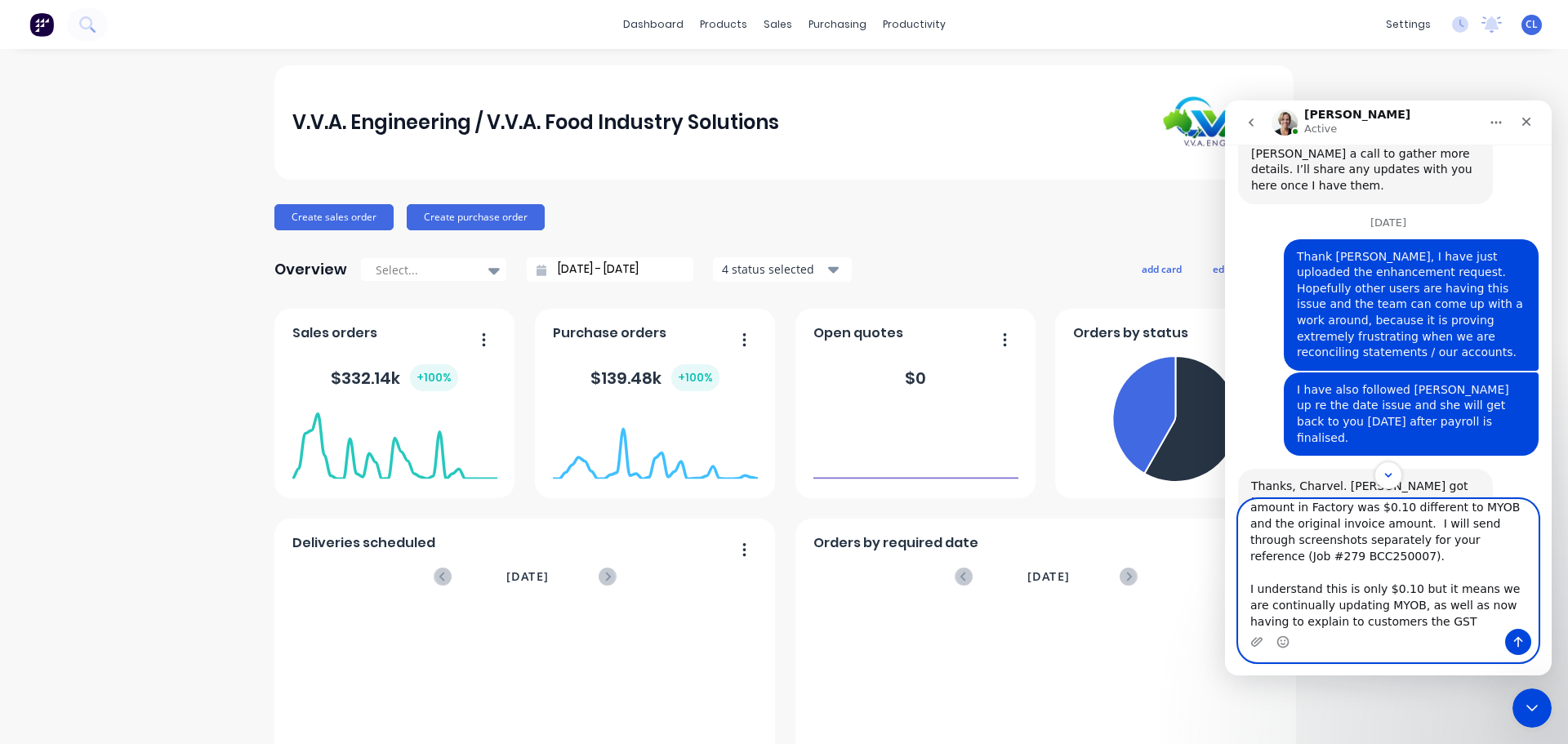
scroll to position [125, 0]
type textarea "To add to this, [PERSON_NAME] has just had to update entries on a job we have i…"
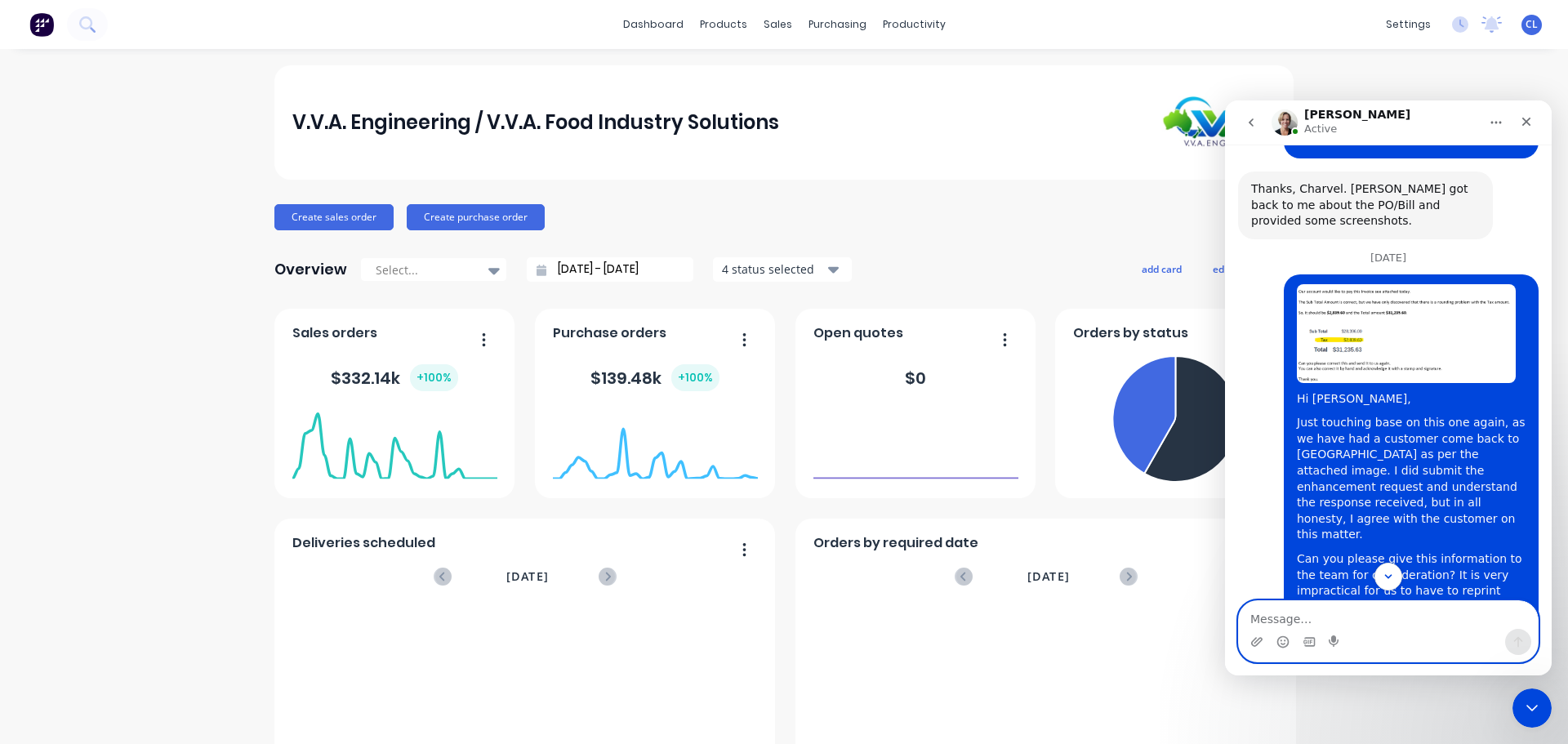
scroll to position [4031, 0]
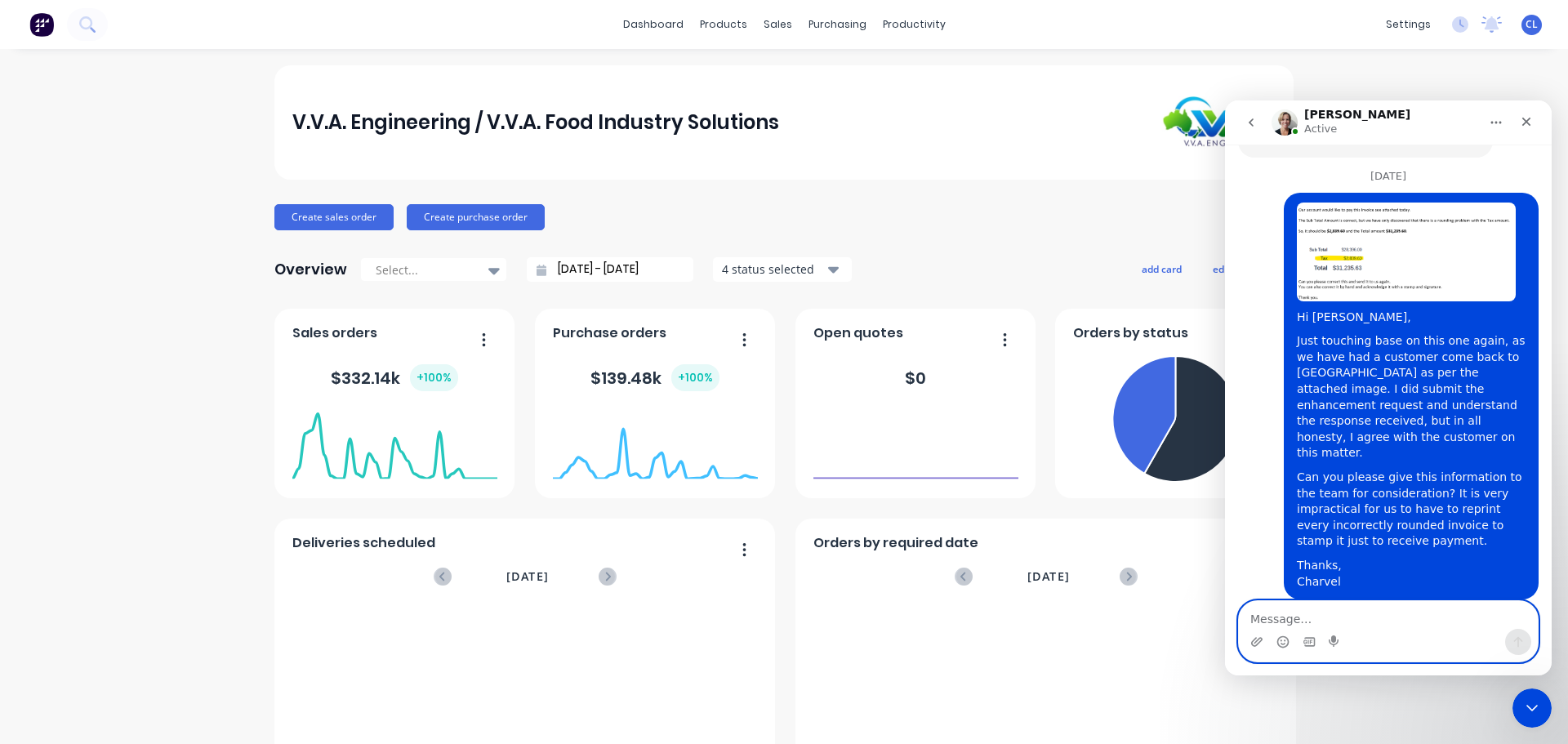
click at [1288, 619] on textarea "Message…" at bounding box center [1388, 615] width 299 height 28
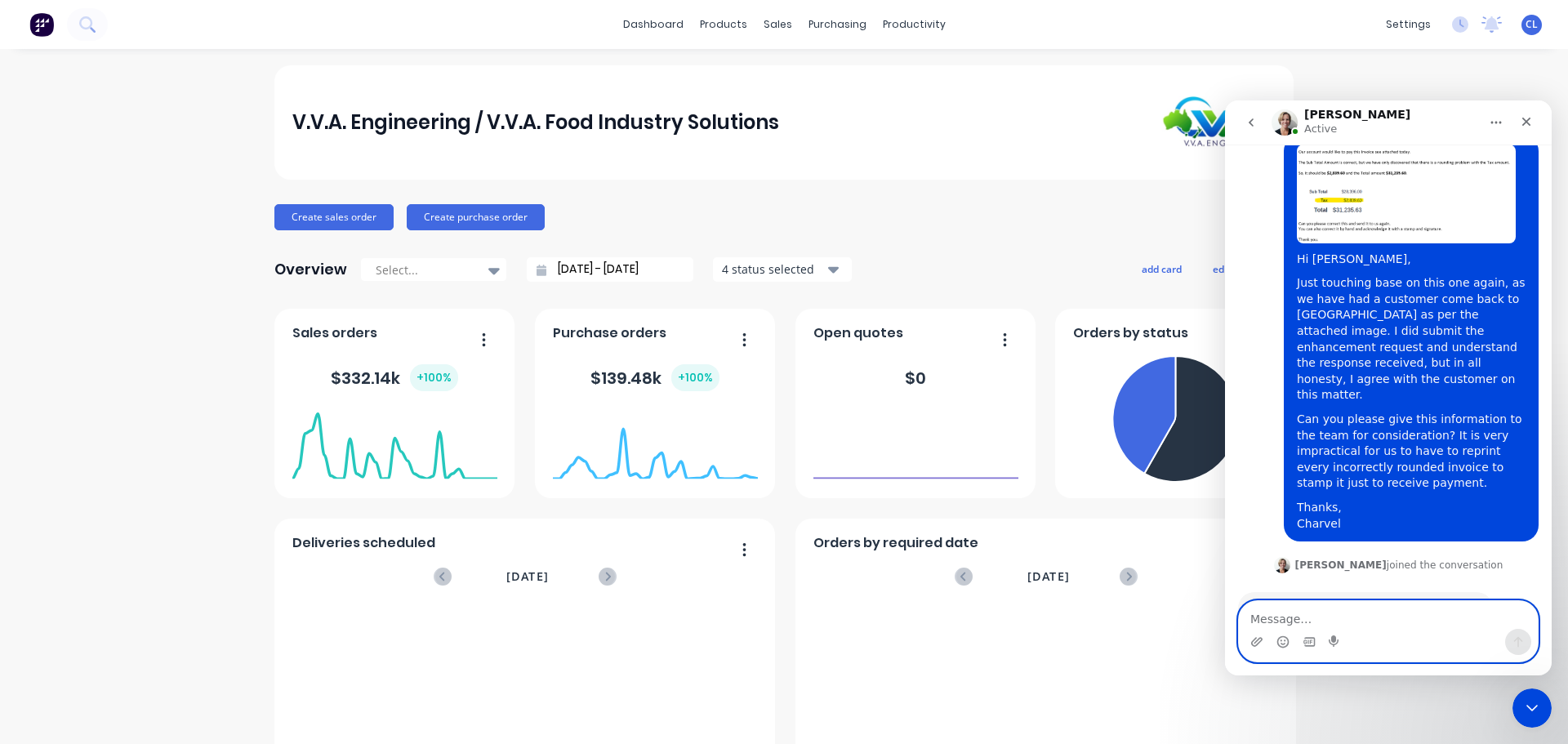
scroll to position [4249, 0]
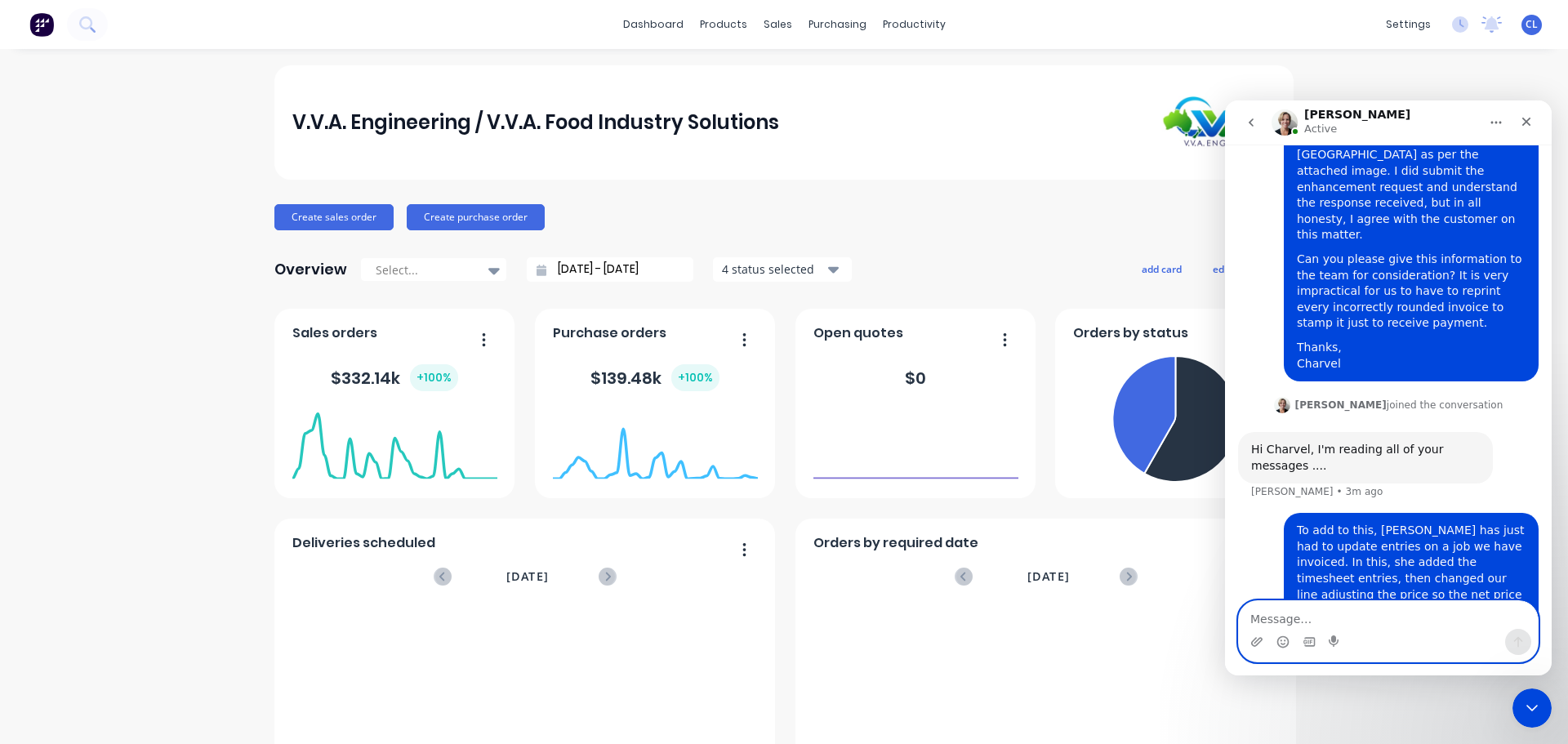
click at [1289, 609] on textarea "Message…" at bounding box center [1388, 615] width 299 height 28
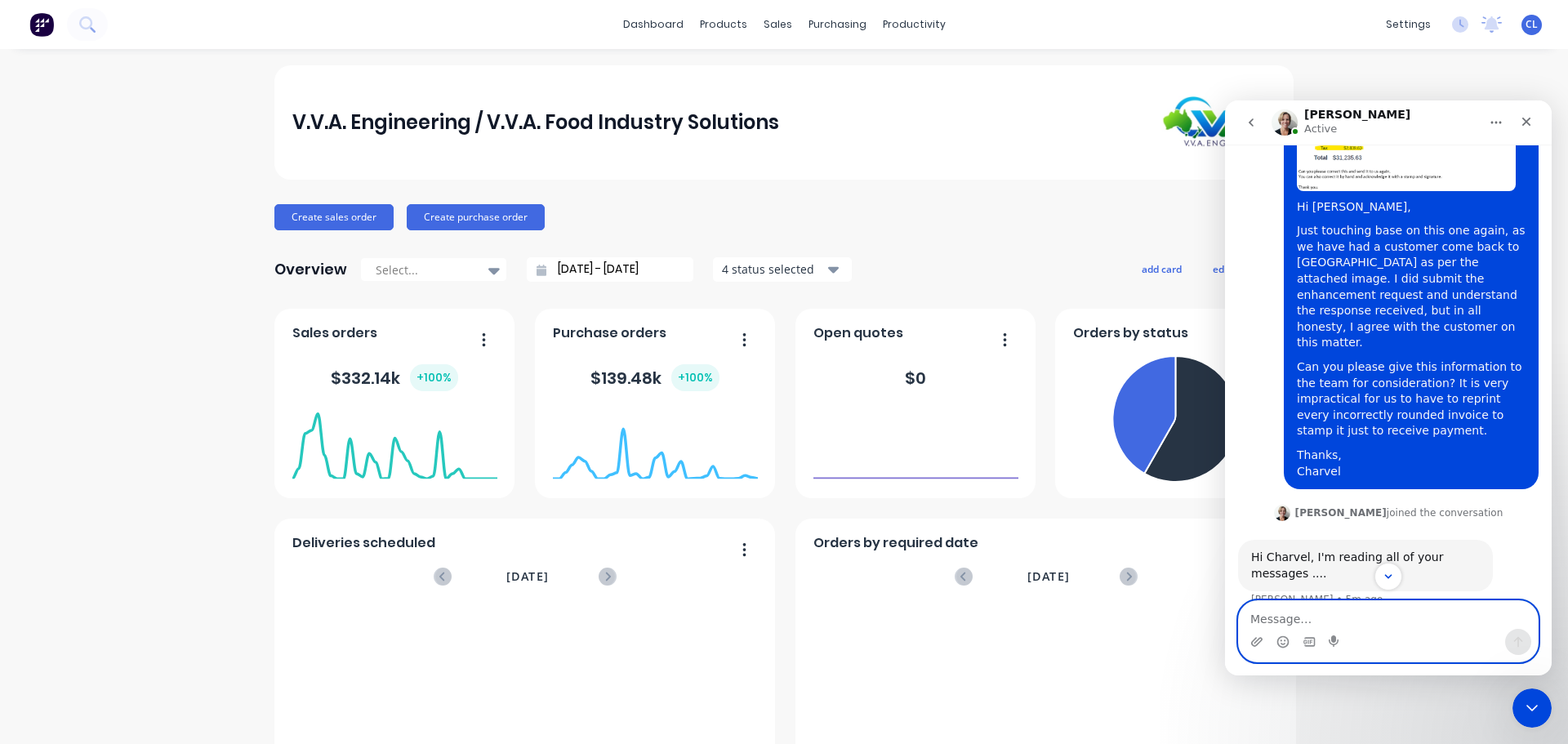
scroll to position [4387, 0]
